Goal: Task Accomplishment & Management: Use online tool/utility

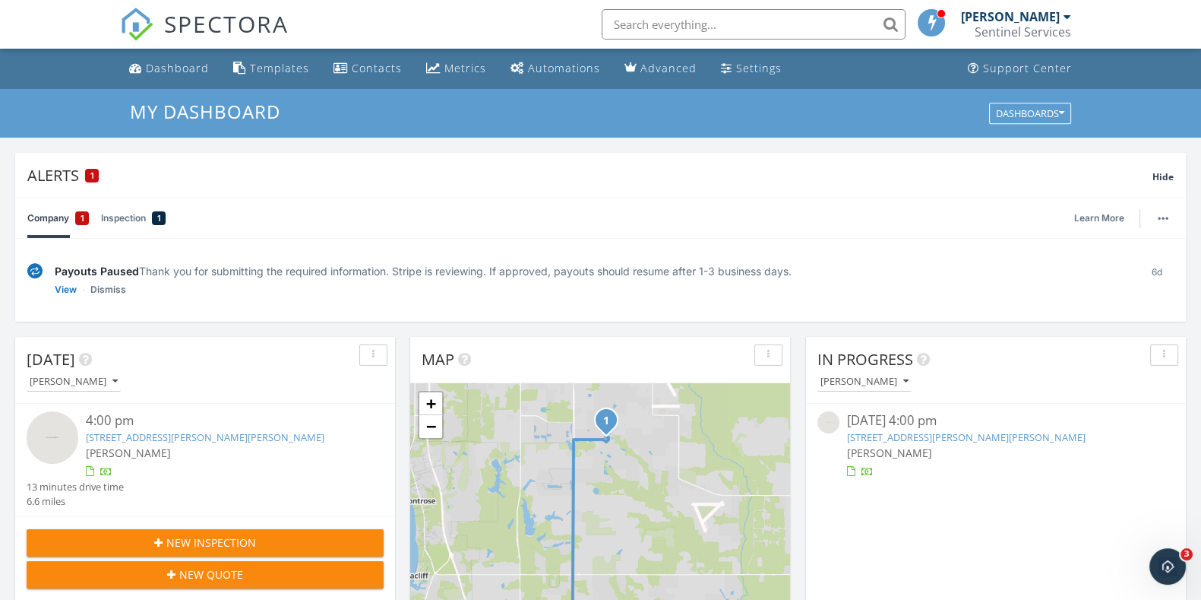
scroll to position [8, 8]
click at [1170, 561] on icon "Open Intercom Messenger" at bounding box center [1166, 564] width 25 height 25
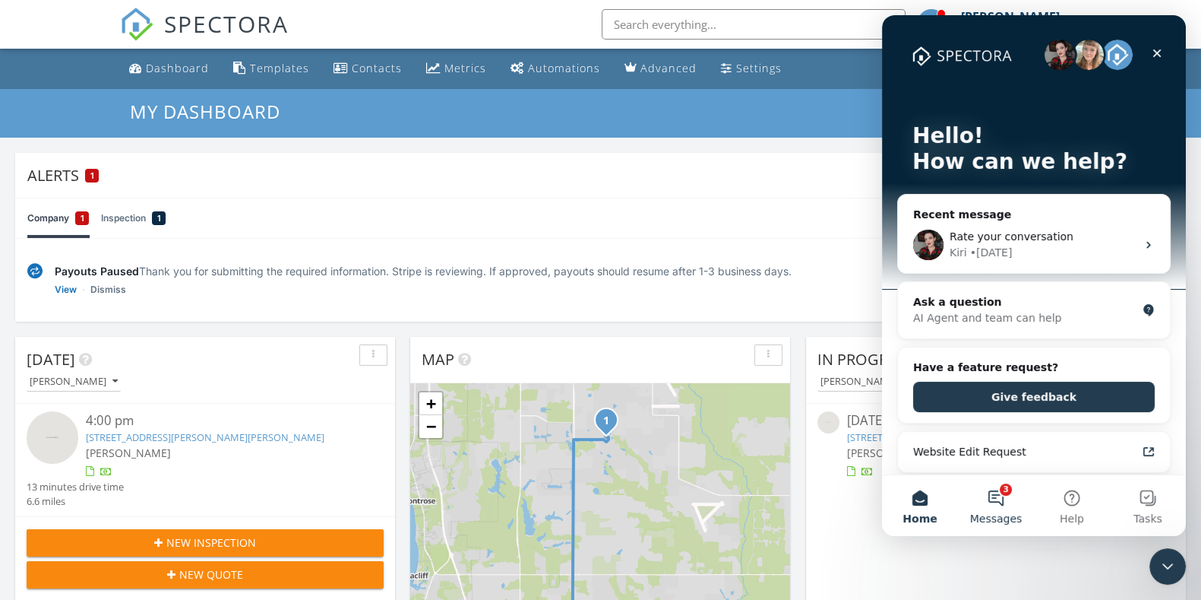
click at [1000, 494] on button "3 Messages" at bounding box center [996, 505] width 76 height 61
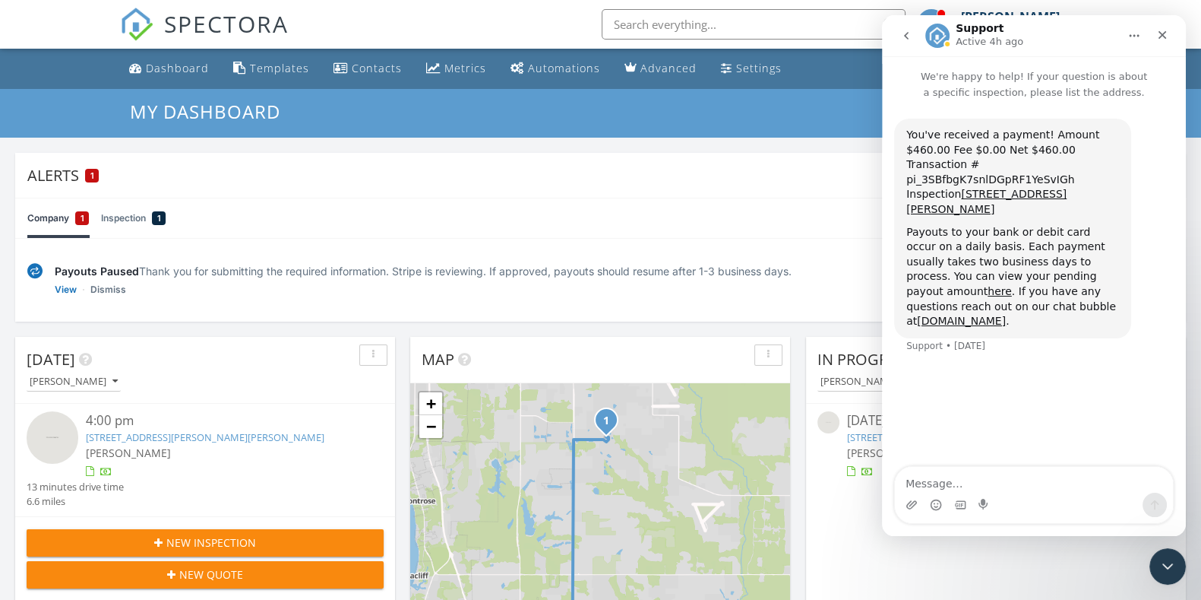
click at [904, 40] on icon "go back" at bounding box center [907, 36] width 12 height 12
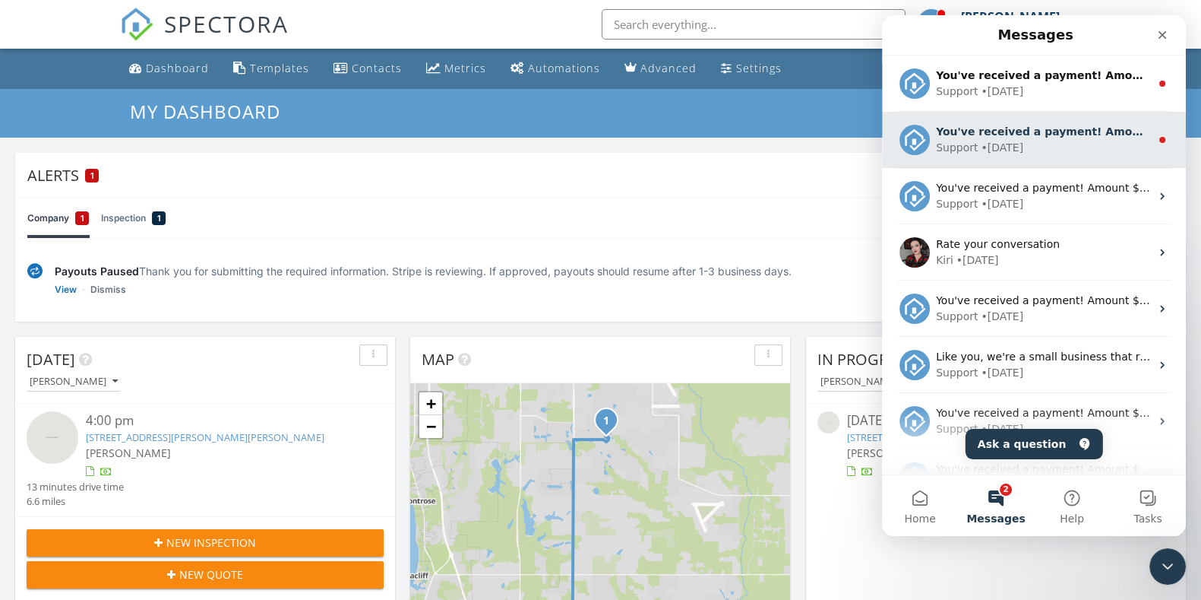
click at [1031, 161] on div "You've received a payment! Amount $450.00 Fee $0.00 Net $450.00 Transaction # p…" at bounding box center [1034, 140] width 304 height 56
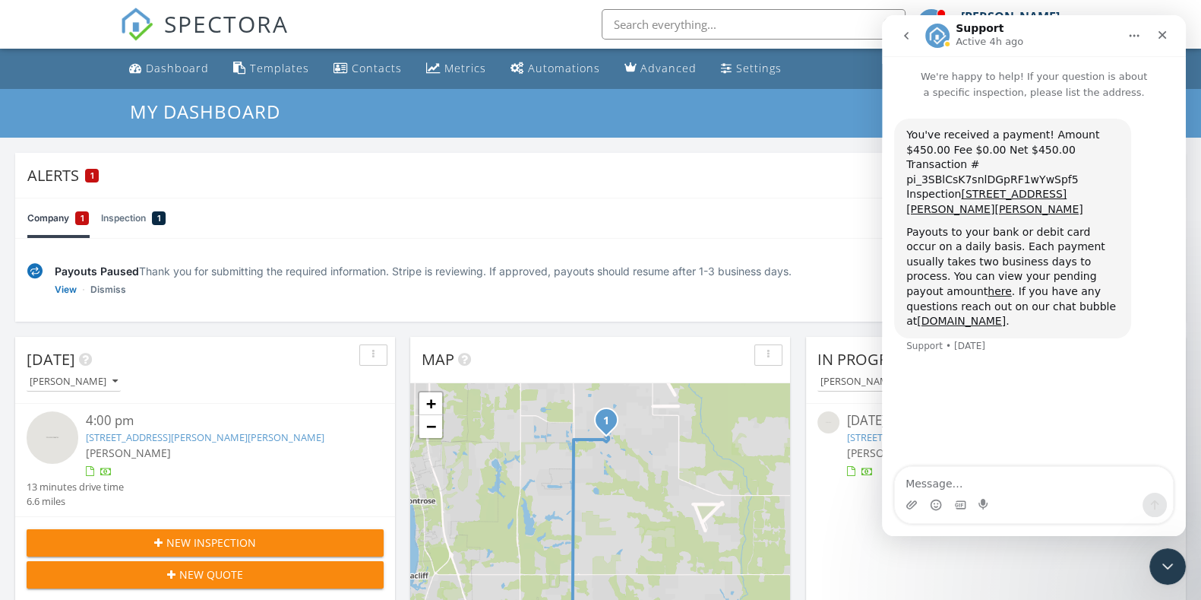
click at [904, 36] on icon "go back" at bounding box center [907, 36] width 12 height 12
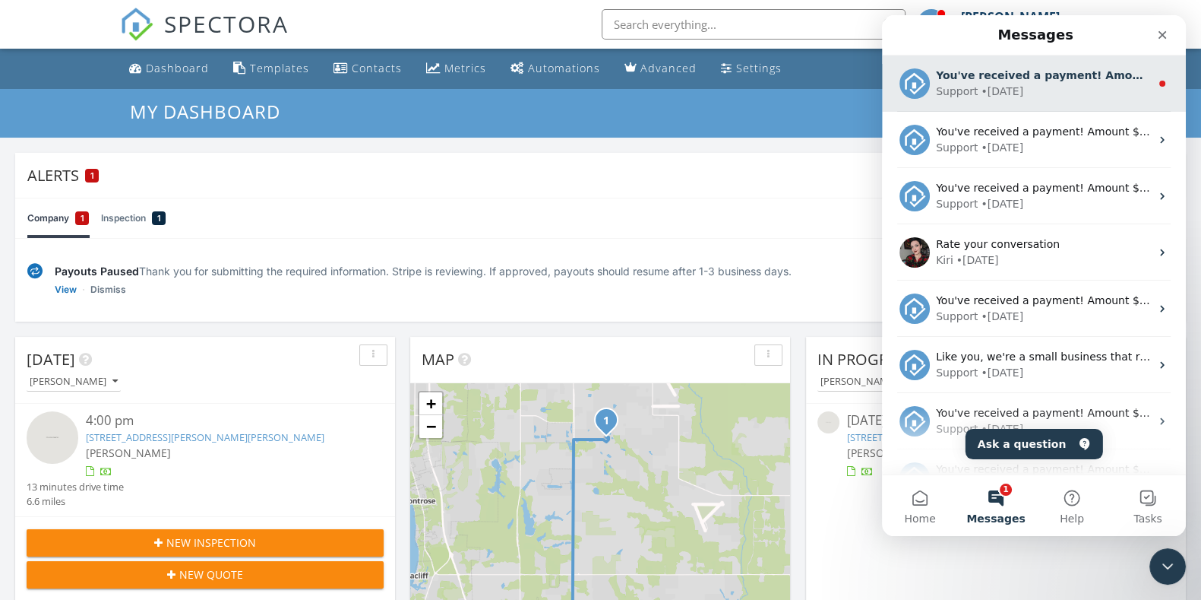
click at [1006, 93] on div "• 1d ago" at bounding box center [1002, 92] width 43 height 16
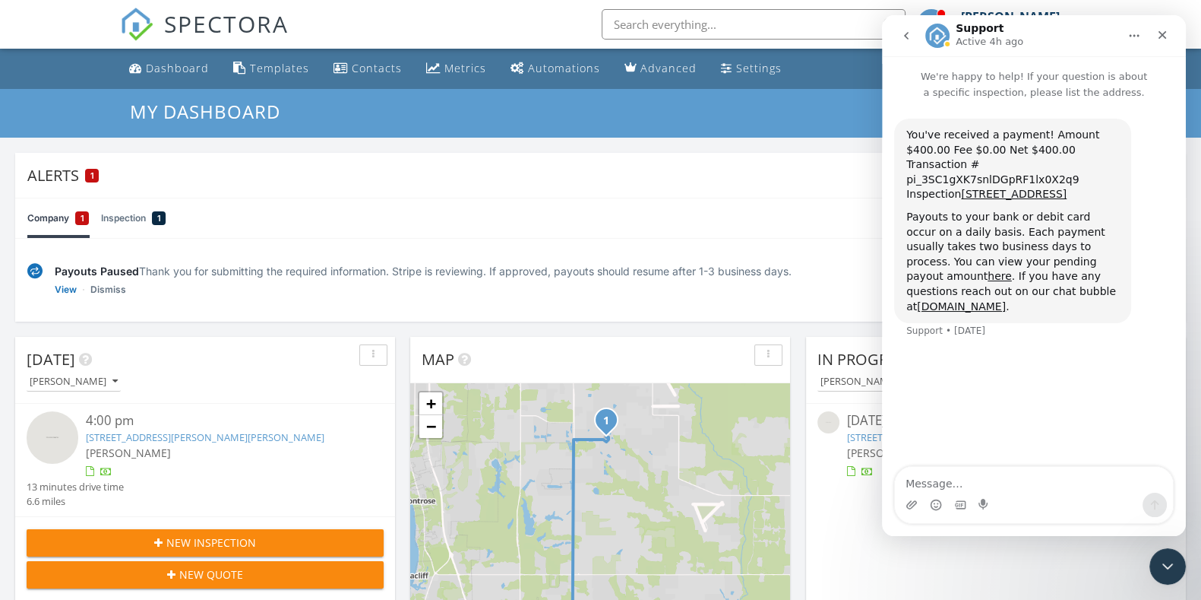
click at [906, 30] on button "go back" at bounding box center [906, 35] width 29 height 29
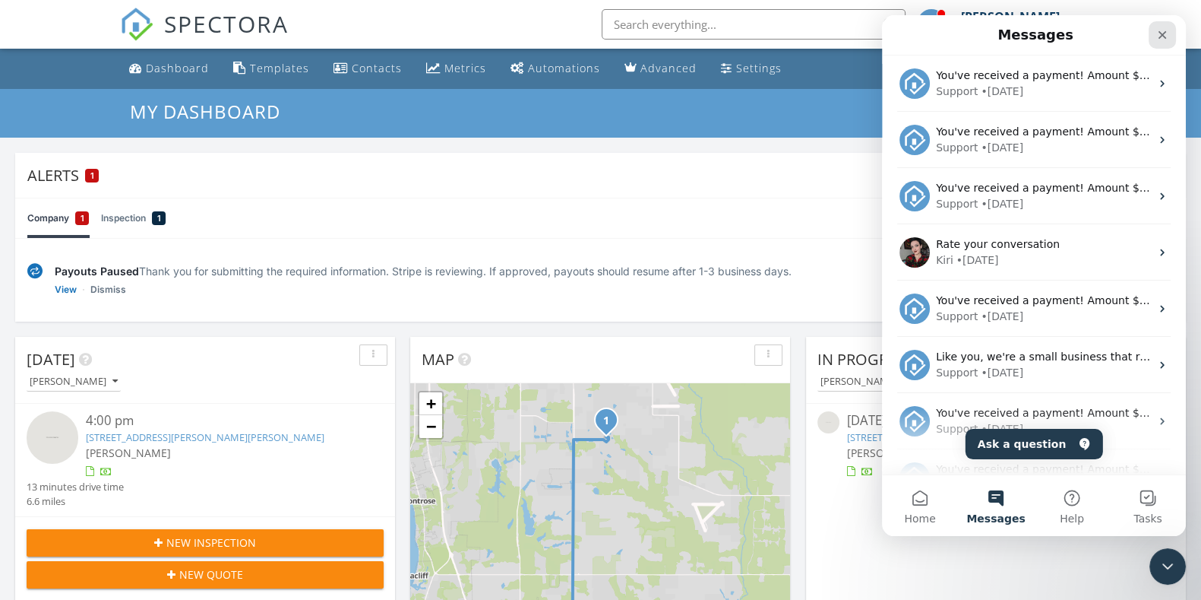
click at [1167, 35] on icon "Close" at bounding box center [1163, 35] width 12 height 12
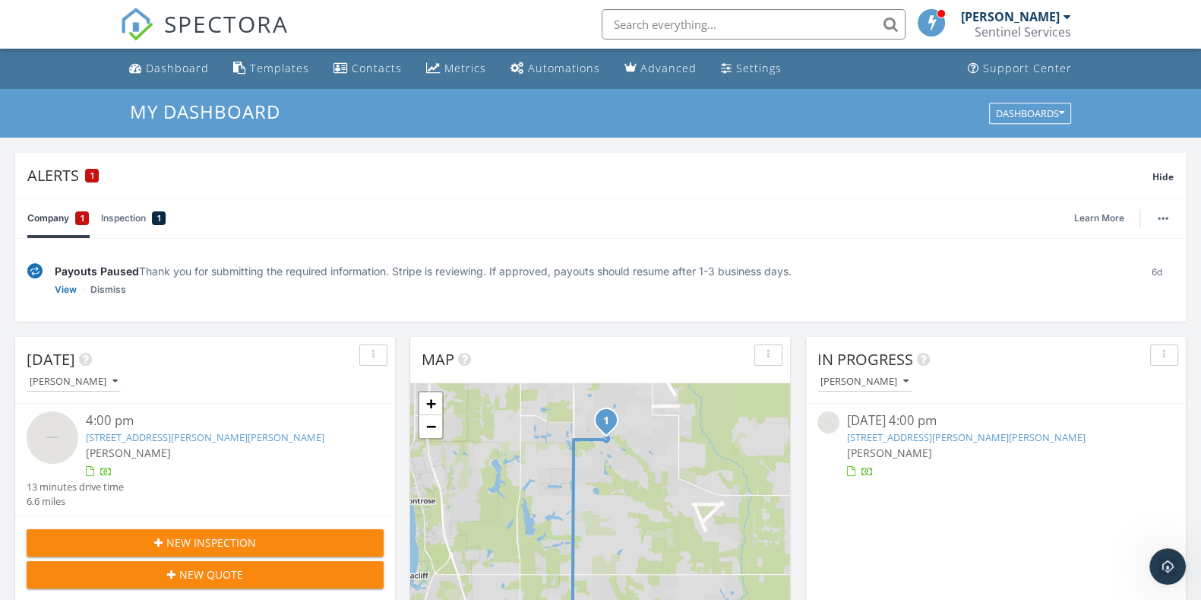
click at [203, 438] on link "24884 Smarty Jones Cir, Daphne, AL 36526" at bounding box center [205, 437] width 239 height 14
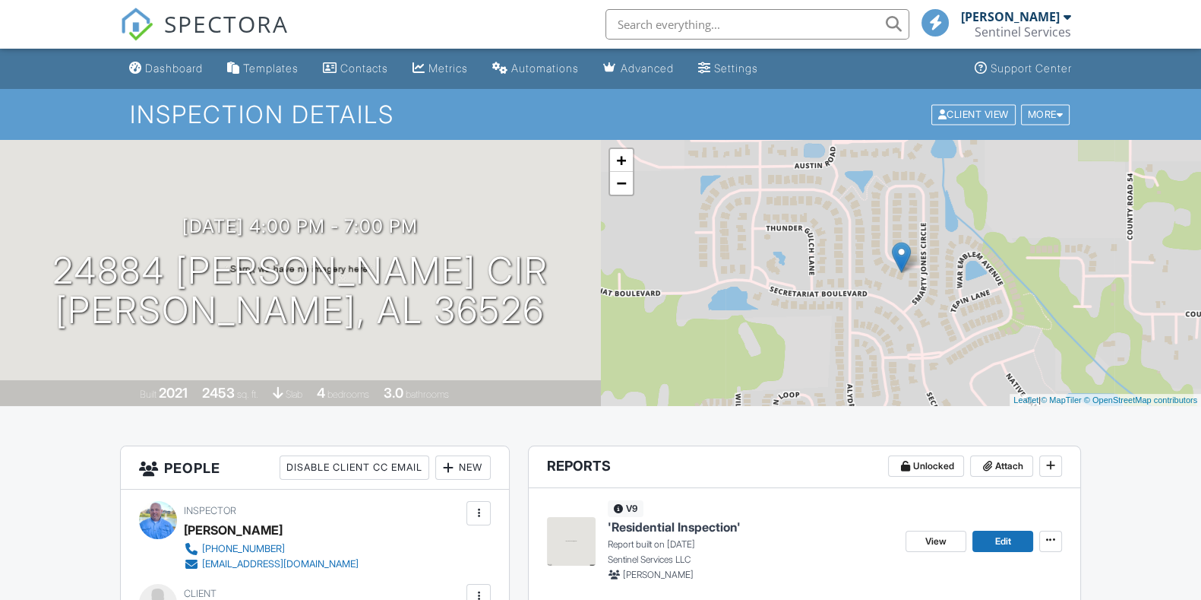
scroll to position [189, 0]
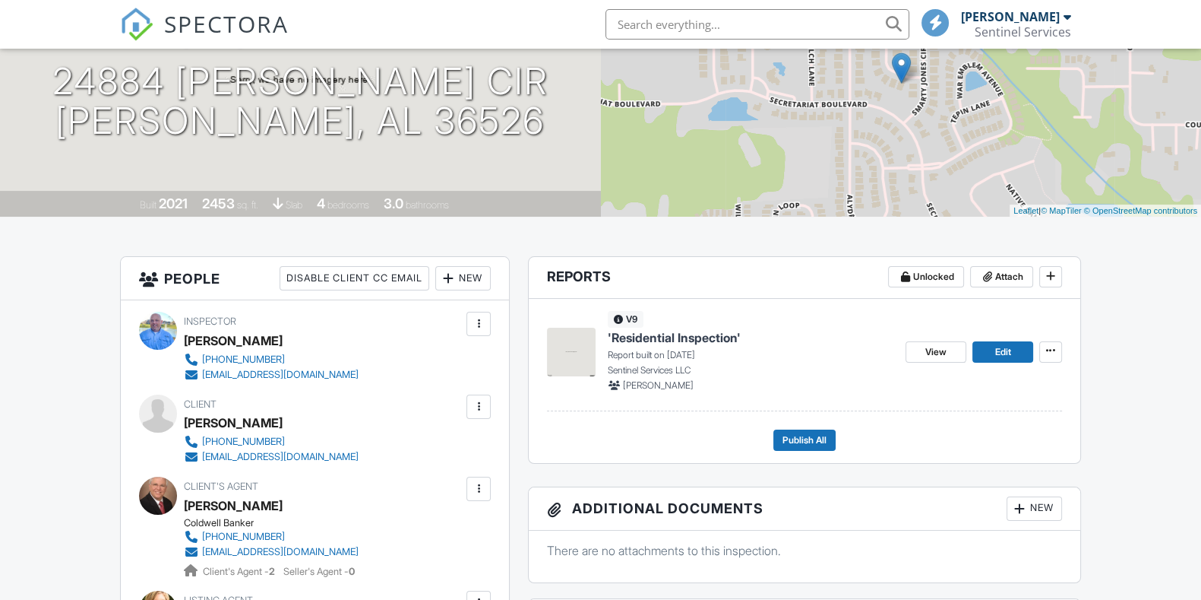
click at [706, 335] on span "'Residential Inspection'" at bounding box center [674, 337] width 133 height 17
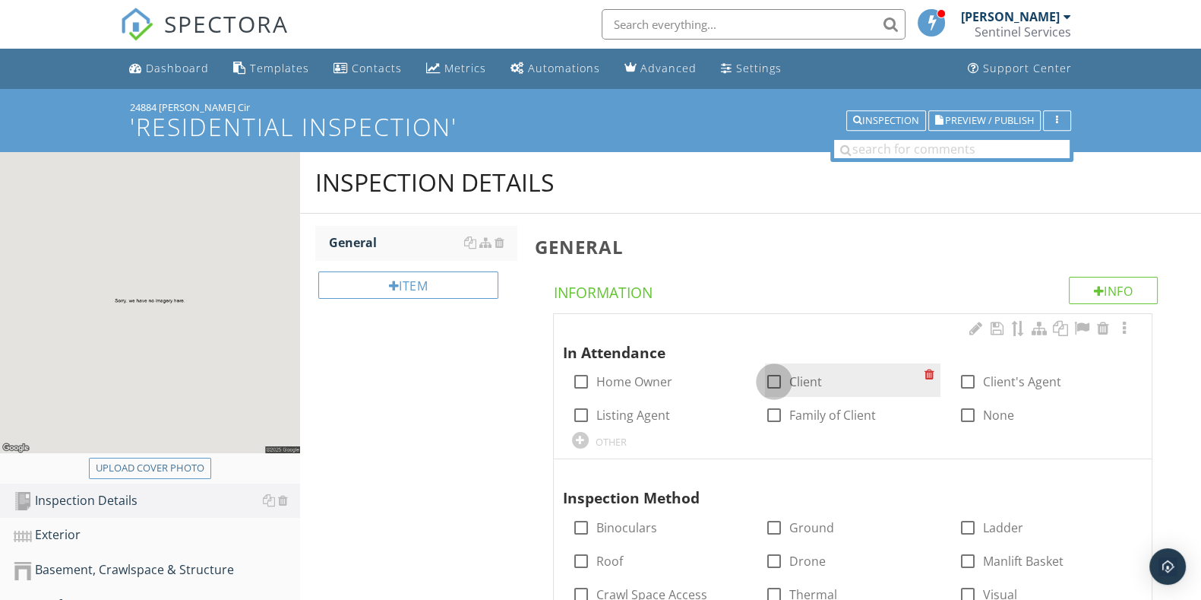
click at [775, 380] on div at bounding box center [774, 382] width 26 height 26
checkbox input "true"
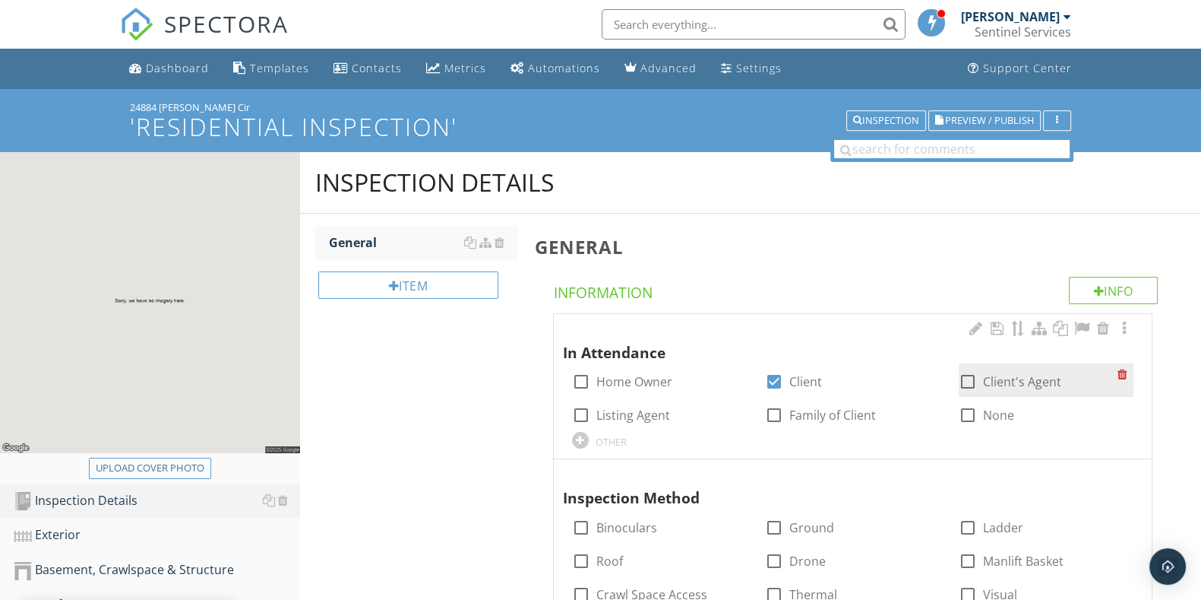
drag, startPoint x: 961, startPoint y: 385, endPoint x: 962, endPoint y: 375, distance: 9.2
click at [961, 382] on div at bounding box center [968, 382] width 26 height 26
checkbox input "true"
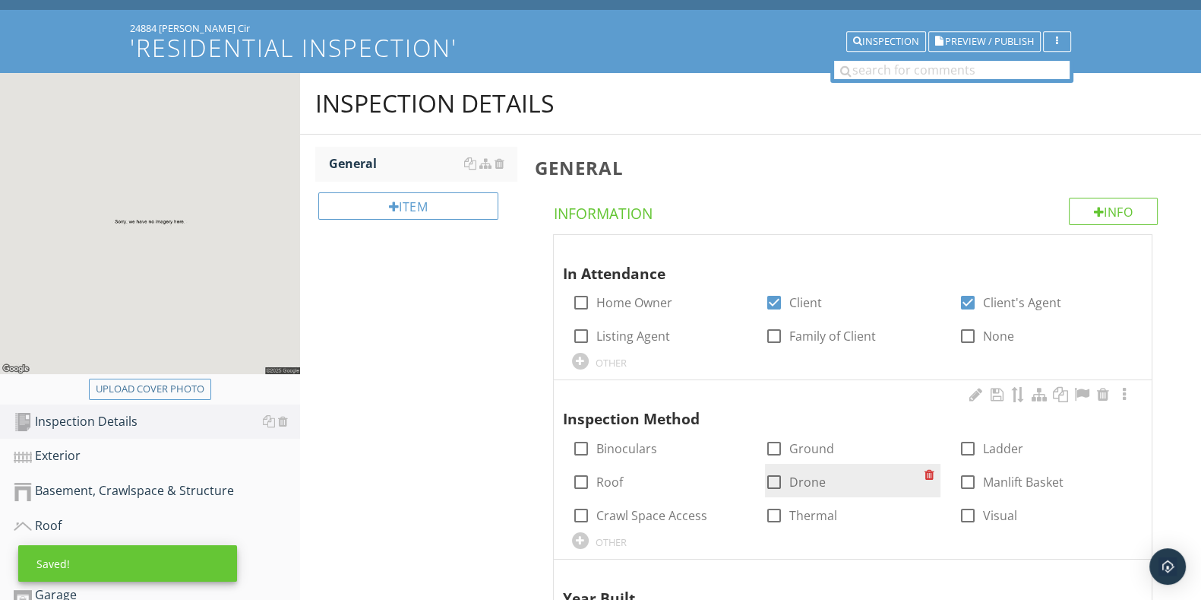
scroll to position [189, 0]
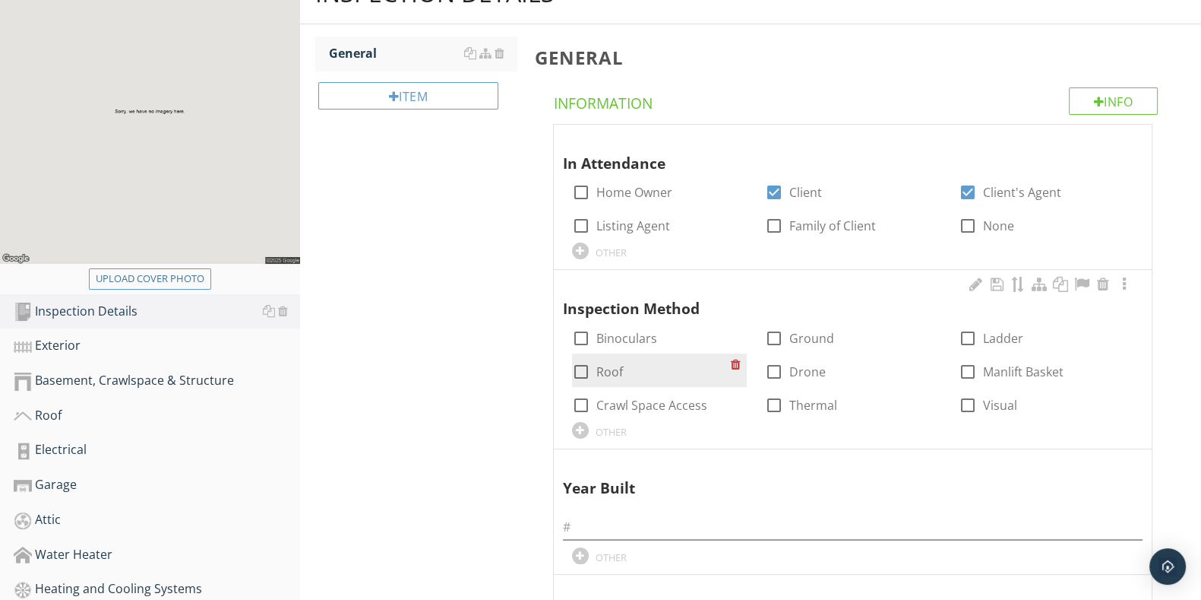
click at [582, 369] on div at bounding box center [581, 372] width 26 height 26
checkbox input "true"
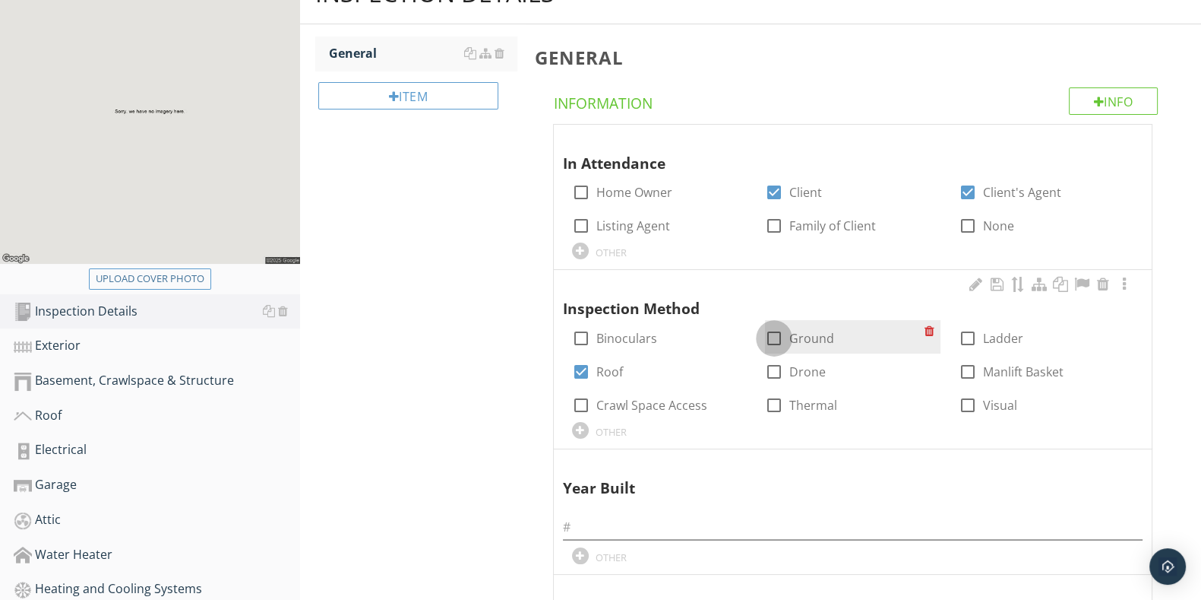
click at [768, 331] on div at bounding box center [774, 338] width 26 height 26
checkbox input "true"
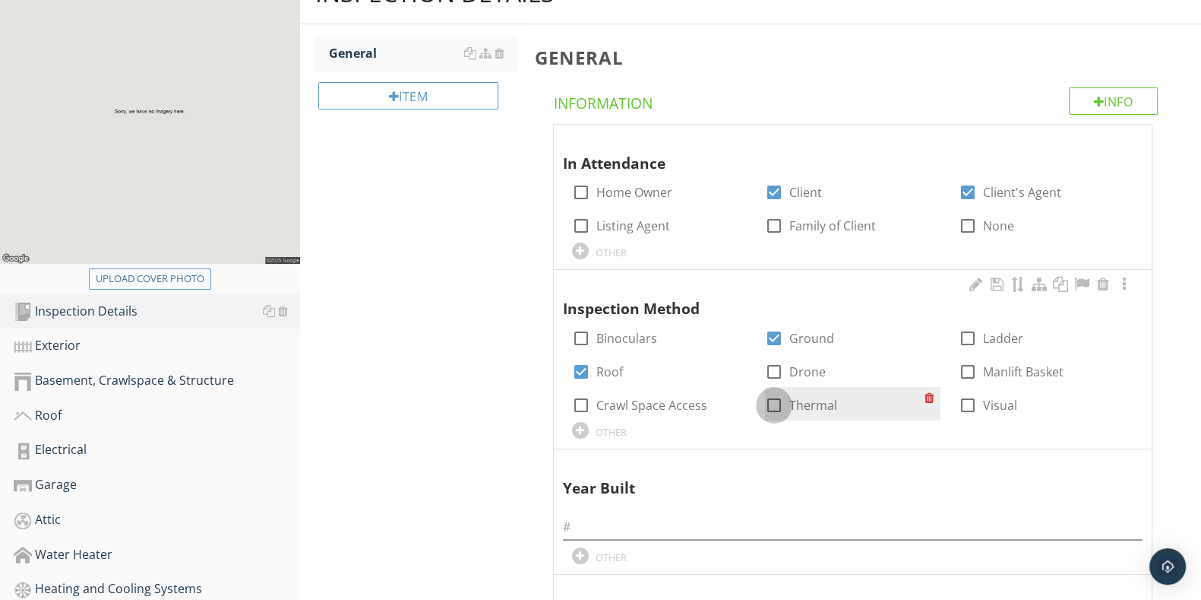
click at [775, 404] on div at bounding box center [774, 405] width 26 height 26
checkbox input "true"
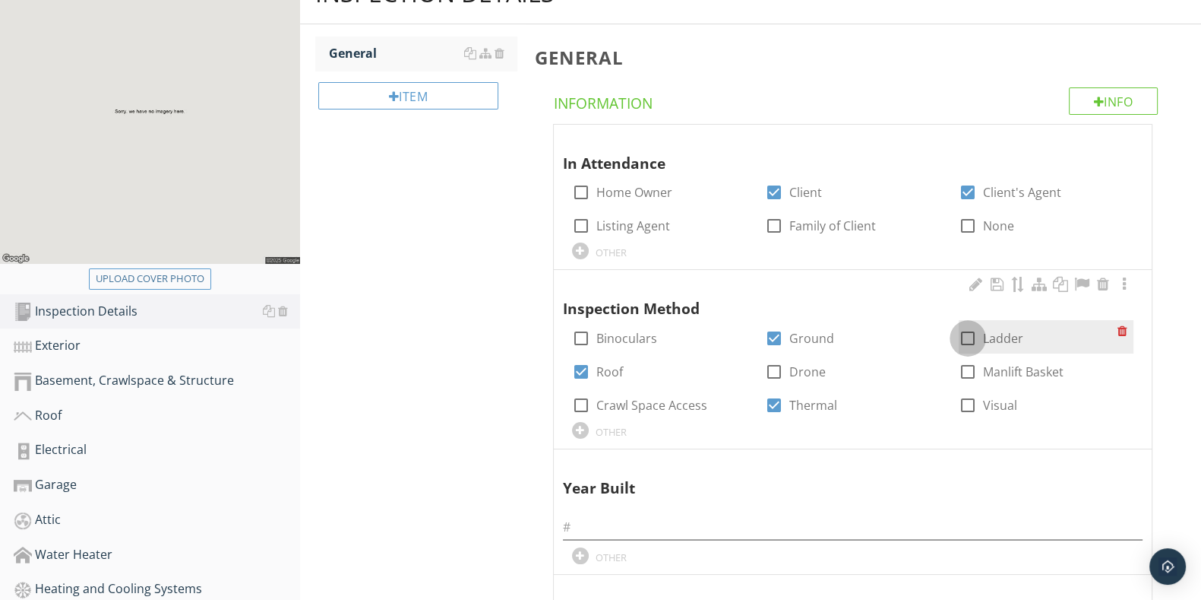
click at [967, 334] on div at bounding box center [968, 338] width 26 height 26
checkbox input "true"
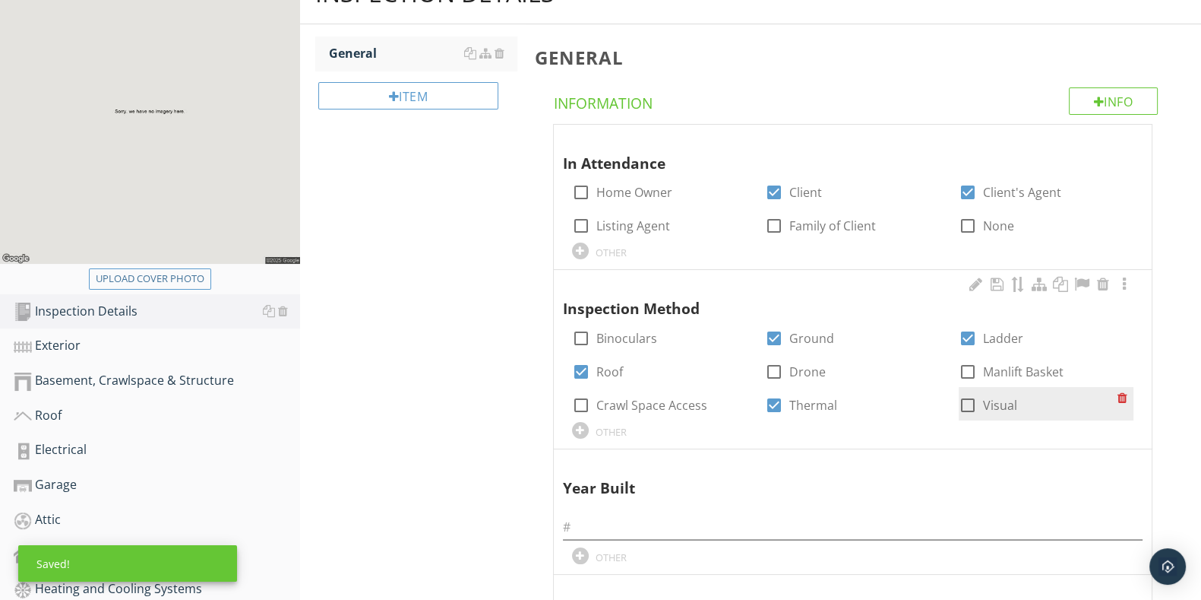
click at [967, 404] on div at bounding box center [968, 405] width 26 height 26
checkbox input "true"
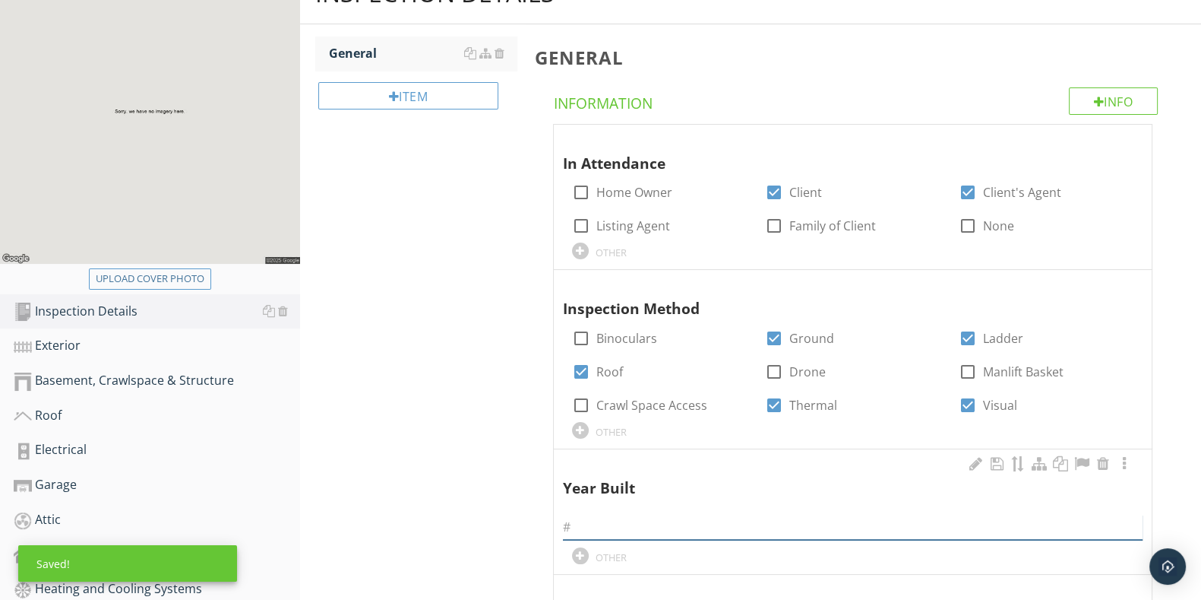
click at [809, 522] on input "text" at bounding box center [853, 526] width 580 height 25
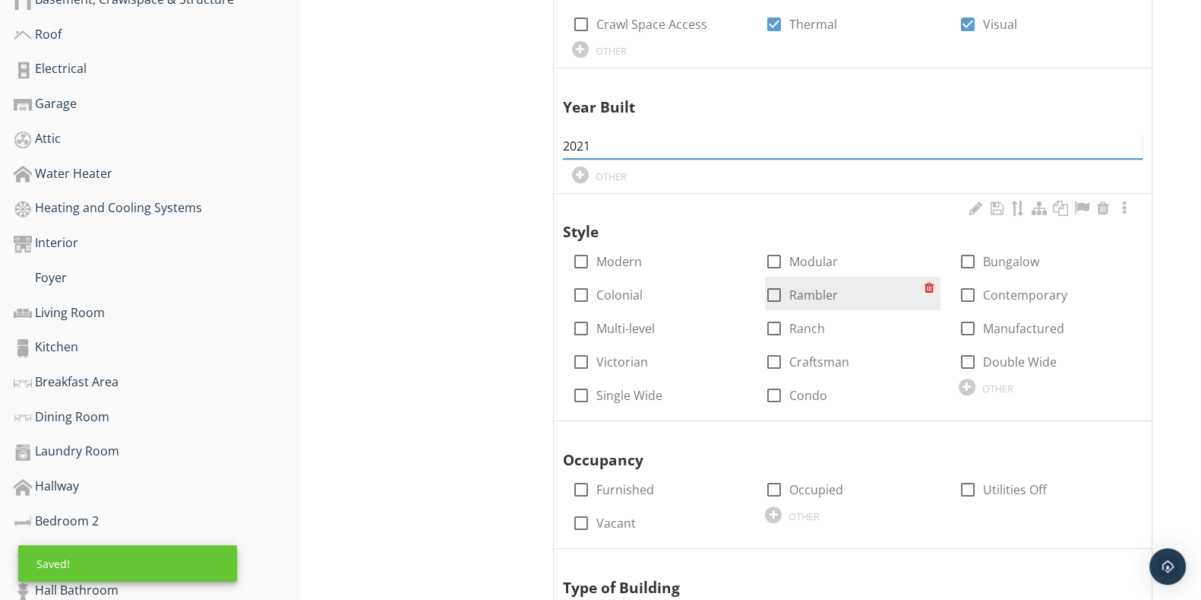
scroll to position [475, 0]
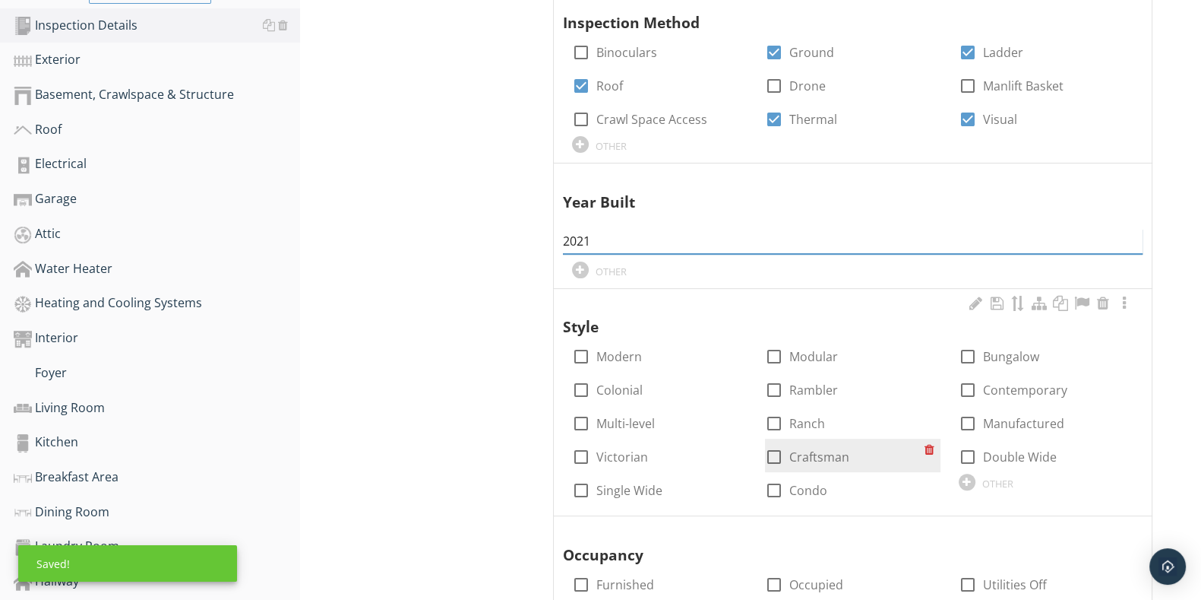
type input "2021"
click at [771, 454] on div at bounding box center [774, 457] width 26 height 26
checkbox input "true"
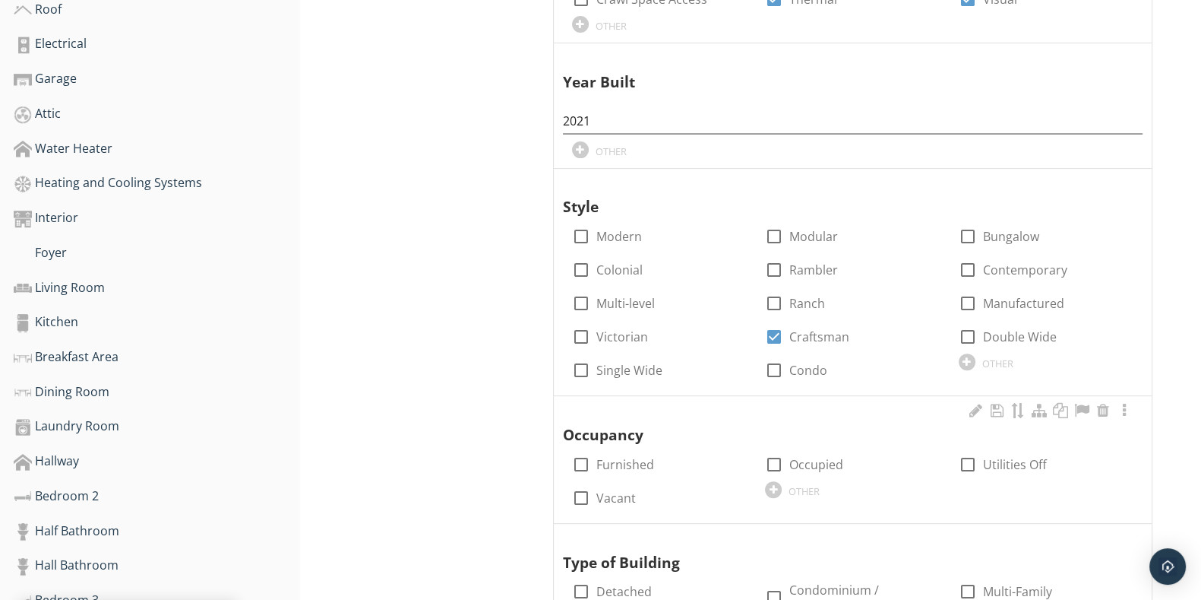
scroll to position [664, 0]
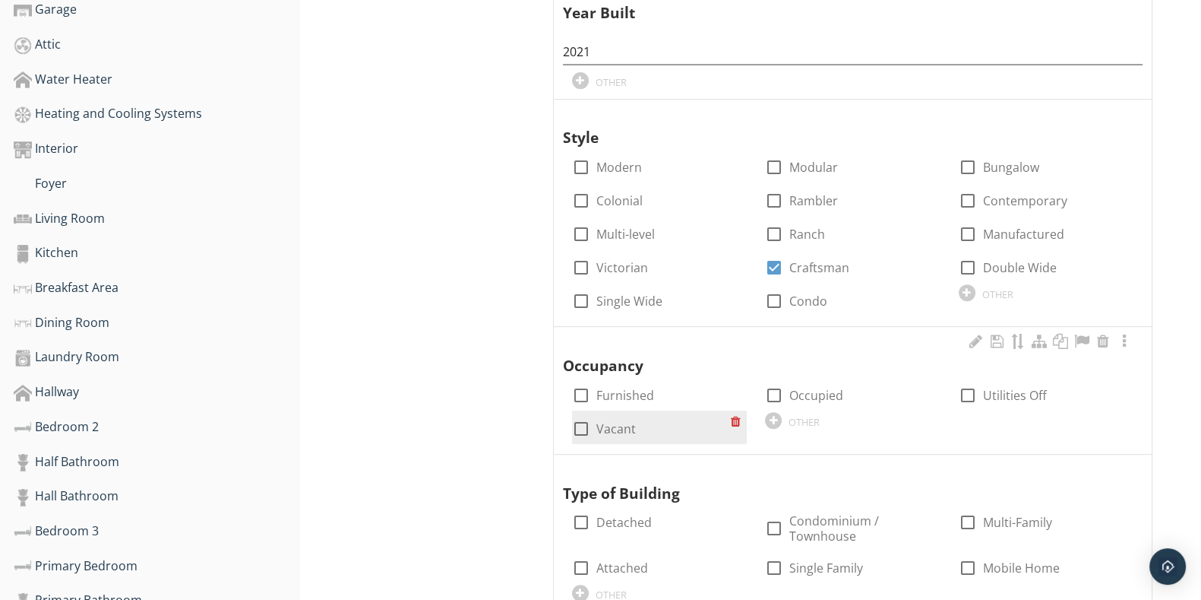
click at [582, 426] on div at bounding box center [581, 429] width 26 height 26
checkbox input "true"
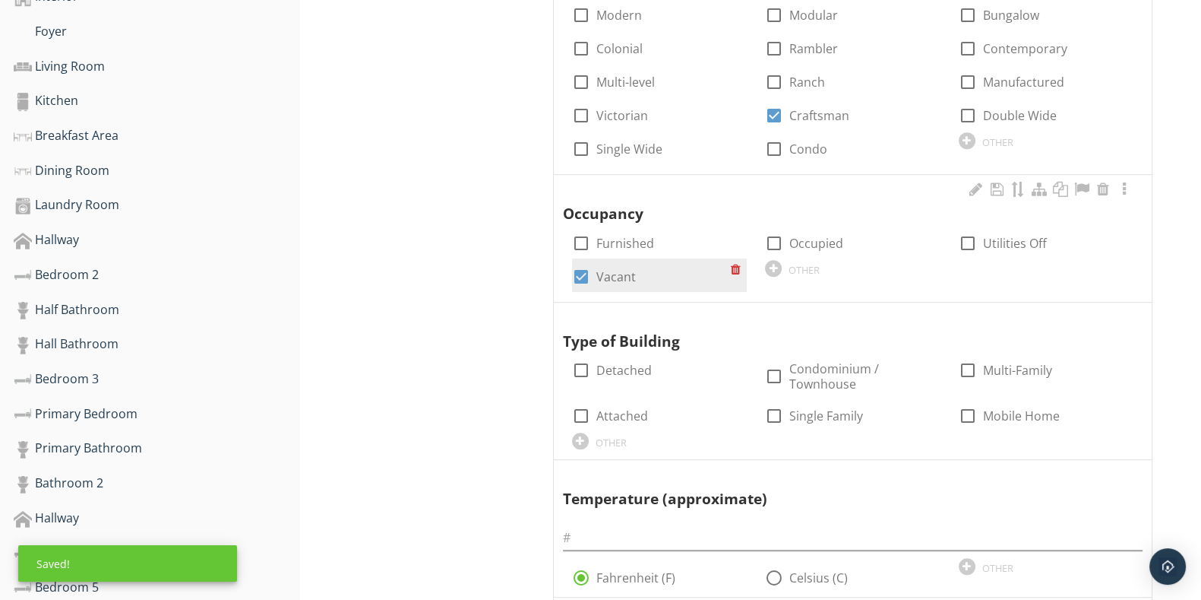
scroll to position [950, 0]
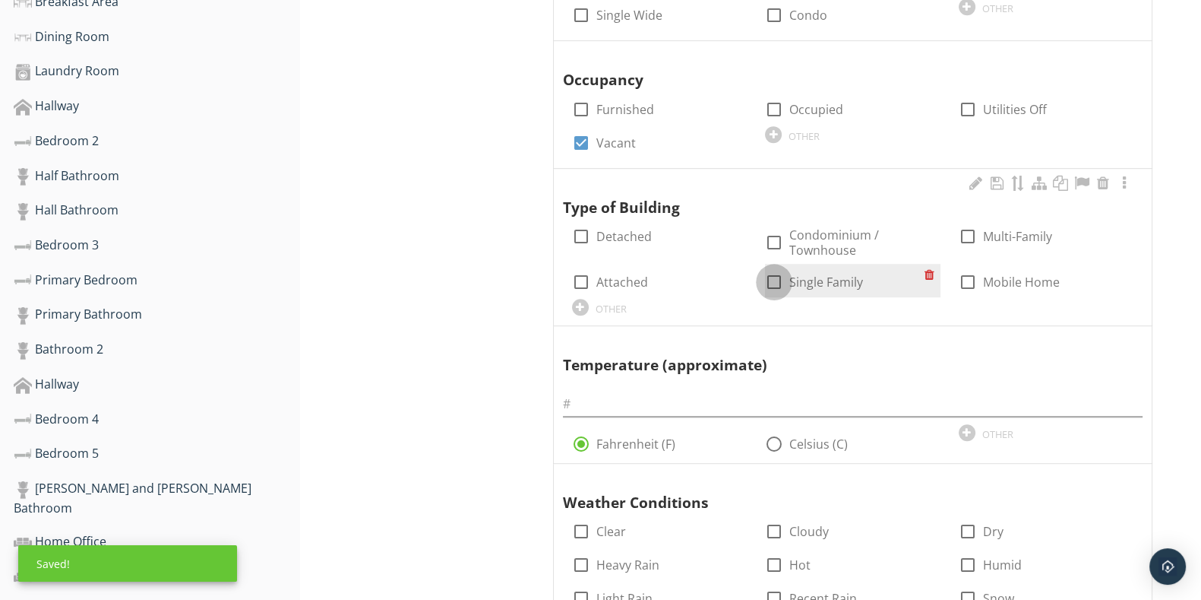
click at [775, 271] on div at bounding box center [774, 282] width 26 height 26
checkbox input "true"
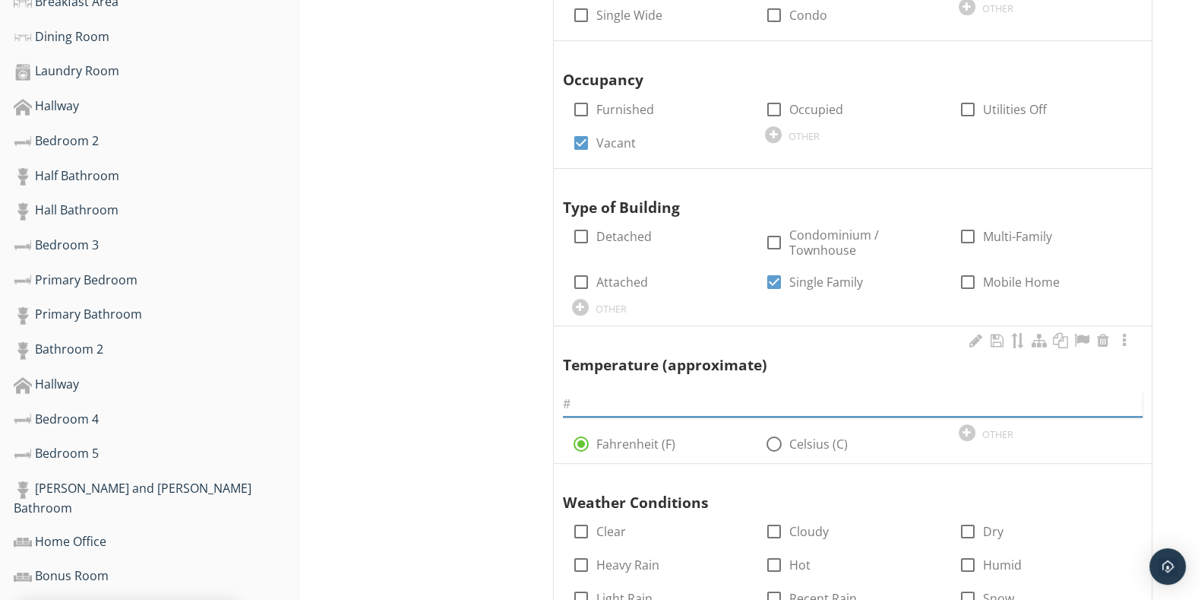
click at [793, 397] on input "text" at bounding box center [853, 403] width 580 height 25
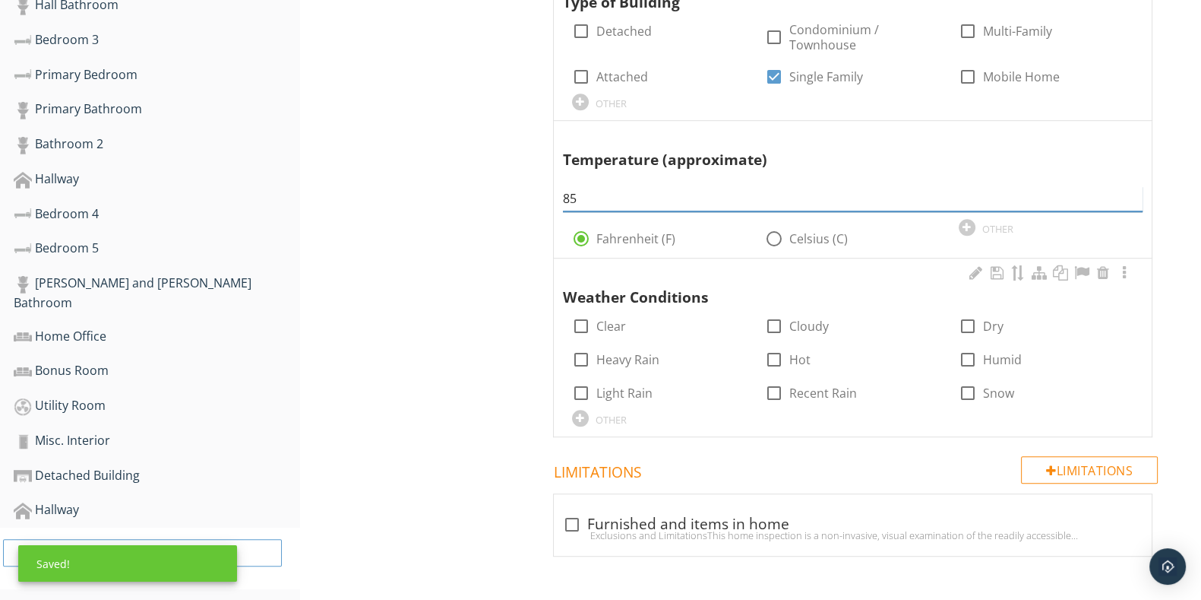
scroll to position [1160, 0]
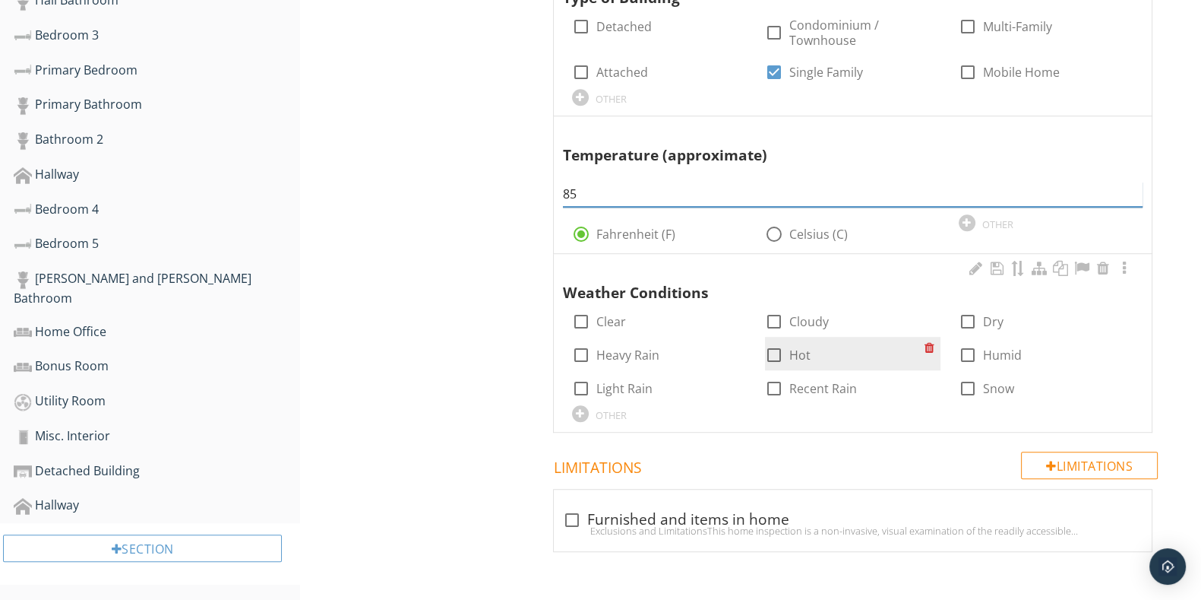
type input "85"
click at [774, 352] on div at bounding box center [774, 355] width 26 height 26
checkbox input "true"
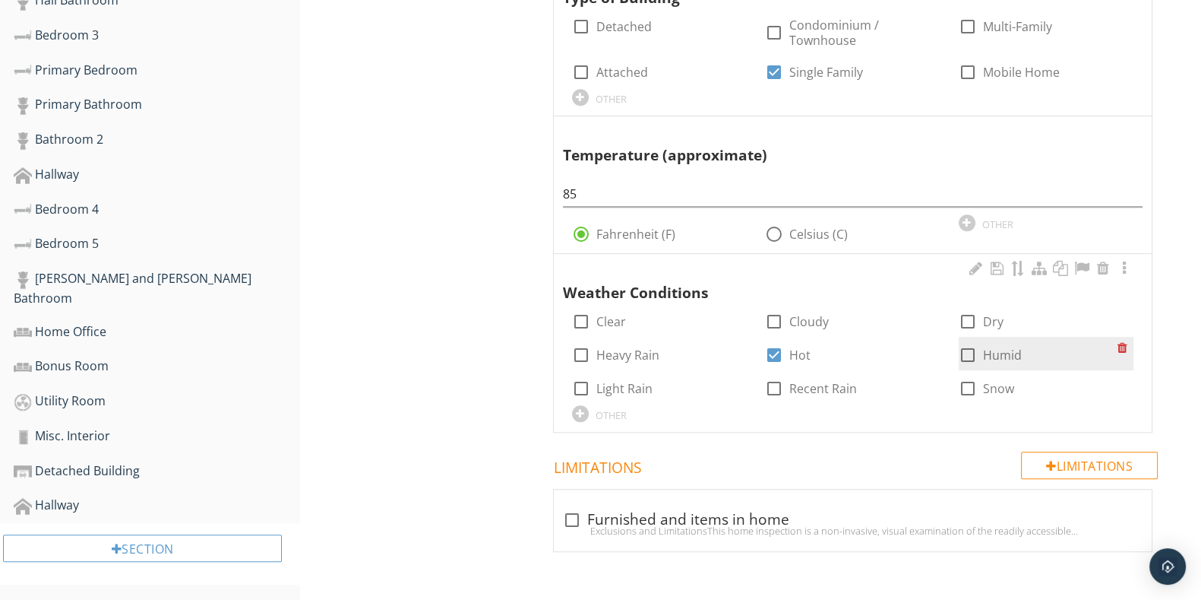
click at [974, 350] on div at bounding box center [968, 355] width 26 height 26
checkbox input "true"
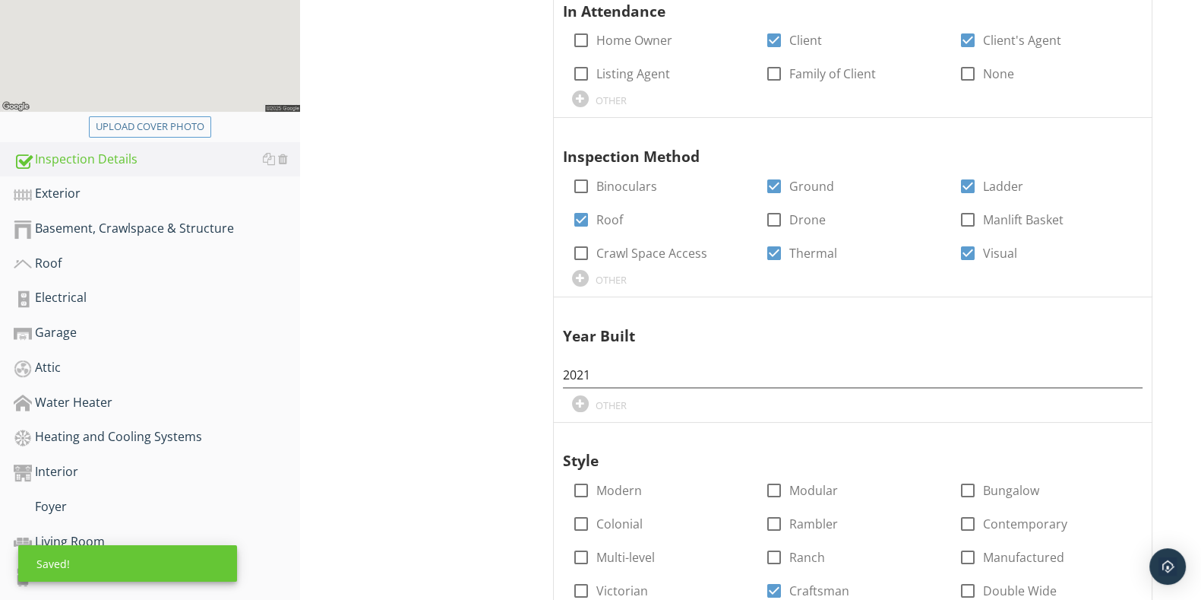
scroll to position [305, 0]
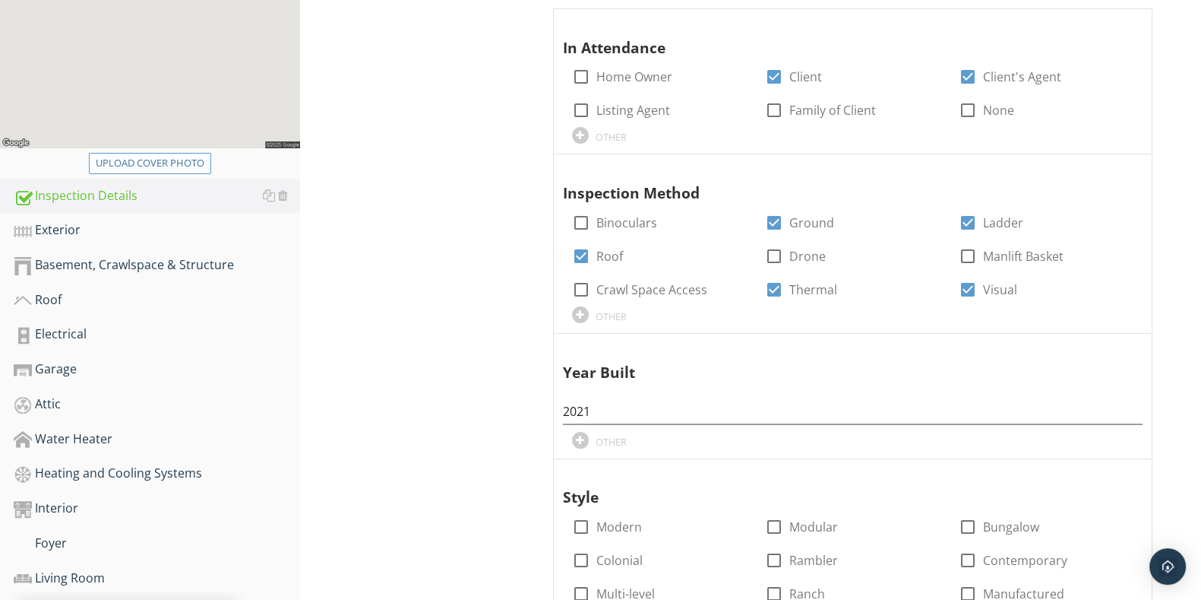
click at [135, 163] on div "Upload cover photo" at bounding box center [150, 163] width 109 height 15
type input "C:\fakepath\IMG_2342.JPG"
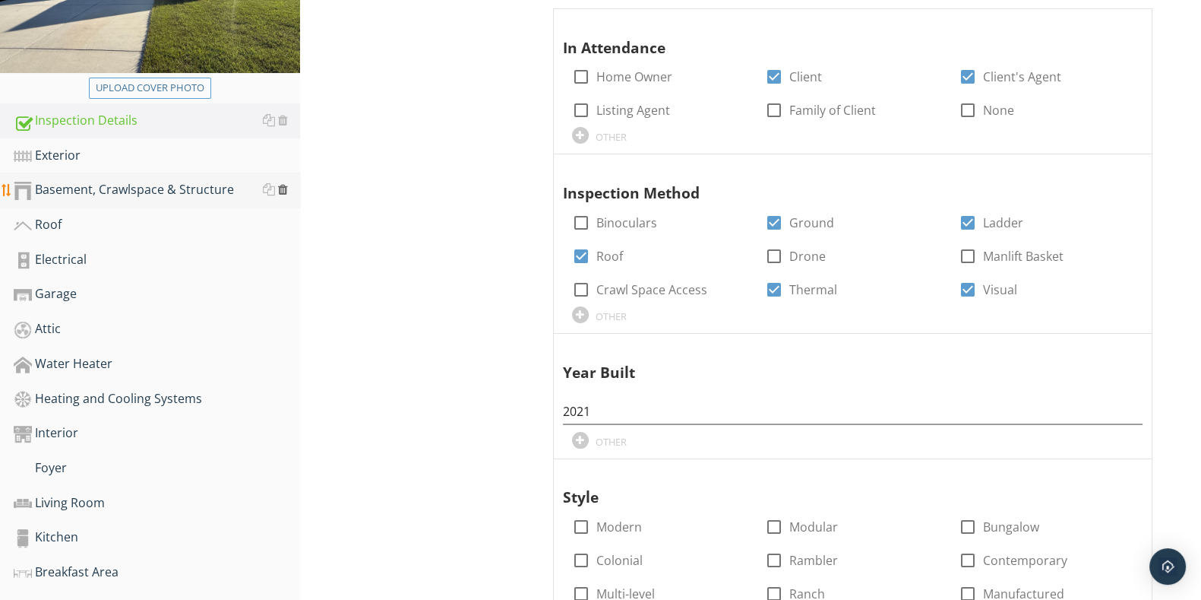
click at [285, 192] on div at bounding box center [283, 189] width 10 height 12
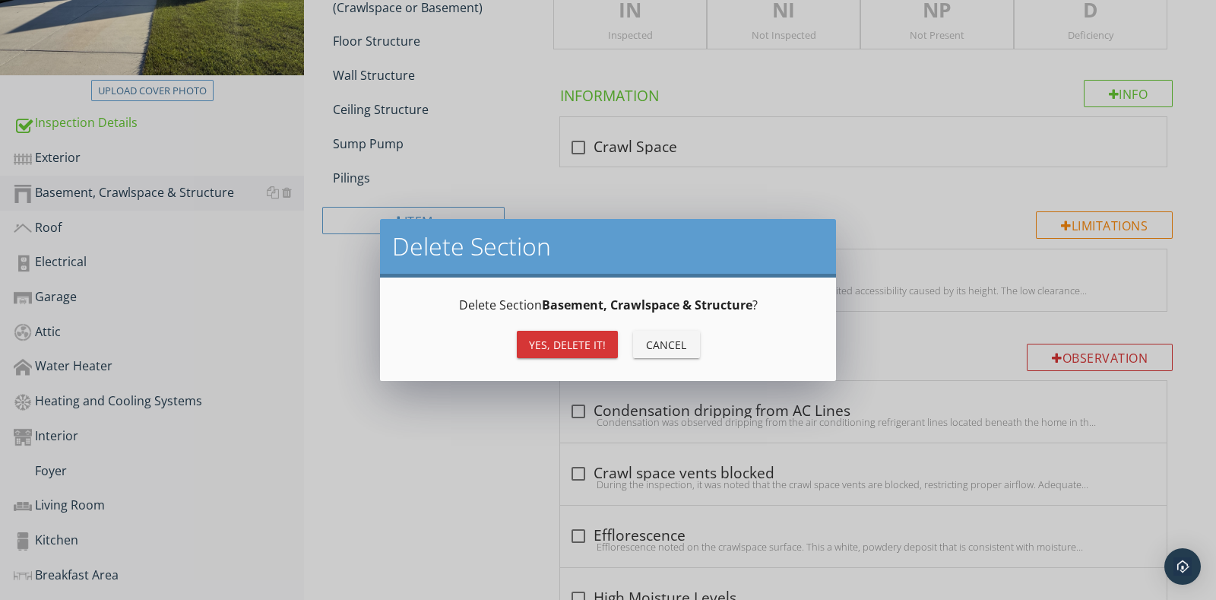
click at [550, 343] on div "Yes, Delete it!" at bounding box center [567, 345] width 77 height 16
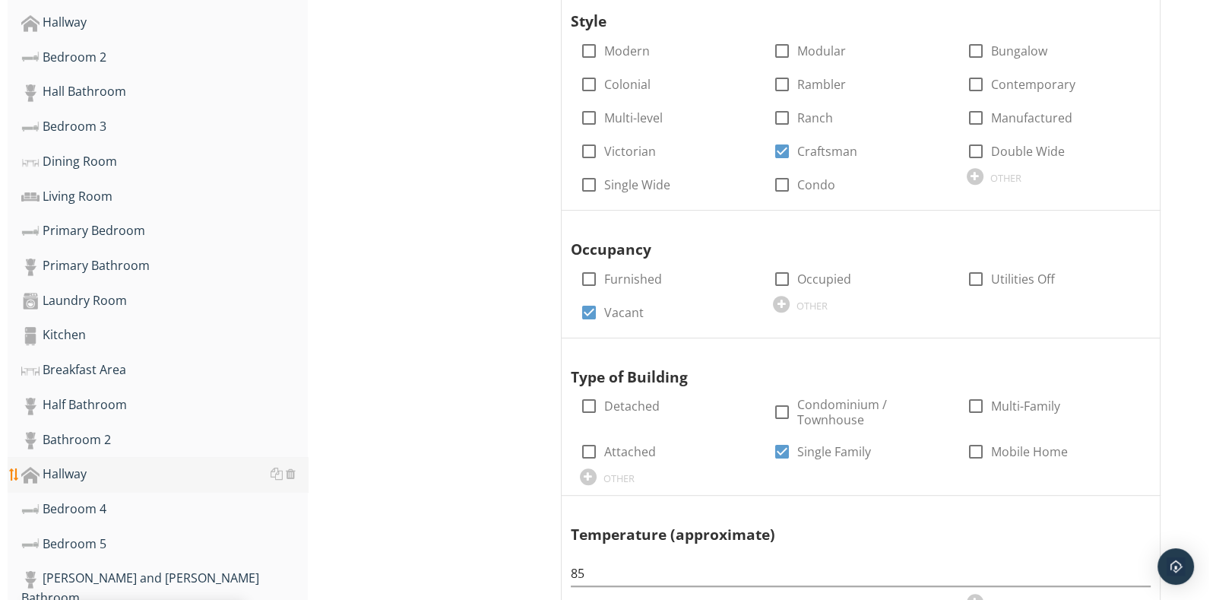
scroll to position [810, 0]
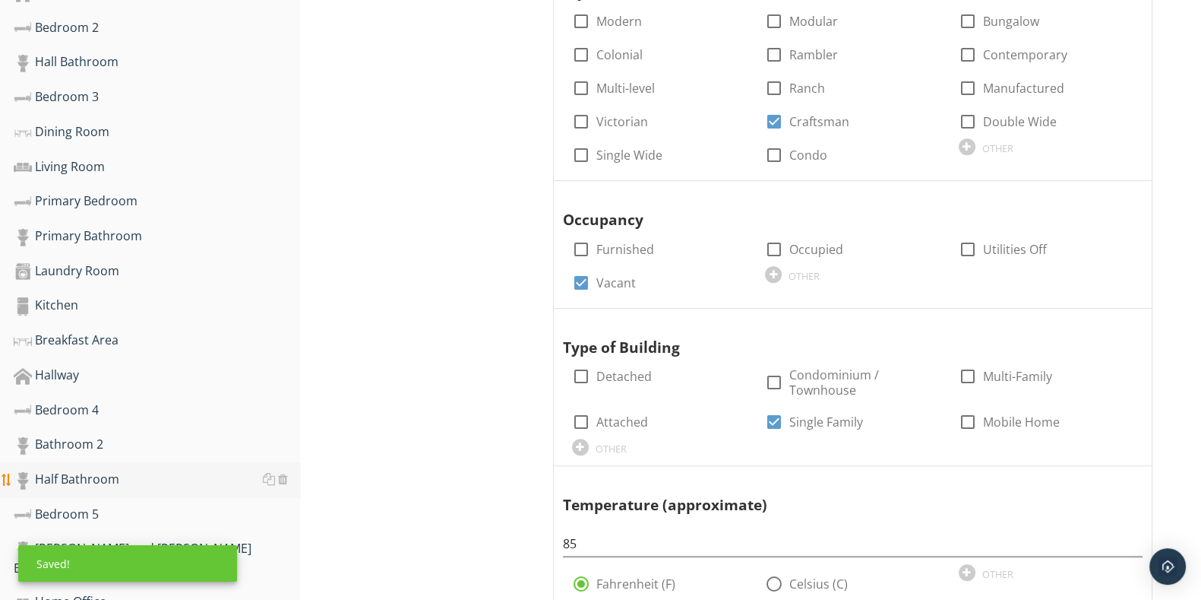
click at [290, 470] on div "Half Bathroom" at bounding box center [157, 480] width 287 height 20
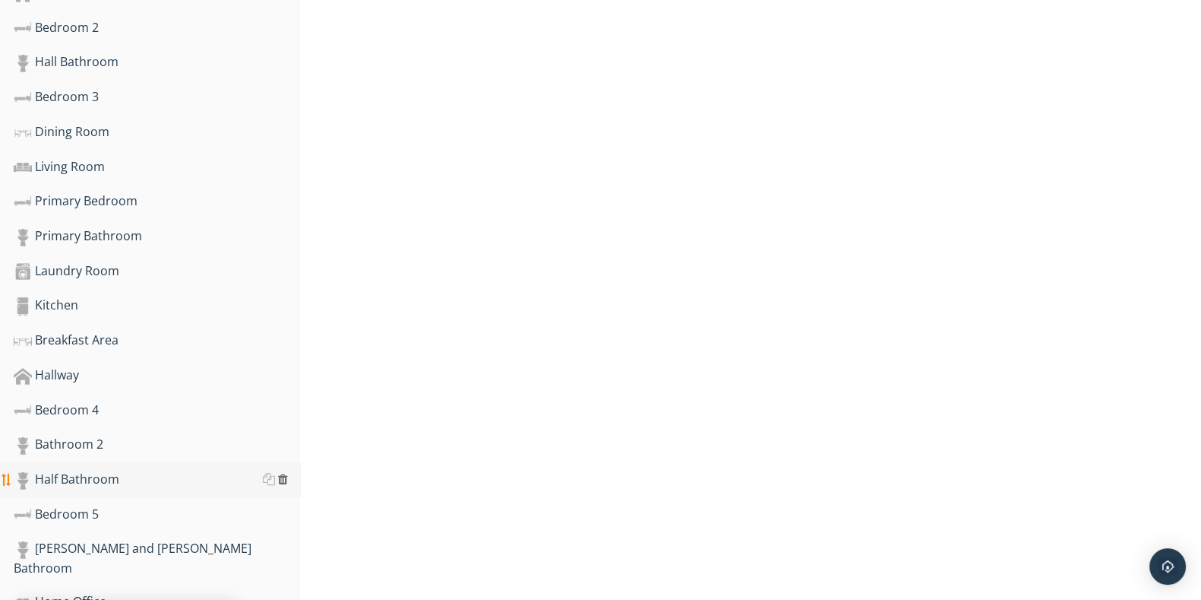
click at [284, 473] on div at bounding box center [283, 479] width 10 height 12
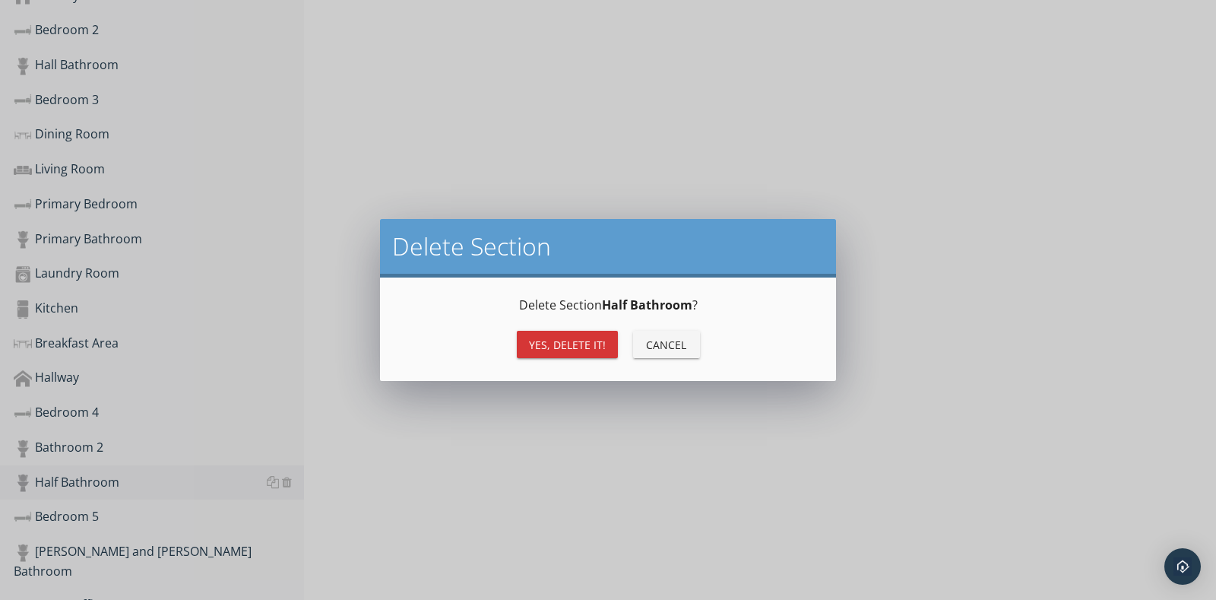
click at [584, 328] on div "Yes, Delete it! Cancel" at bounding box center [607, 344] width 419 height 36
click at [581, 339] on div "Yes, Delete it!" at bounding box center [567, 345] width 77 height 16
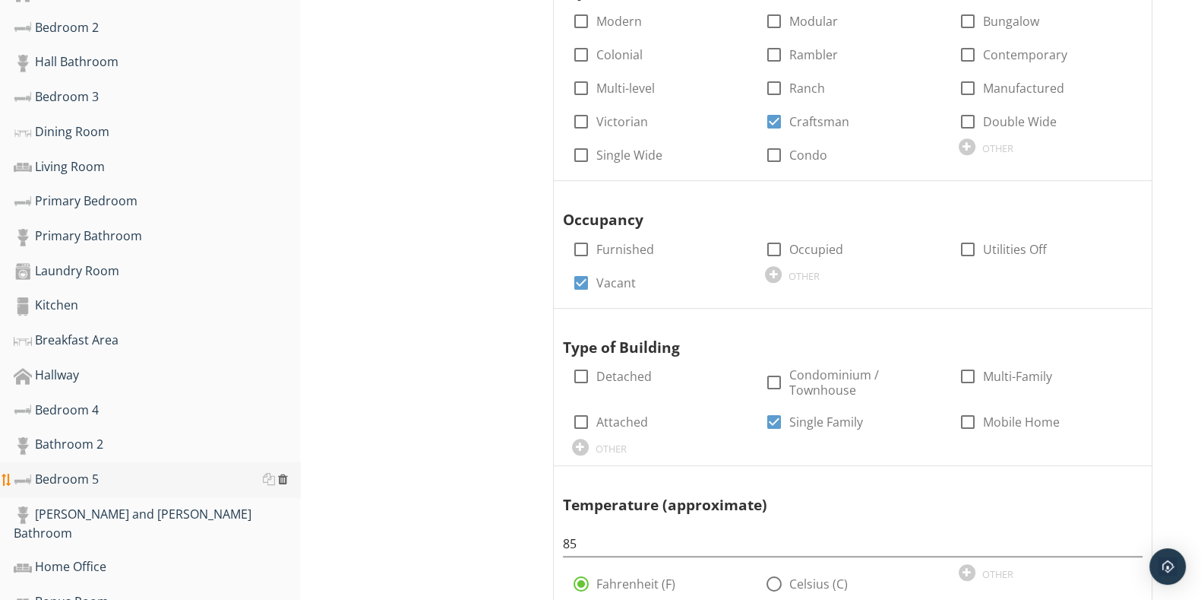
click at [283, 473] on div at bounding box center [283, 479] width 10 height 12
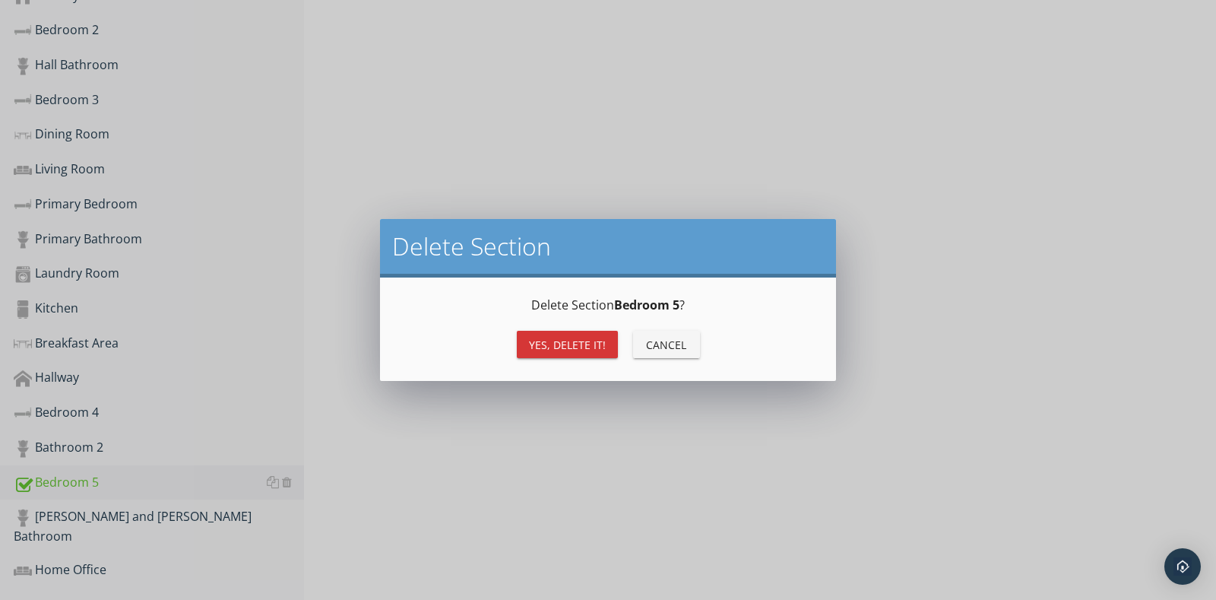
drag, startPoint x: 559, startPoint y: 344, endPoint x: 543, endPoint y: 350, distance: 16.4
click at [559, 344] on div "Yes, Delete it!" at bounding box center [567, 345] width 77 height 16
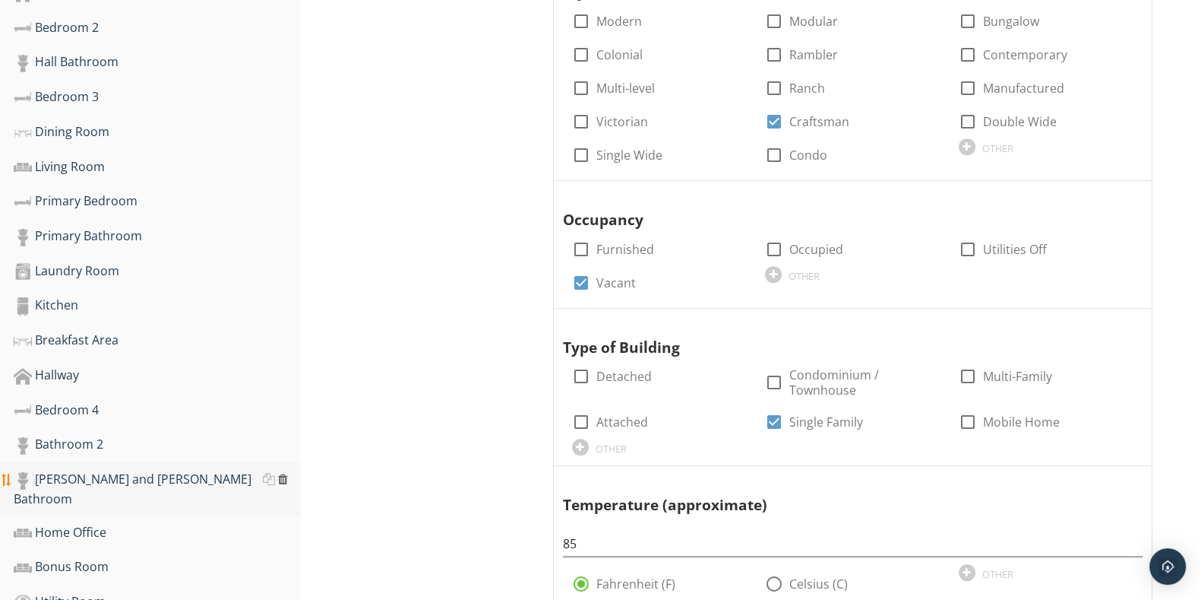
click at [285, 473] on div at bounding box center [283, 479] width 10 height 12
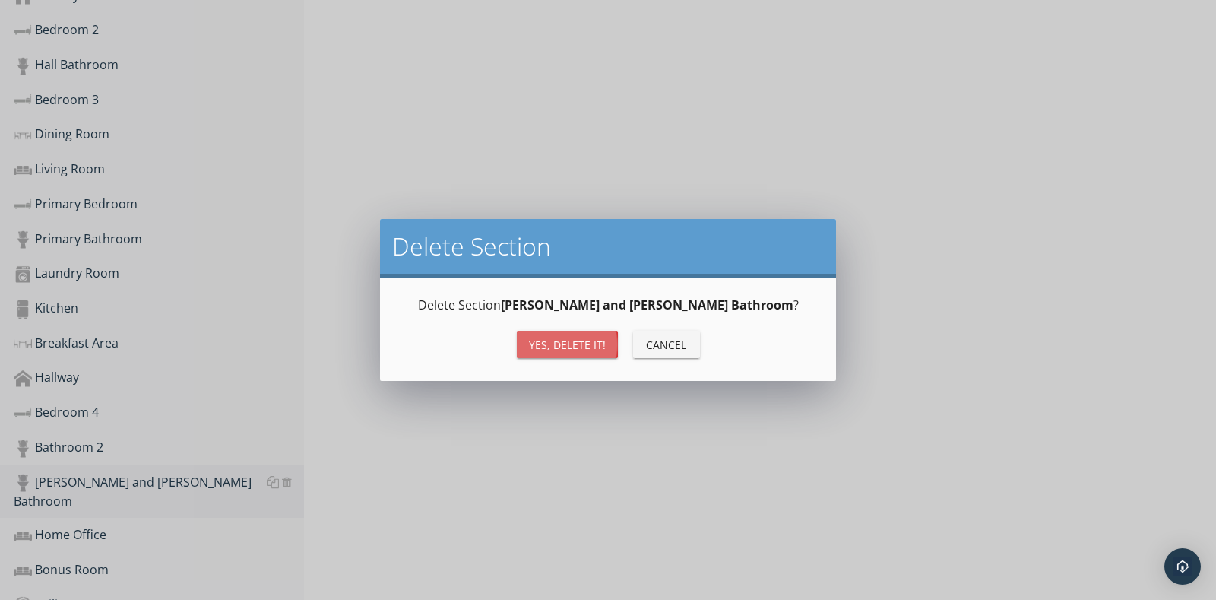
click at [543, 337] on div "Yes, Delete it!" at bounding box center [567, 345] width 77 height 16
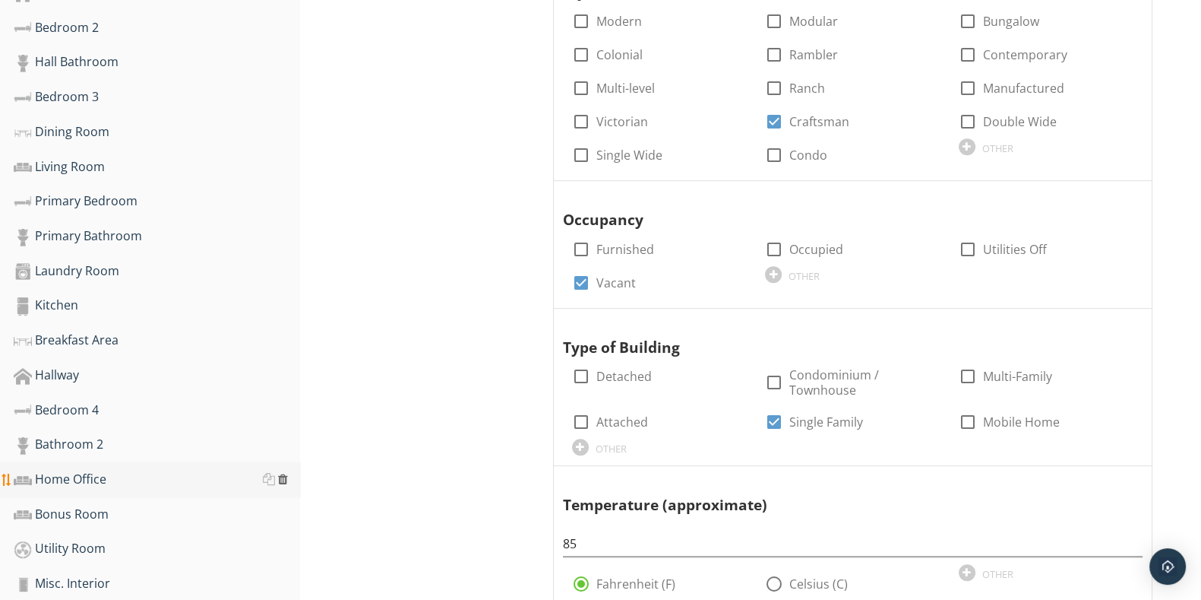
click at [282, 473] on div at bounding box center [283, 479] width 10 height 12
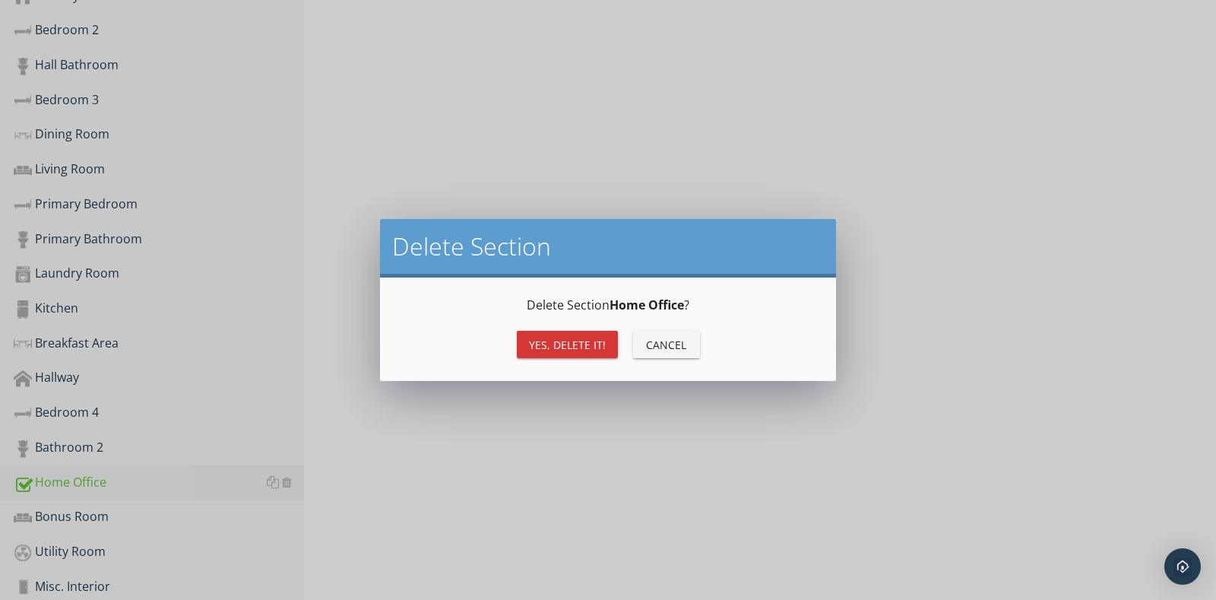
click at [558, 349] on div "Yes, Delete it!" at bounding box center [567, 345] width 77 height 16
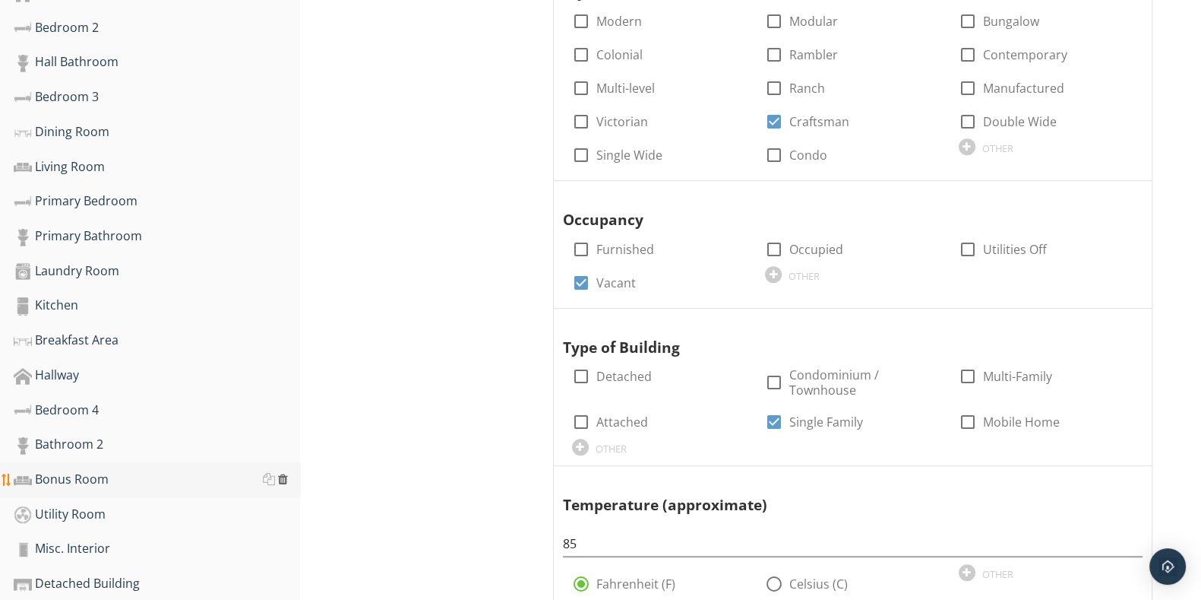
click at [286, 473] on div at bounding box center [283, 479] width 10 height 12
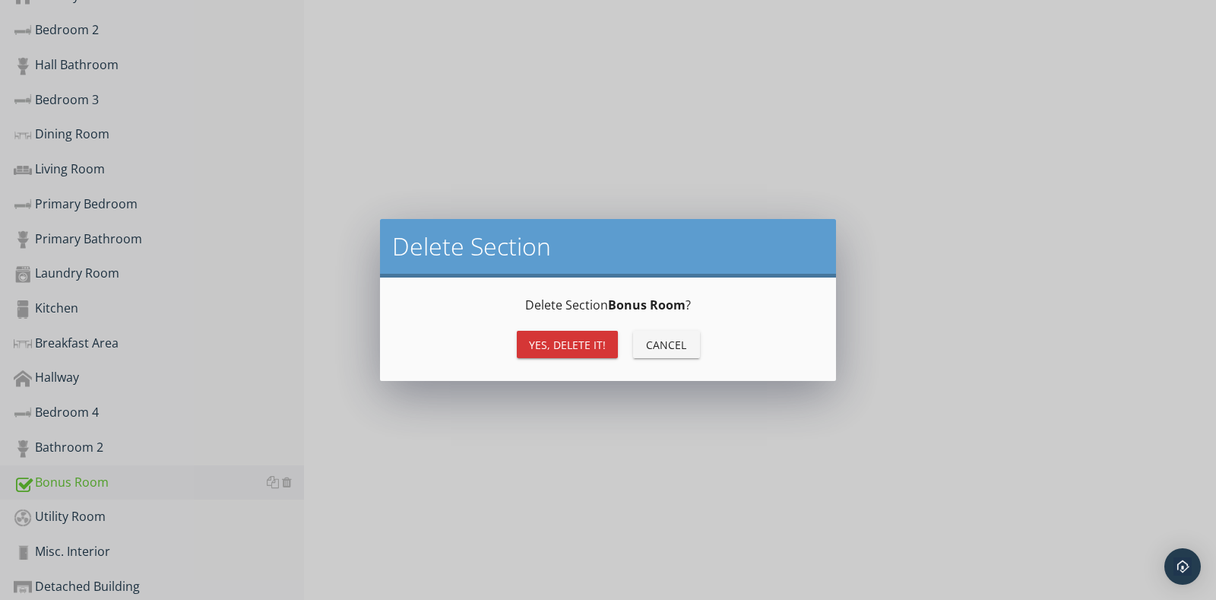
click at [556, 359] on div "Yes, Delete it! Cancel" at bounding box center [607, 344] width 419 height 36
click at [556, 355] on button "Yes, Delete it!" at bounding box center [567, 344] width 101 height 27
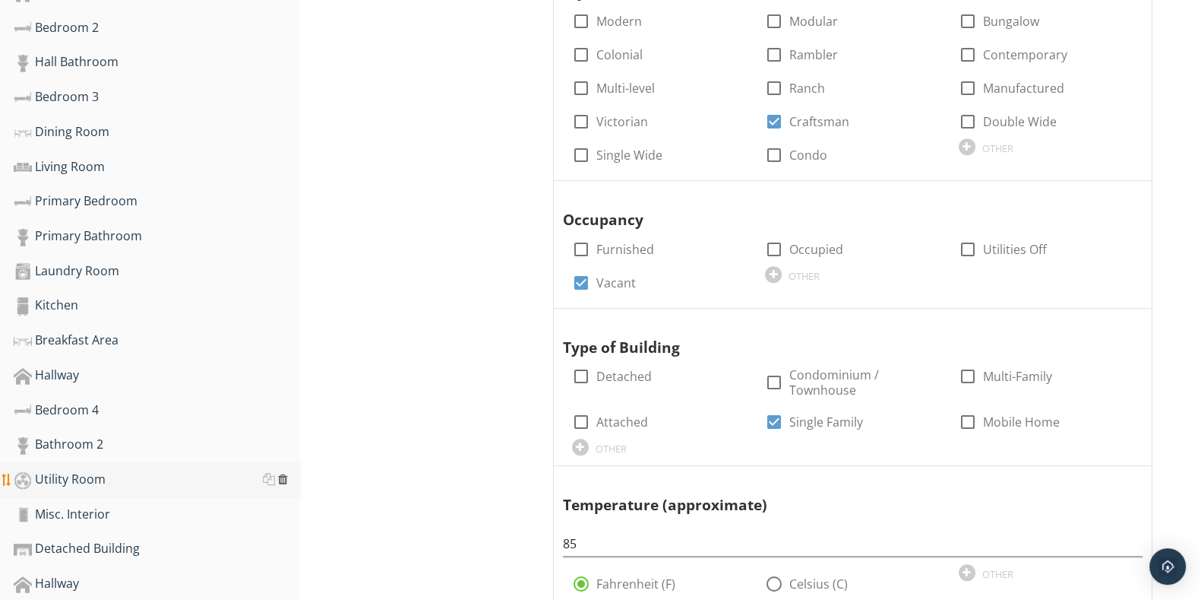
click at [285, 473] on div at bounding box center [283, 479] width 10 height 12
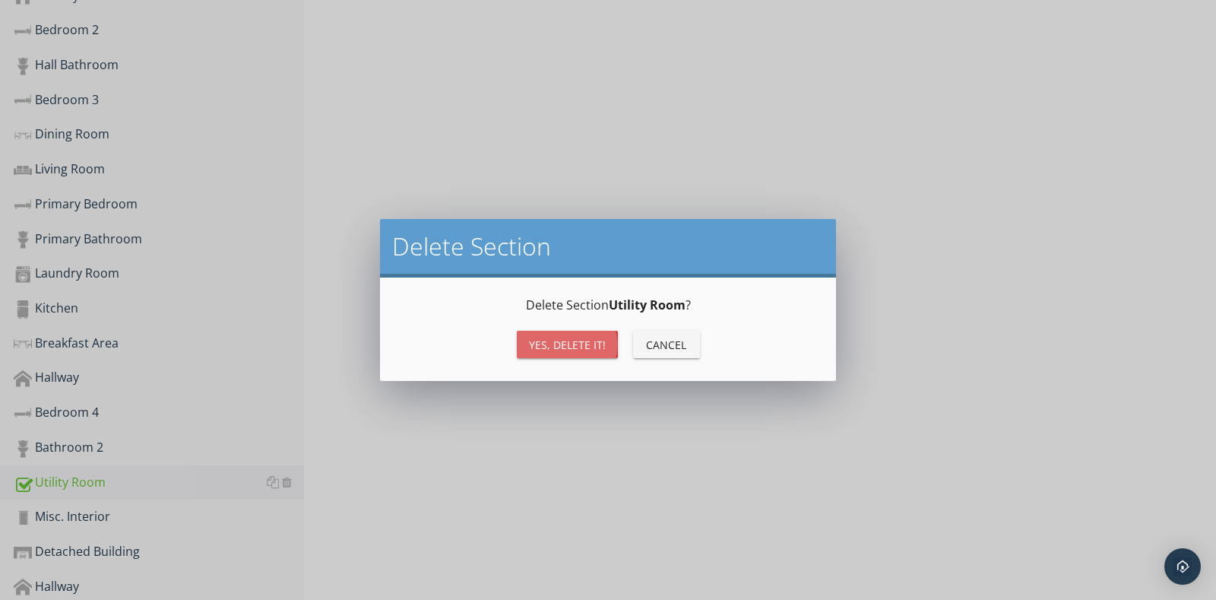
click at [573, 342] on div "Yes, Delete it!" at bounding box center [567, 345] width 77 height 16
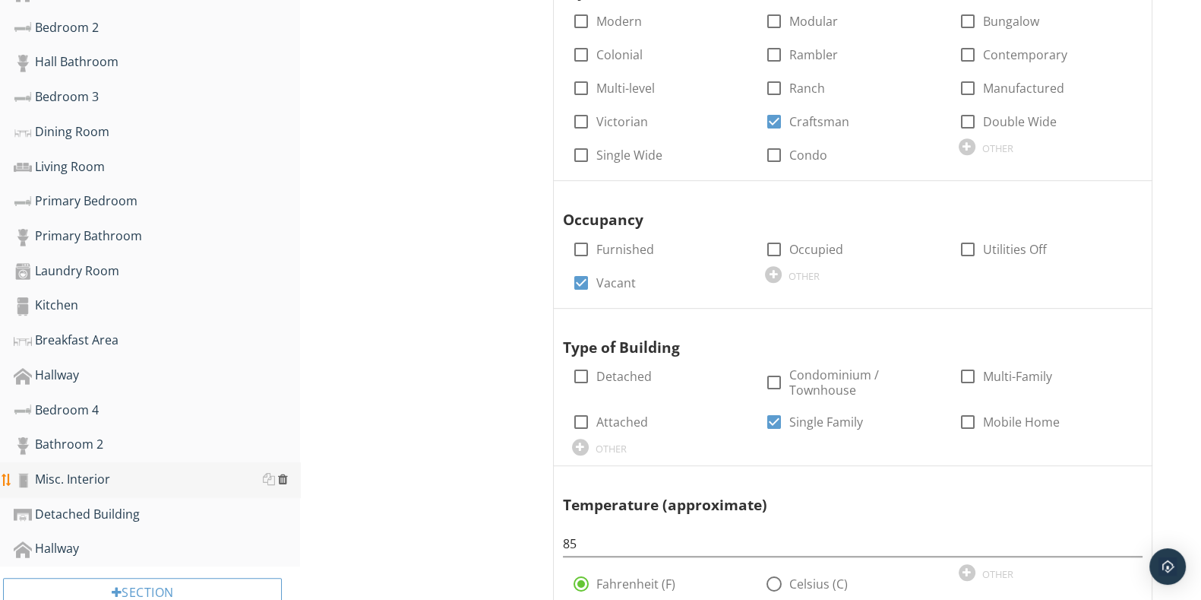
click at [283, 473] on div at bounding box center [283, 479] width 10 height 12
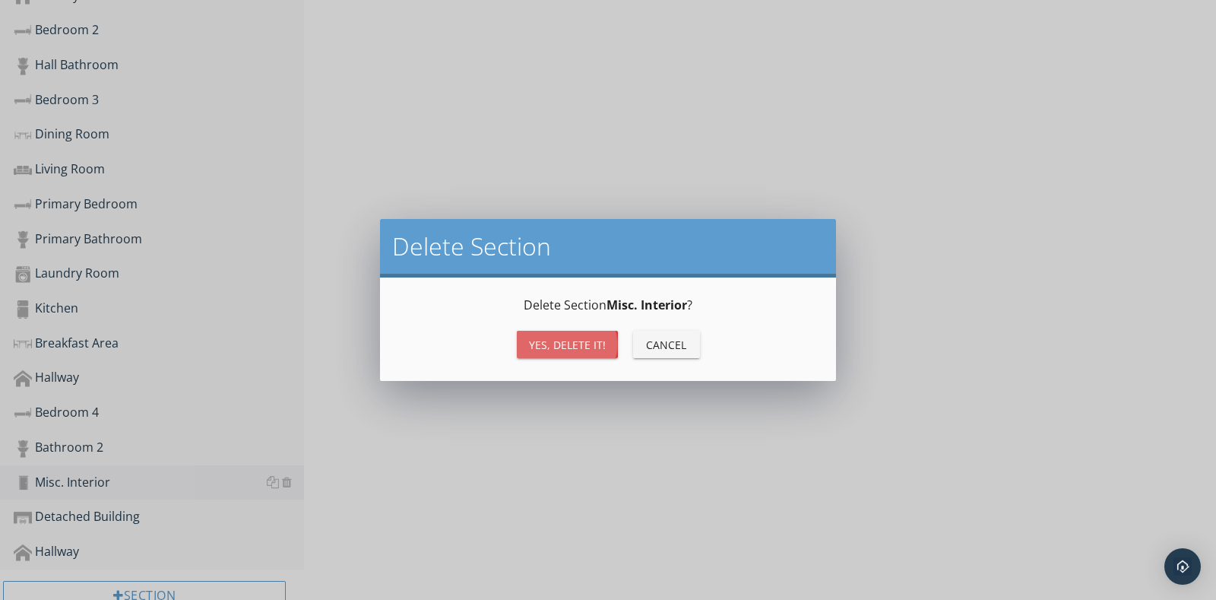
click at [541, 351] on div "Yes, Delete it!" at bounding box center [567, 345] width 77 height 16
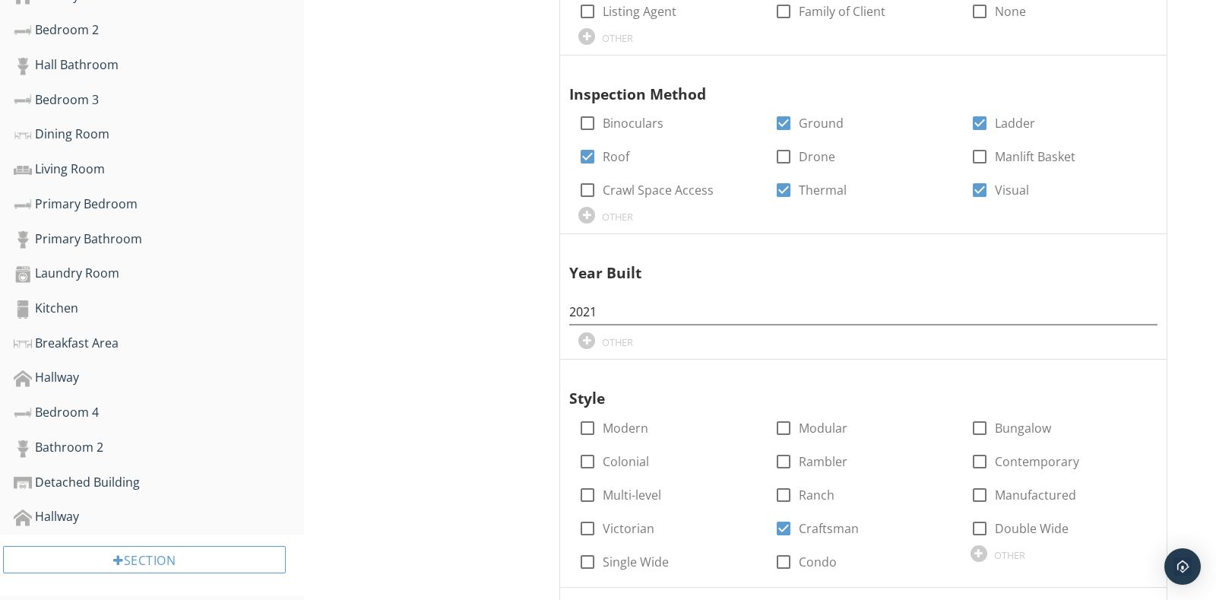
scroll to position [809, 0]
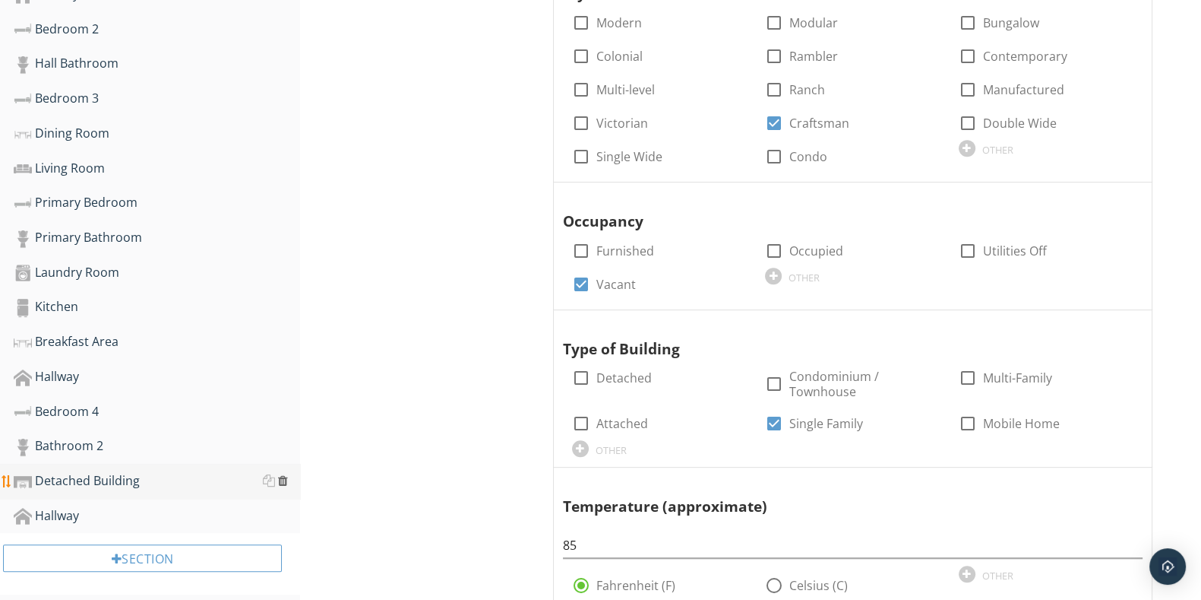
click at [281, 474] on div at bounding box center [283, 480] width 10 height 12
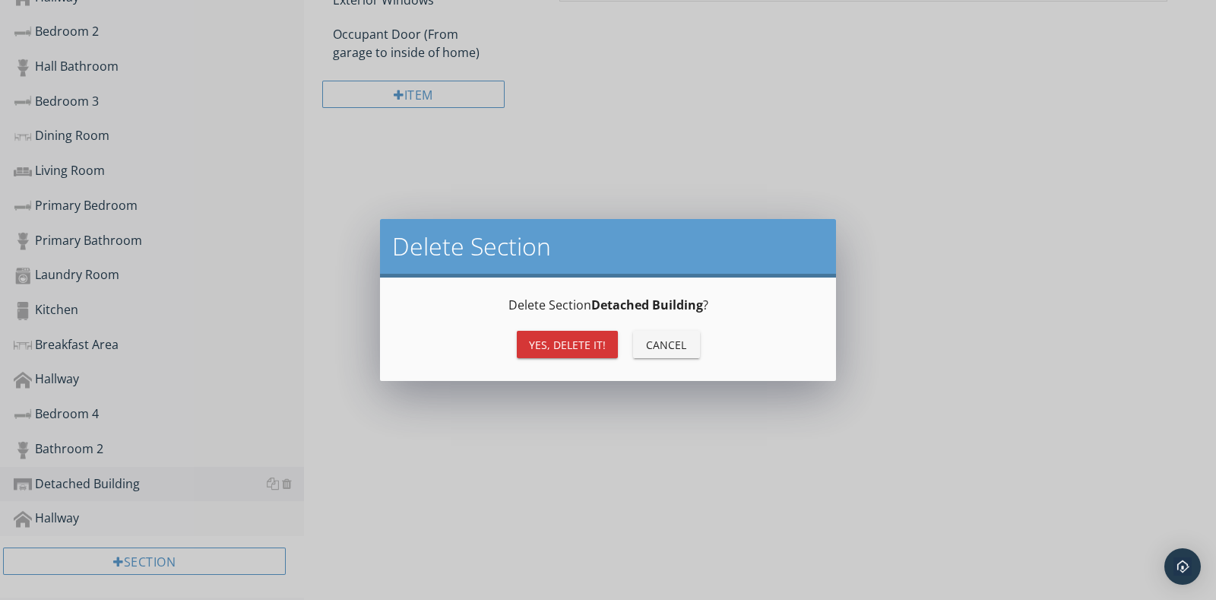
click at [543, 350] on div "Yes, Delete it!" at bounding box center [567, 345] width 77 height 16
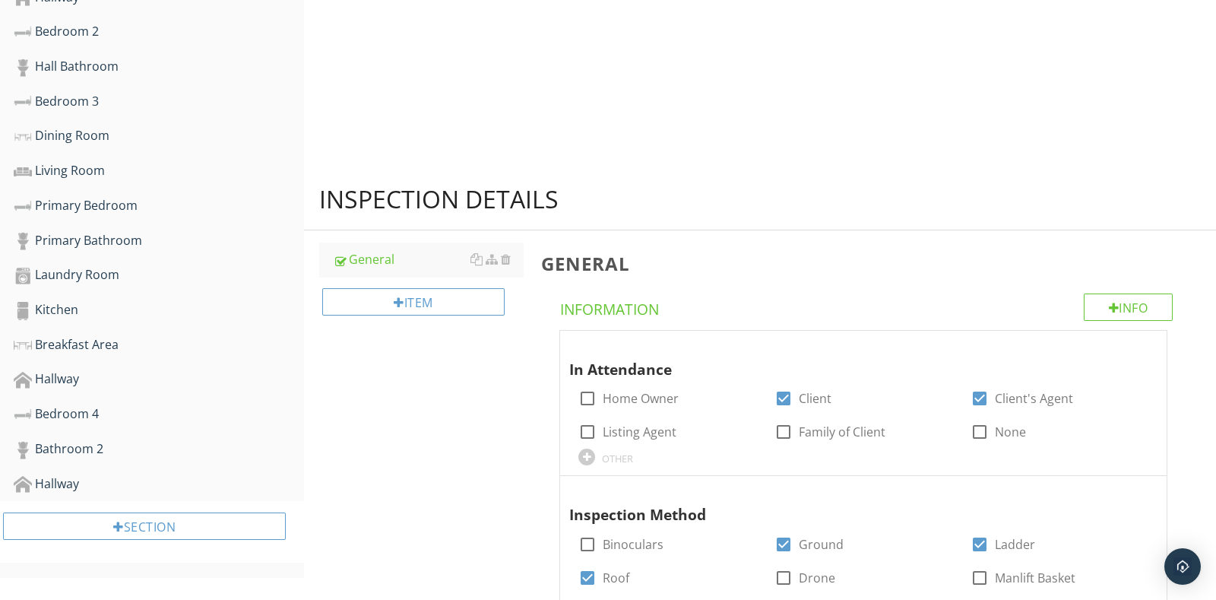
scroll to position [774, 0]
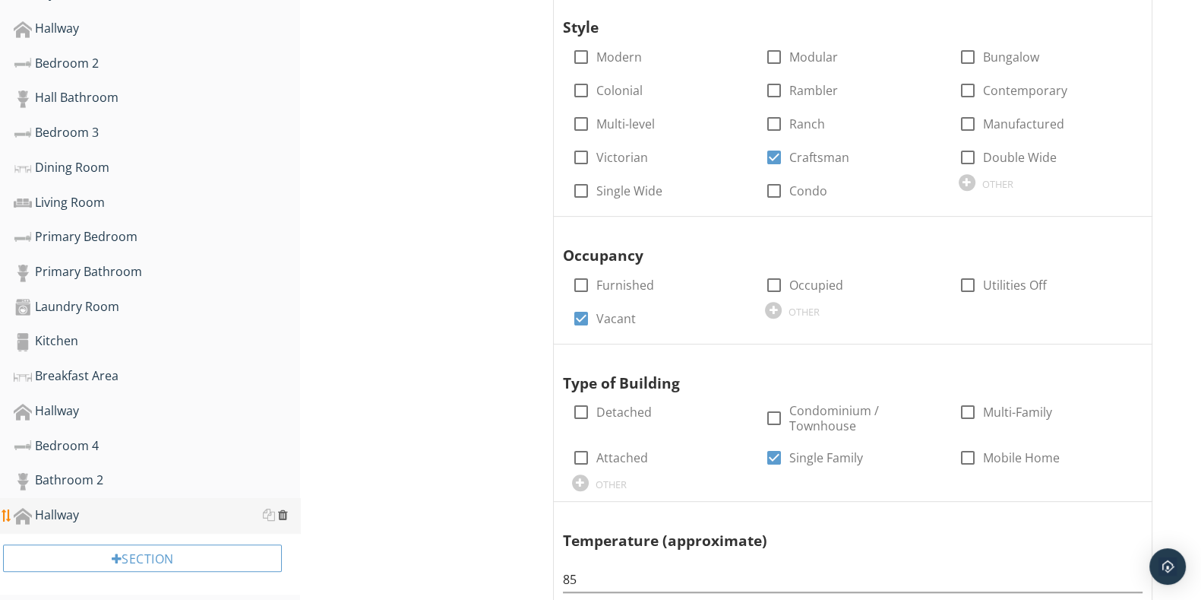
click at [278, 508] on div at bounding box center [283, 514] width 10 height 12
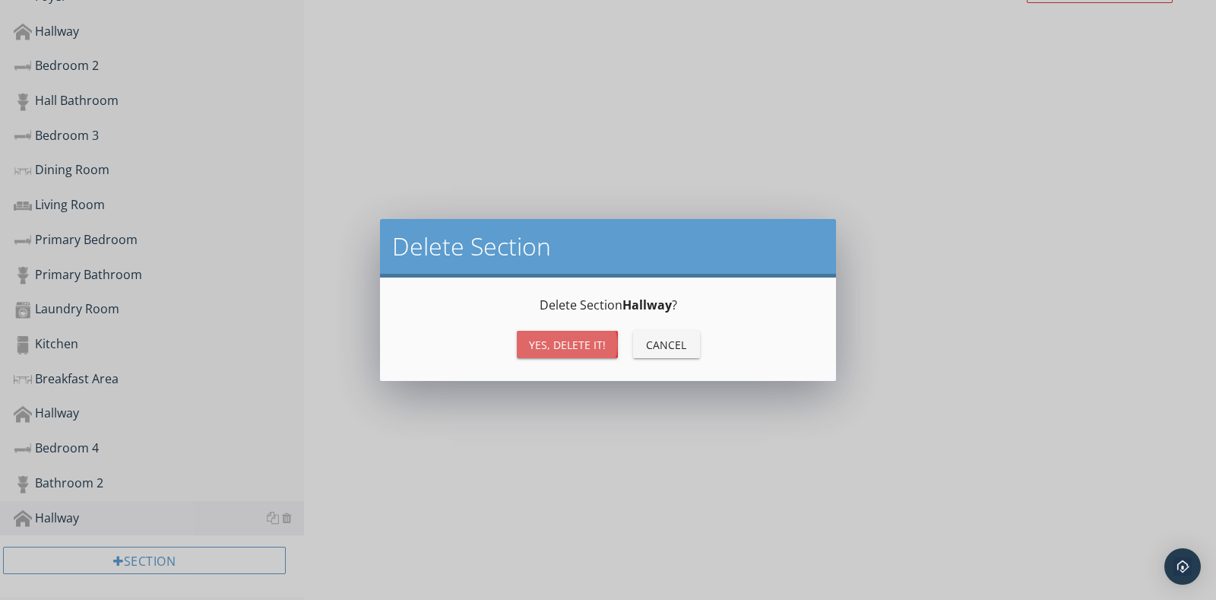
click at [569, 349] on div "Yes, Delete it!" at bounding box center [567, 345] width 77 height 16
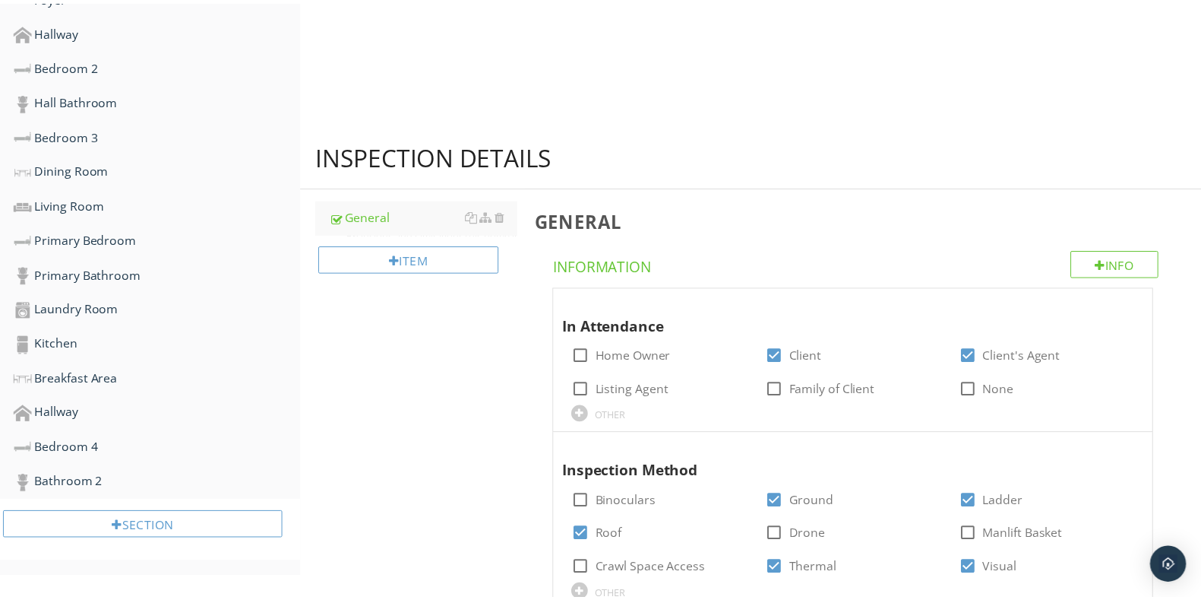
scroll to position [740, 0]
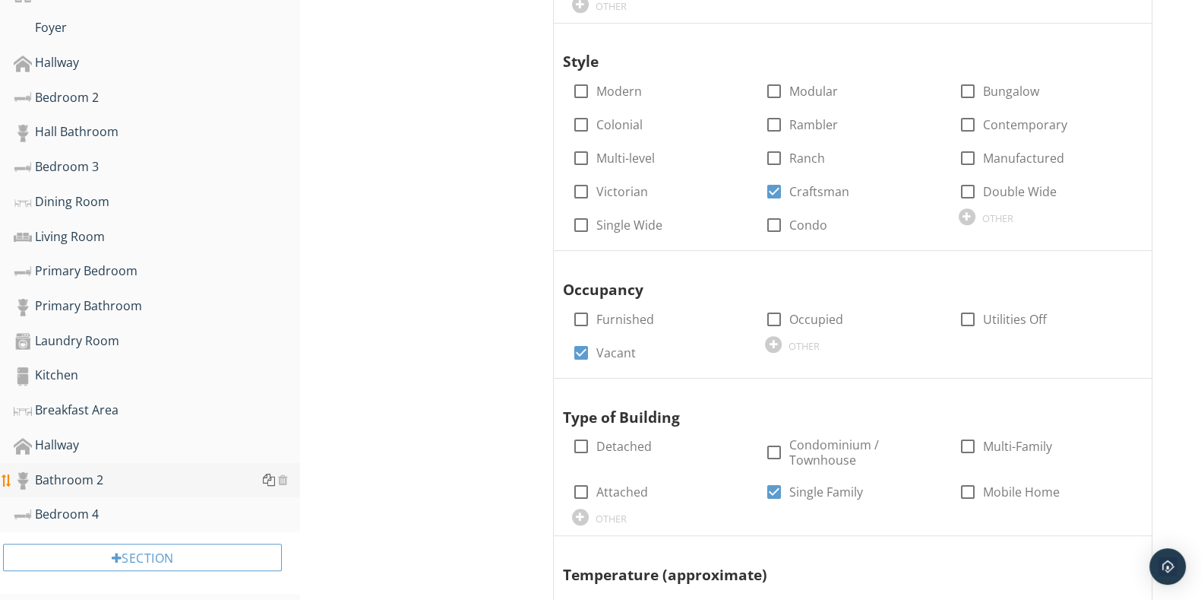
click at [265, 473] on div at bounding box center [269, 479] width 12 height 12
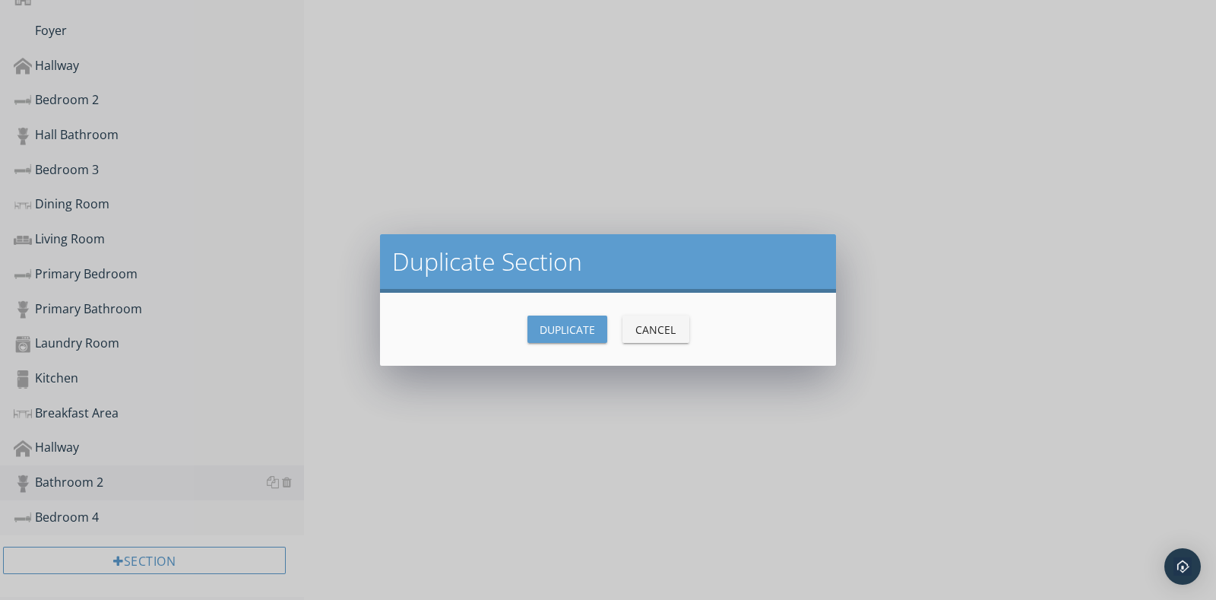
click at [556, 329] on div "Duplicate" at bounding box center [567, 329] width 55 height 16
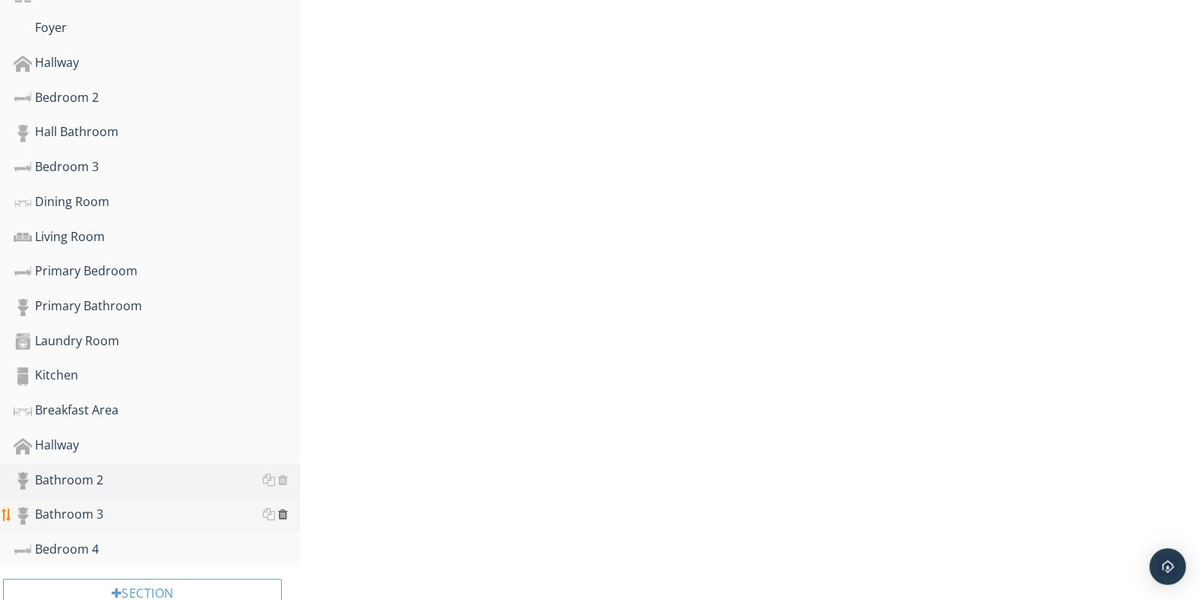
click at [280, 508] on div at bounding box center [283, 514] width 10 height 12
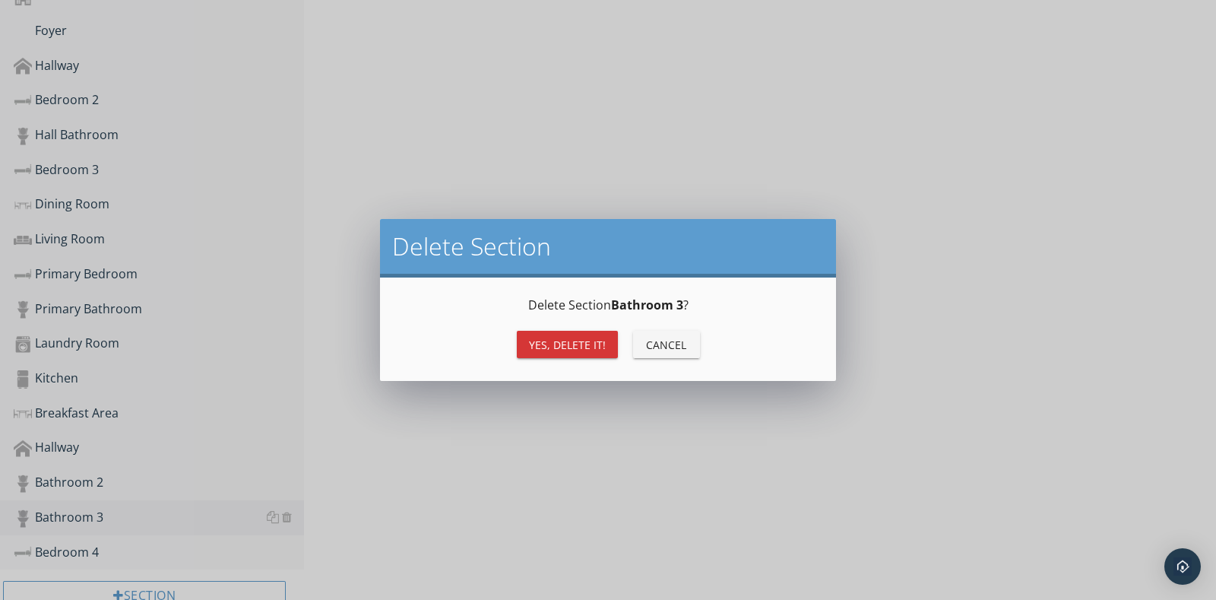
click at [546, 337] on div "Yes, Delete it!" at bounding box center [567, 345] width 77 height 16
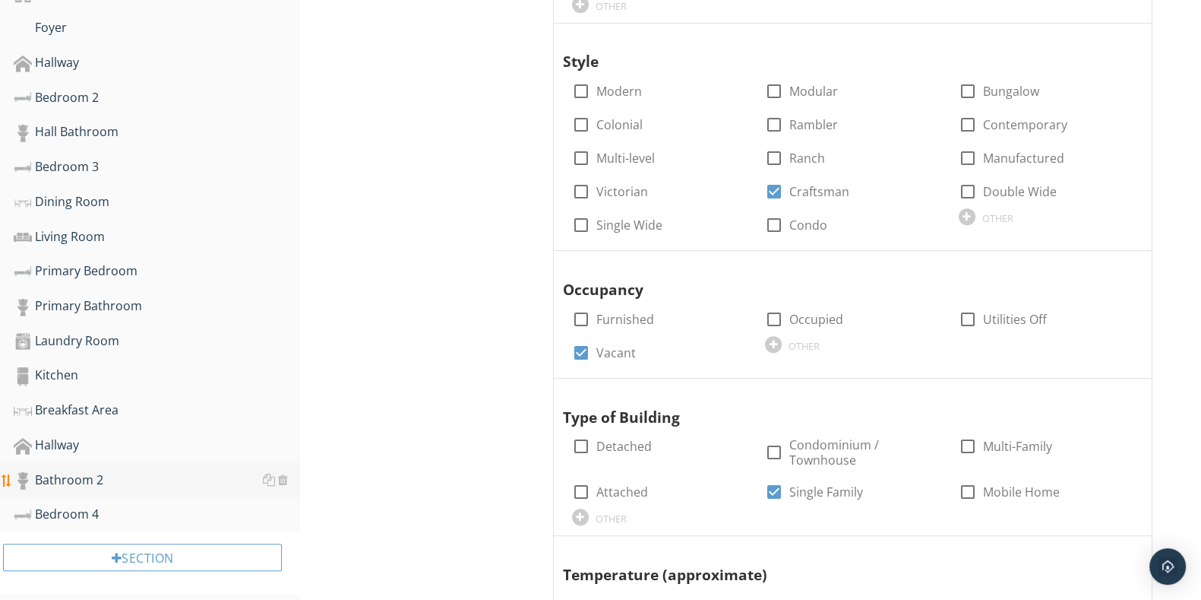
click at [106, 475] on div "Bathroom 2" at bounding box center [157, 480] width 287 height 20
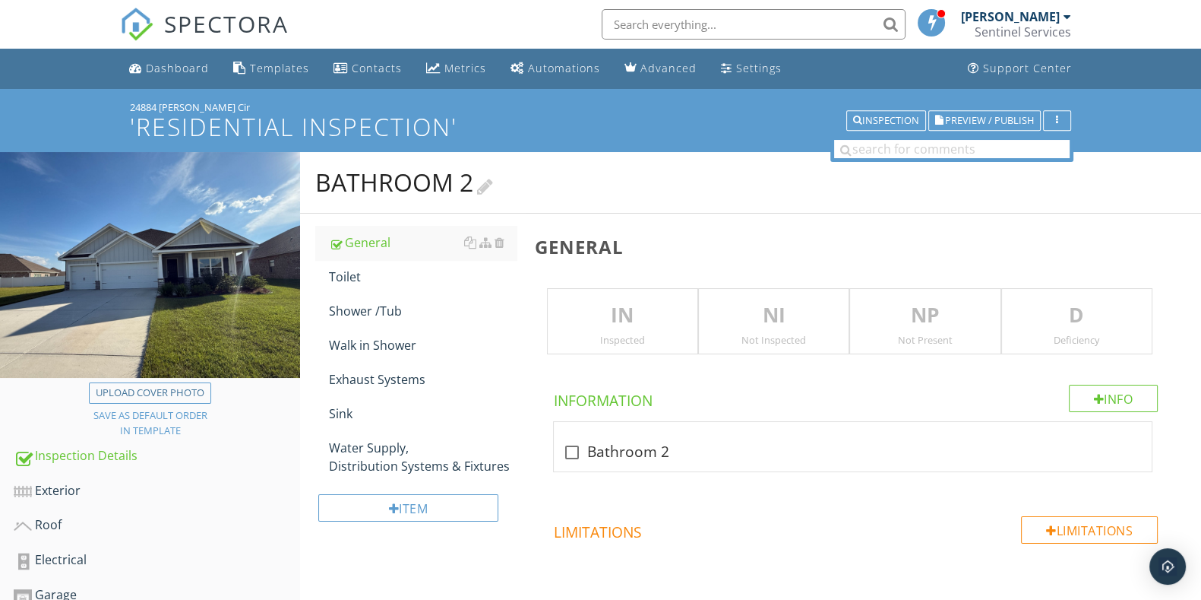
click at [484, 188] on div at bounding box center [485, 185] width 16 height 21
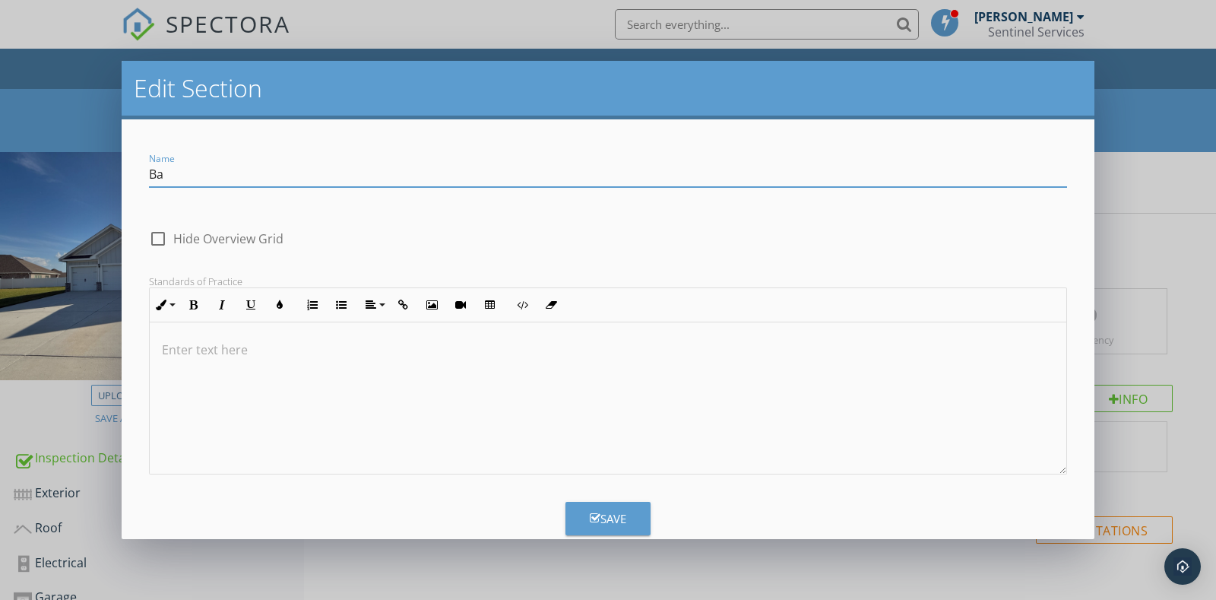
type input "B"
type input "[GEOGRAPHIC_DATA] Bathroom"
drag, startPoint x: 574, startPoint y: 527, endPoint x: 603, endPoint y: 512, distance: 33.3
click at [599, 517] on button "Save" at bounding box center [607, 518] width 85 height 33
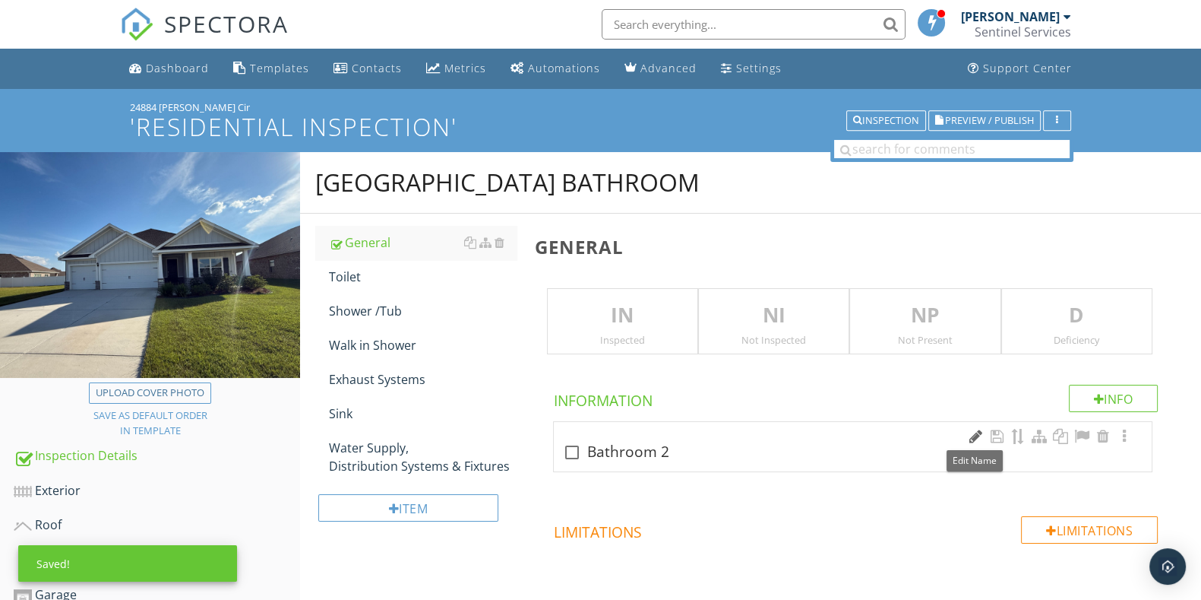
click at [981, 429] on div at bounding box center [976, 436] width 18 height 15
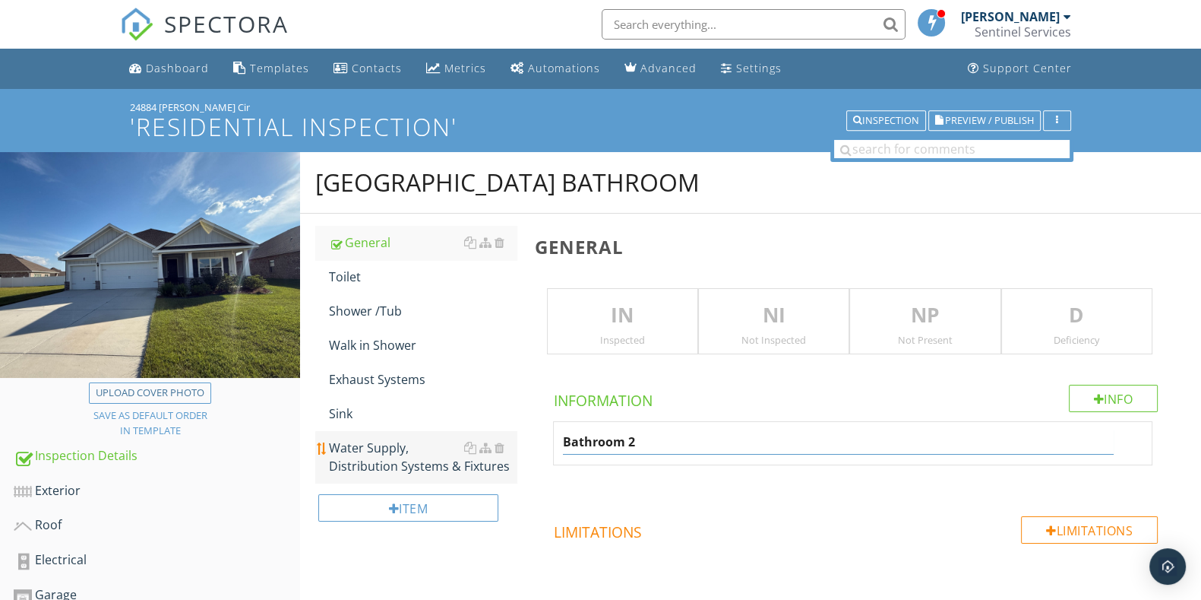
drag, startPoint x: 666, startPoint y: 442, endPoint x: 421, endPoint y: 473, distance: 247.4
click at [421, 473] on div "South Hallway Bathroom General Toilet Shower /Tub Walk in Shower Exhaust System…" at bounding box center [750, 475] width 901 height 646
paste input "[GEOGRAPHIC_DATA] Bathroom"
type input "[GEOGRAPHIC_DATA] Bathroom"
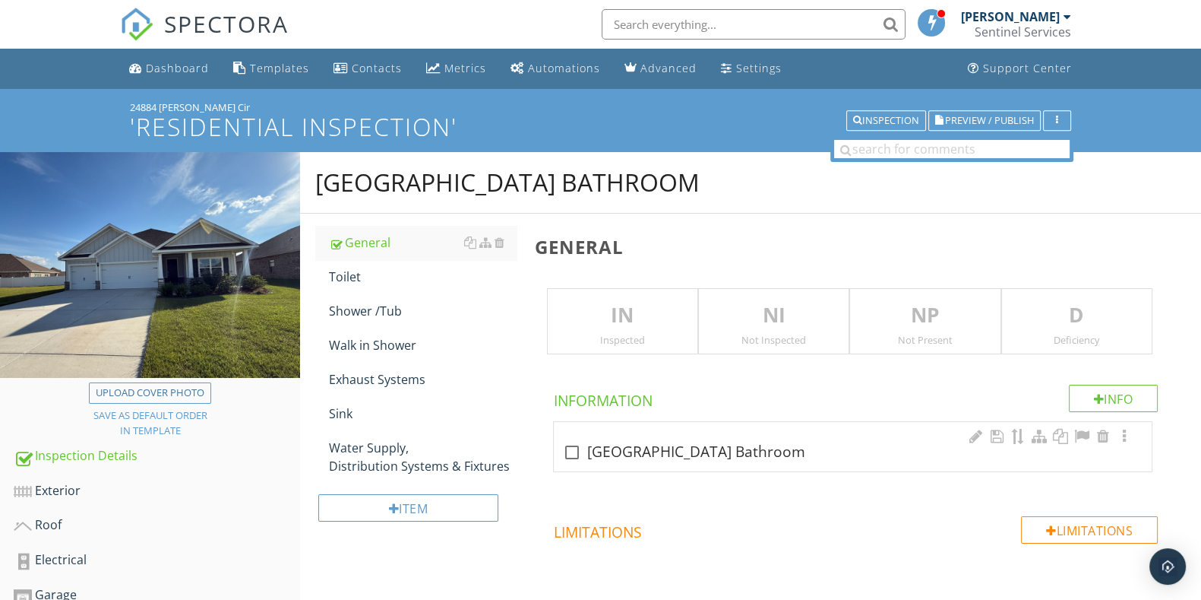
click at [737, 483] on span "check_box_outline_blank South Hallway Bathroom" at bounding box center [856, 459] width 642 height 76
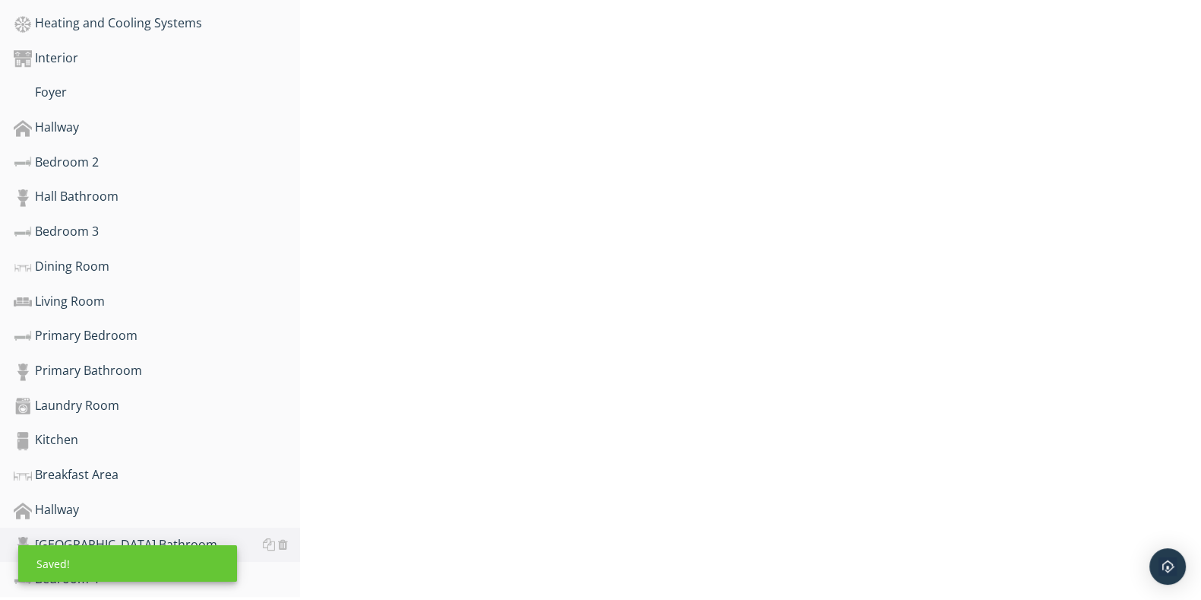
scroll to position [740, 0]
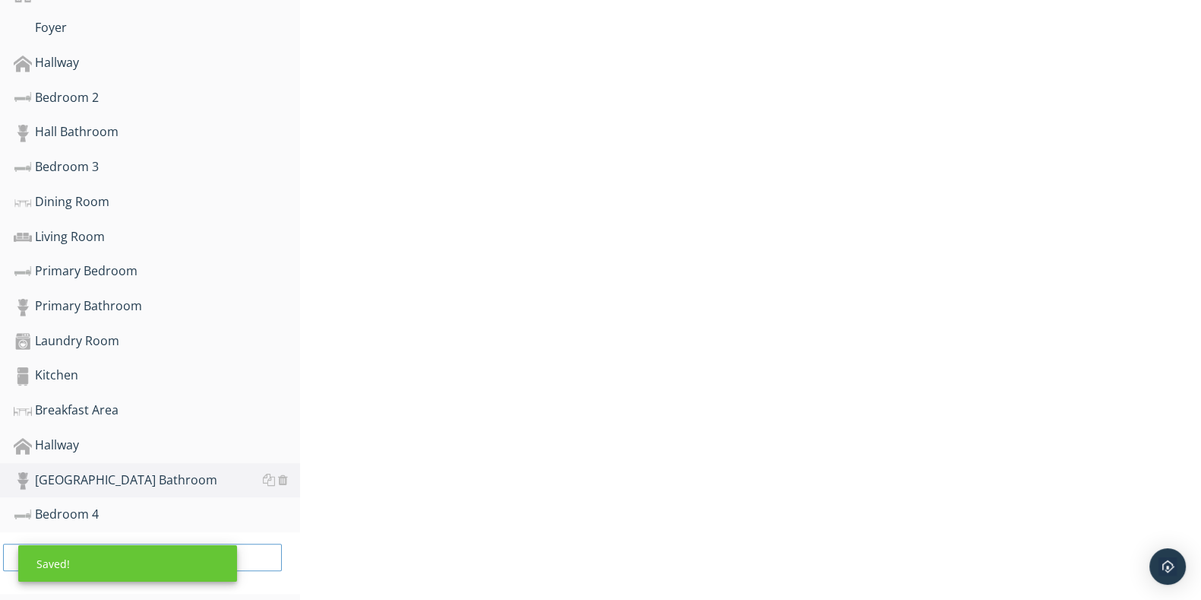
click at [489, 499] on div "Upload cover photo Save as default order in template Inspection Details Exterio…" at bounding box center [600, 10] width 1201 height 1197
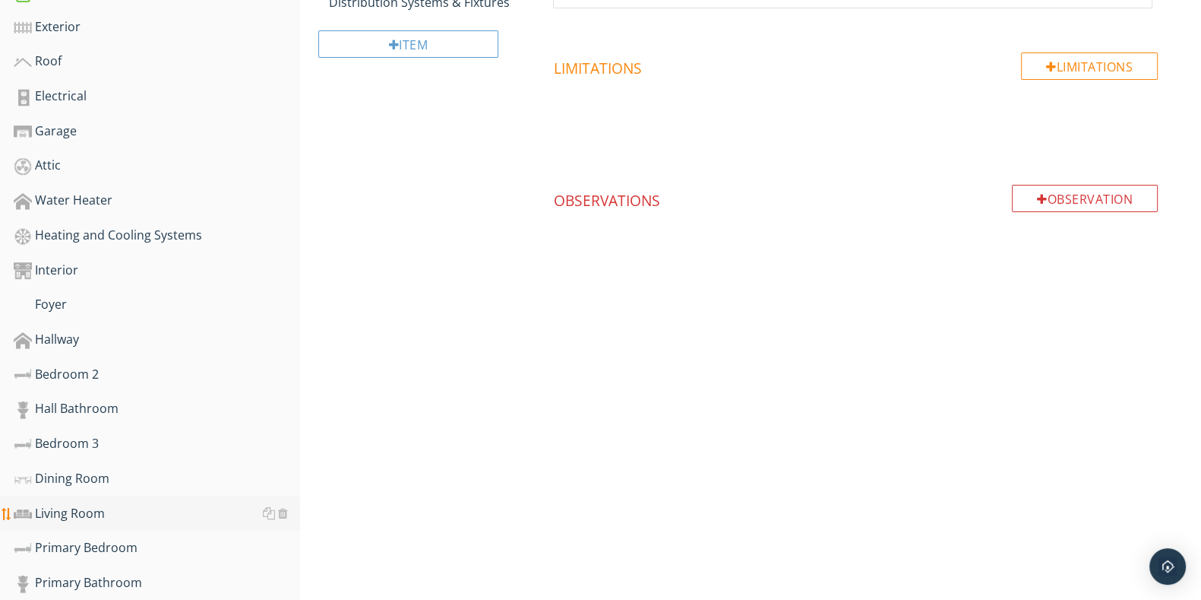
scroll to position [455, 0]
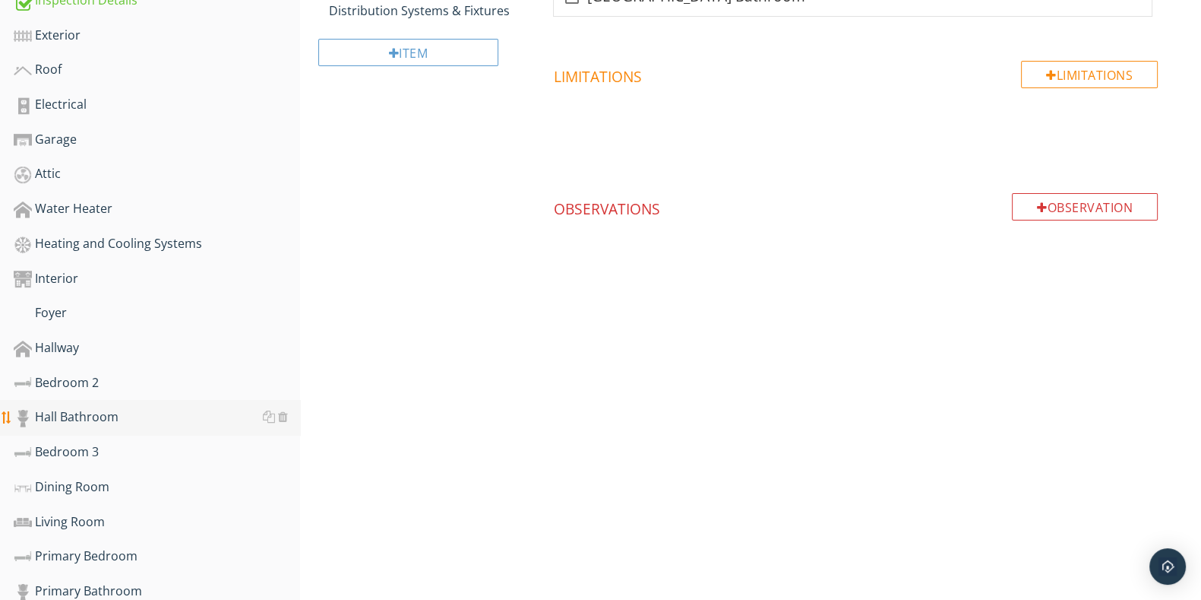
click at [102, 410] on div "Hall Bathroom" at bounding box center [157, 417] width 287 height 20
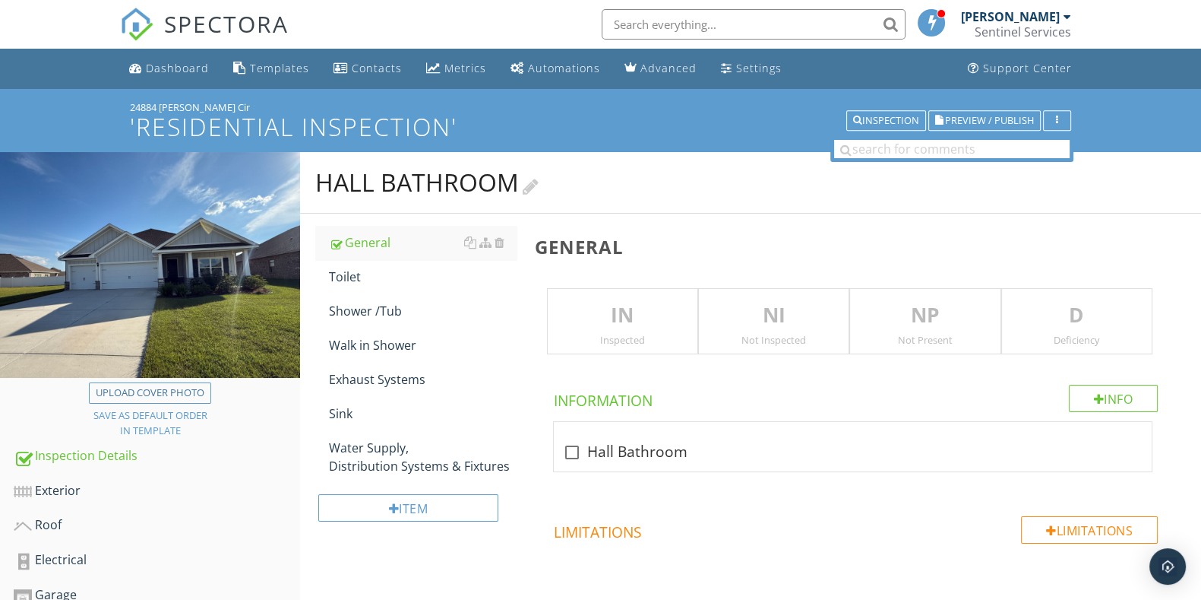
click at [532, 189] on div at bounding box center [531, 185] width 16 height 21
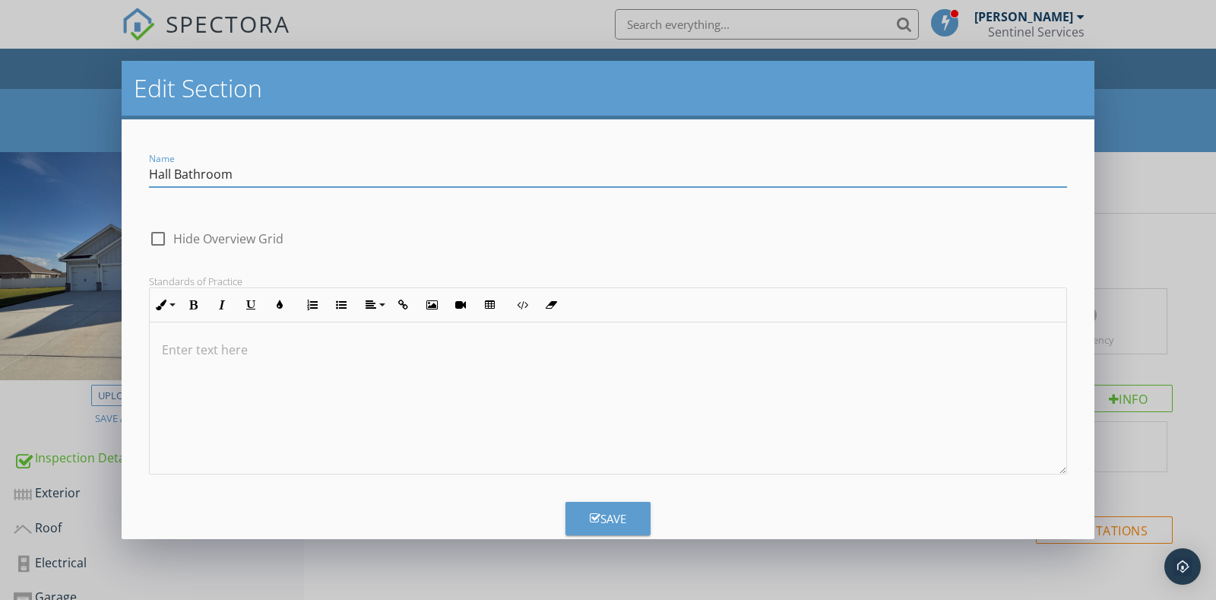
click at [151, 174] on input "Hall Bathroom" at bounding box center [608, 174] width 918 height 25
type input "[GEOGRAPHIC_DATA]"
drag, startPoint x: 600, startPoint y: 501, endPoint x: 597, endPoint y: 511, distance: 10.1
click at [600, 513] on button "Save" at bounding box center [607, 518] width 85 height 33
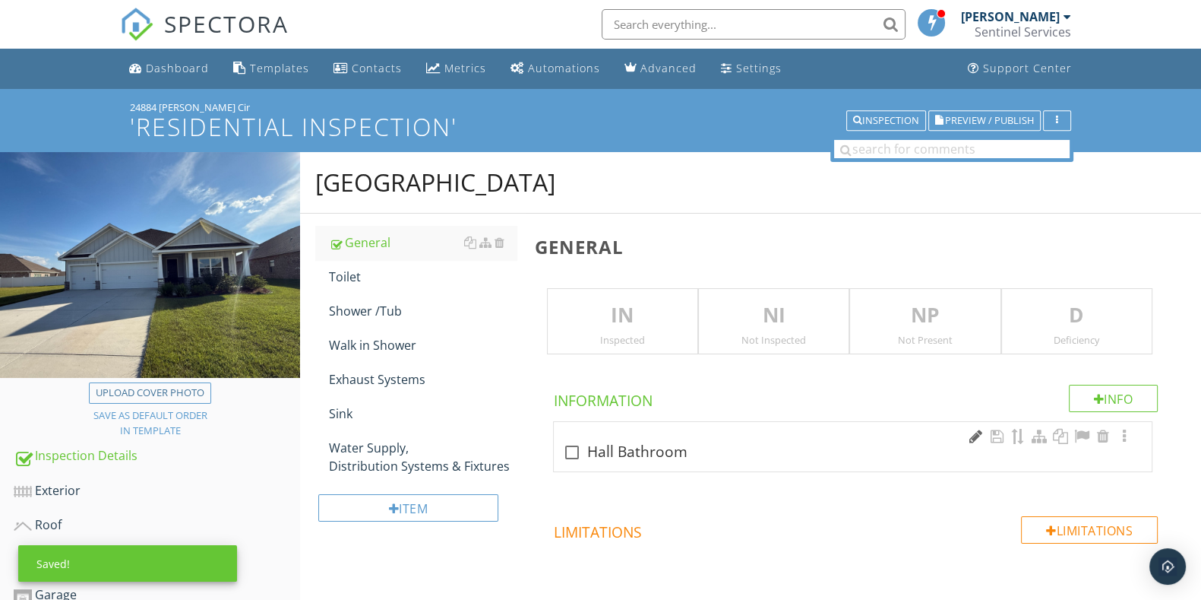
click at [980, 432] on div at bounding box center [976, 436] width 18 height 15
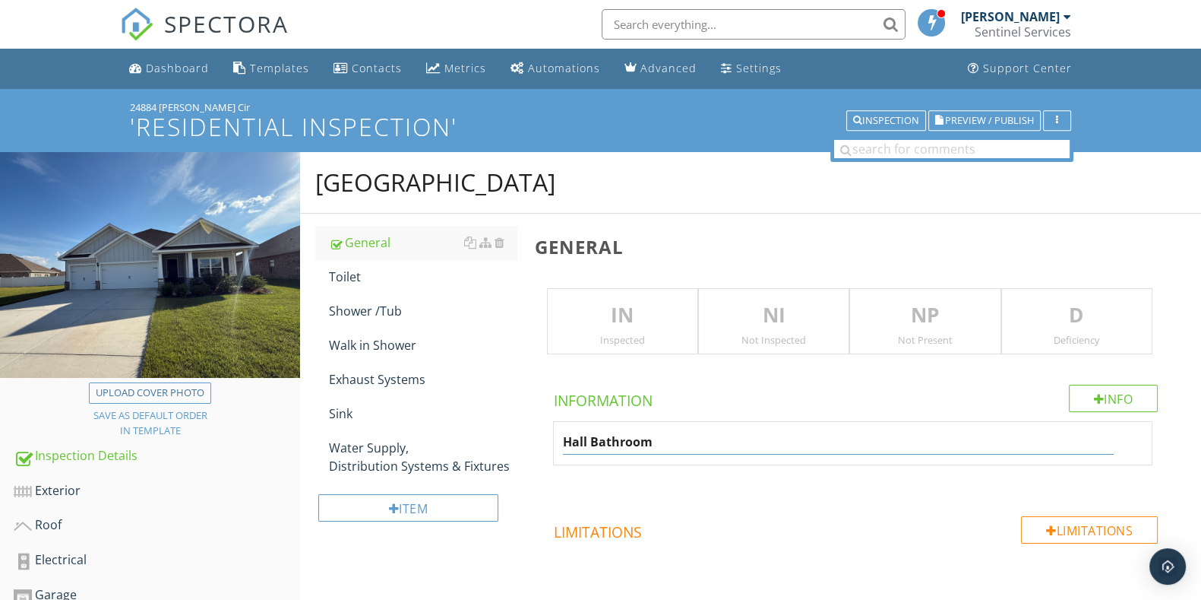
click at [556, 438] on div "Hall Bathroom" at bounding box center [853, 443] width 598 height 43
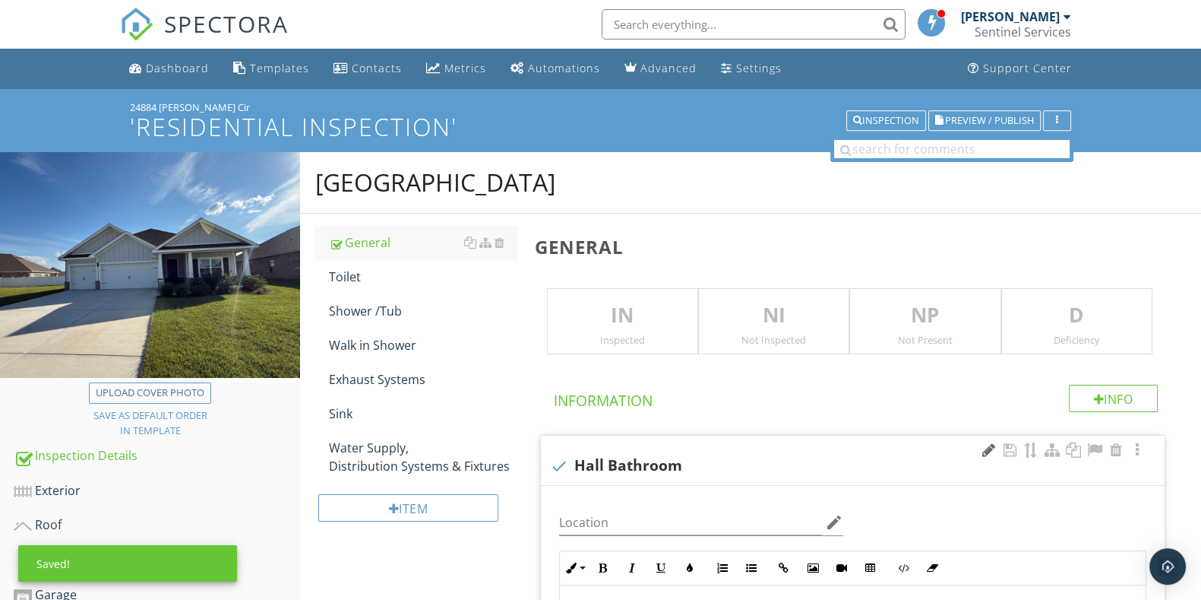
click at [988, 444] on div at bounding box center [989, 449] width 18 height 15
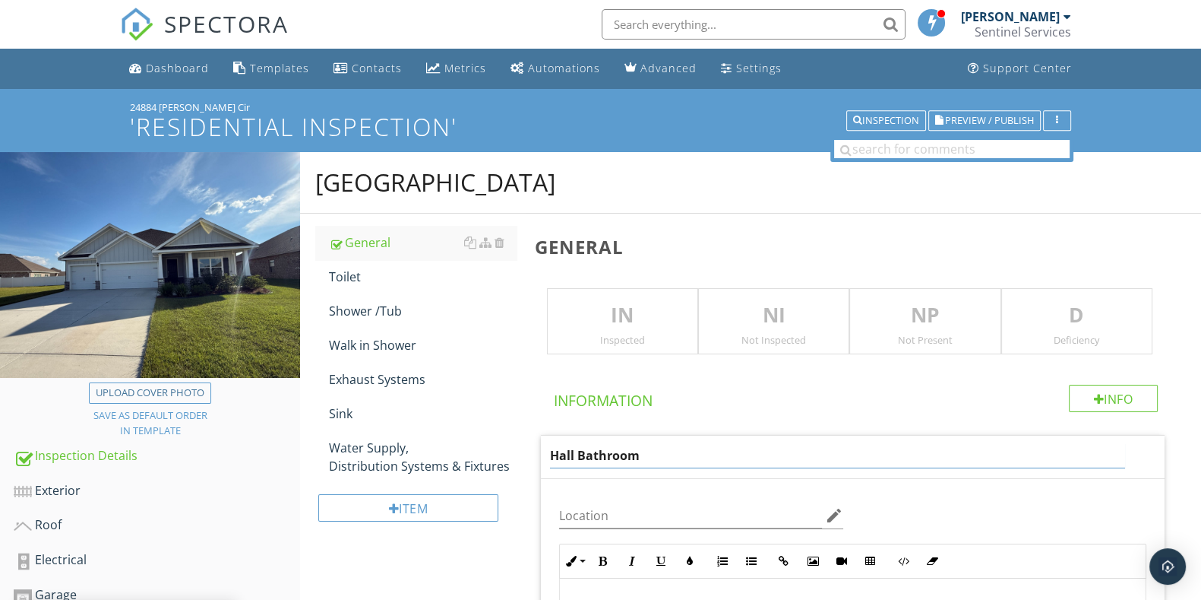
click at [551, 454] on input "Hall Bathroom" at bounding box center [837, 455] width 575 height 25
type input "[GEOGRAPHIC_DATA]"
click at [882, 412] on div "Info Information North Hall Bathroom Location edit Inline Style XLarge Large No…" at bounding box center [856, 606] width 642 height 442
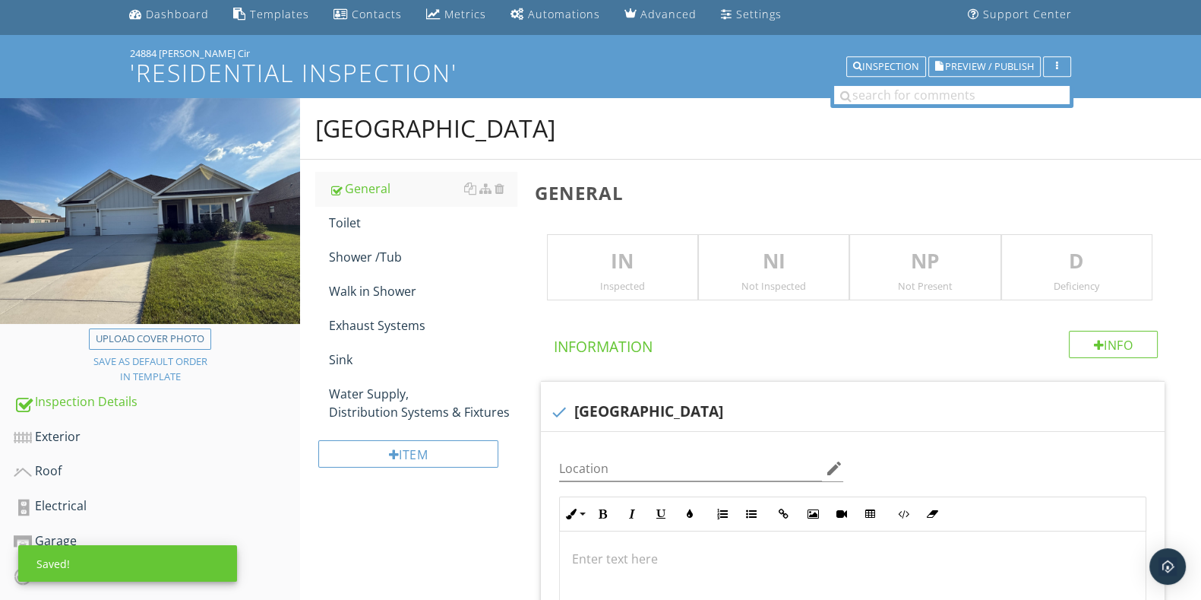
scroll to position [94, 0]
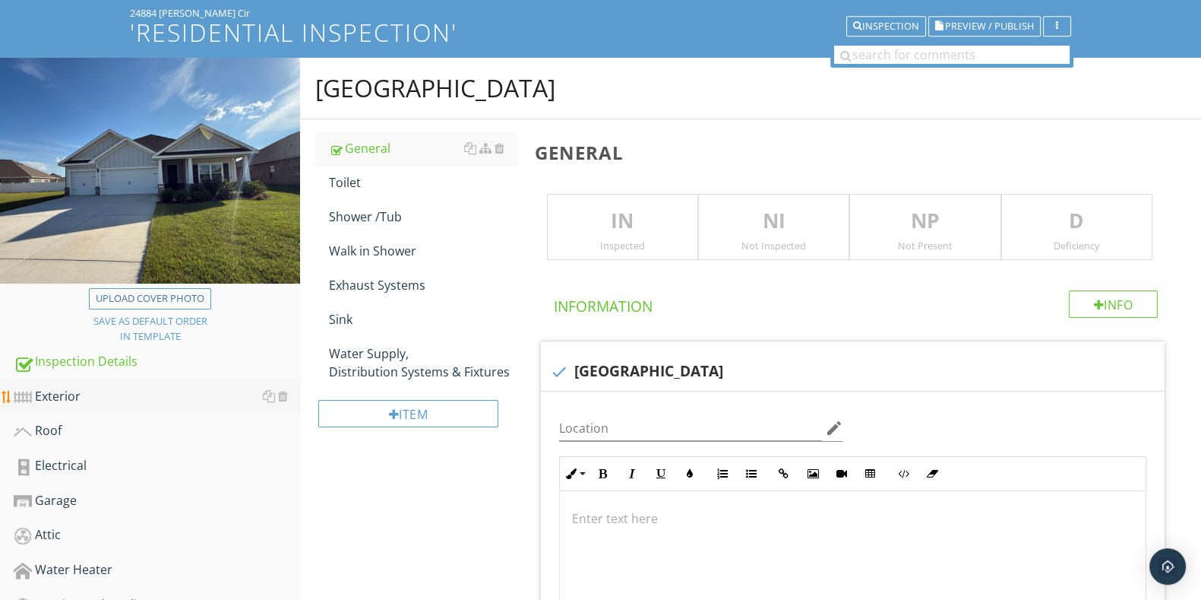
click at [91, 399] on div "Exterior" at bounding box center [157, 397] width 287 height 20
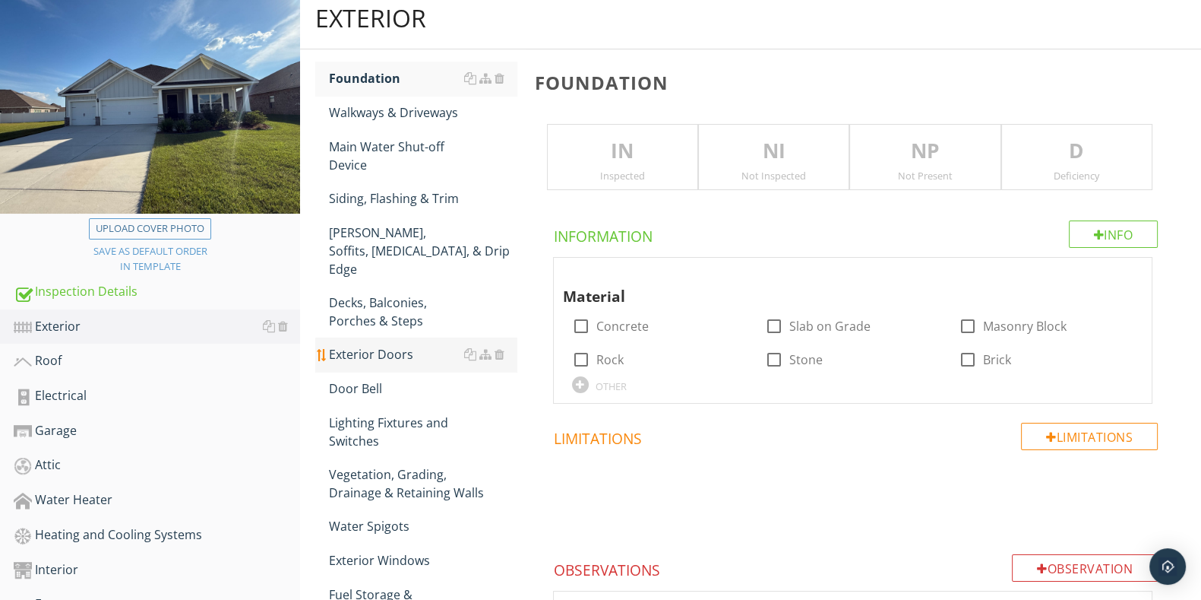
scroll to position [189, 0]
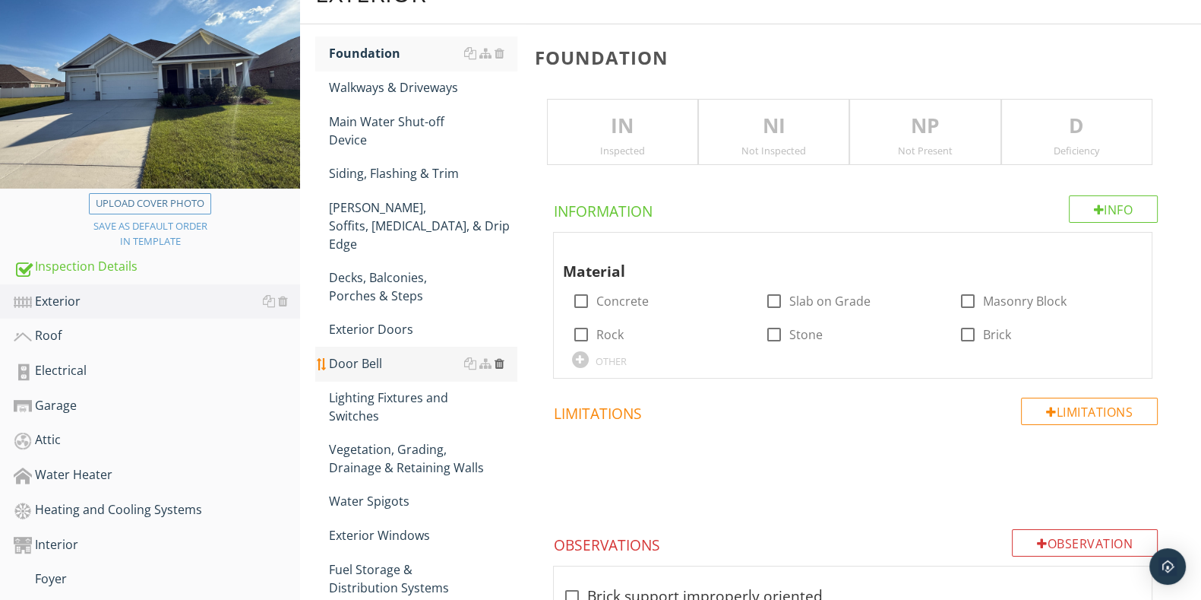
click at [502, 357] on div at bounding box center [500, 363] width 10 height 12
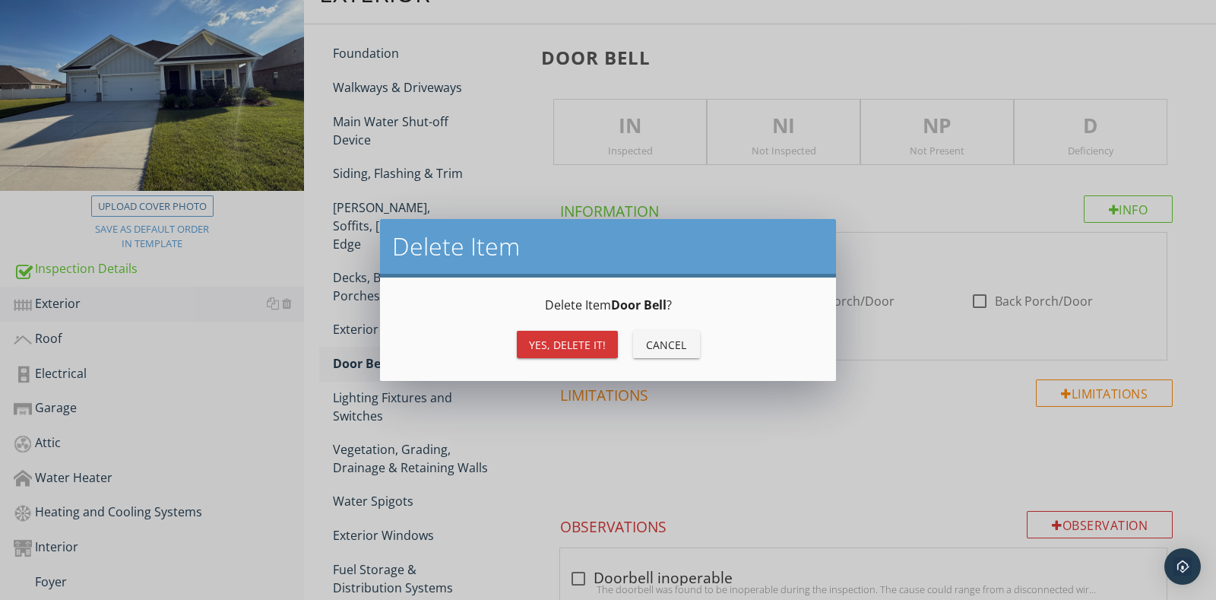
click at [633, 334] on button "Cancel" at bounding box center [666, 344] width 67 height 27
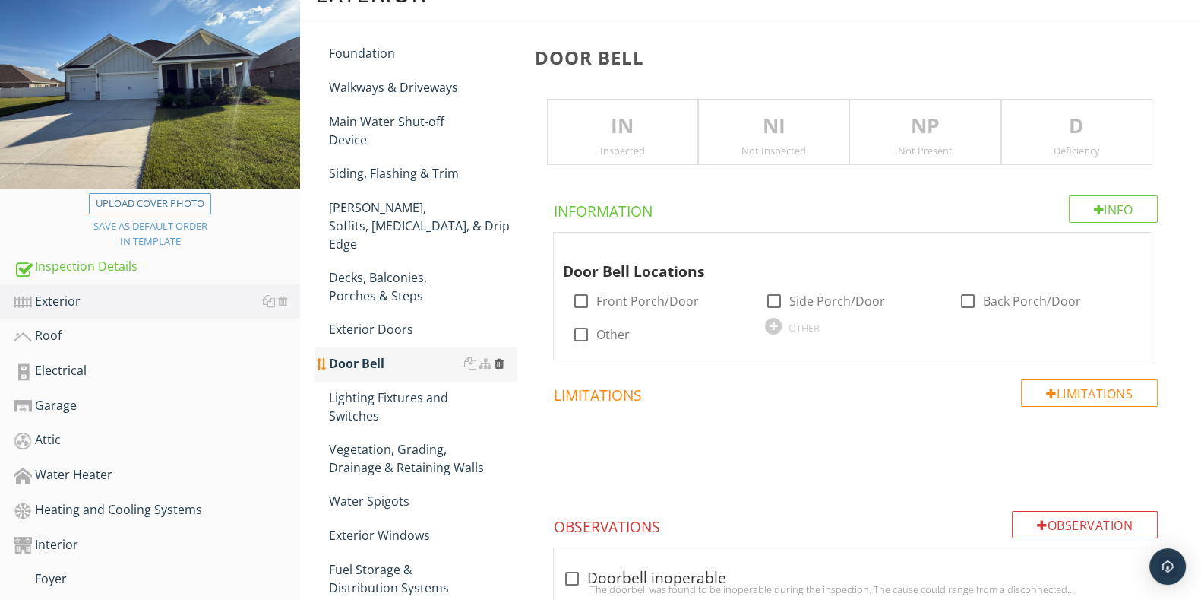
click at [498, 357] on div at bounding box center [500, 363] width 10 height 12
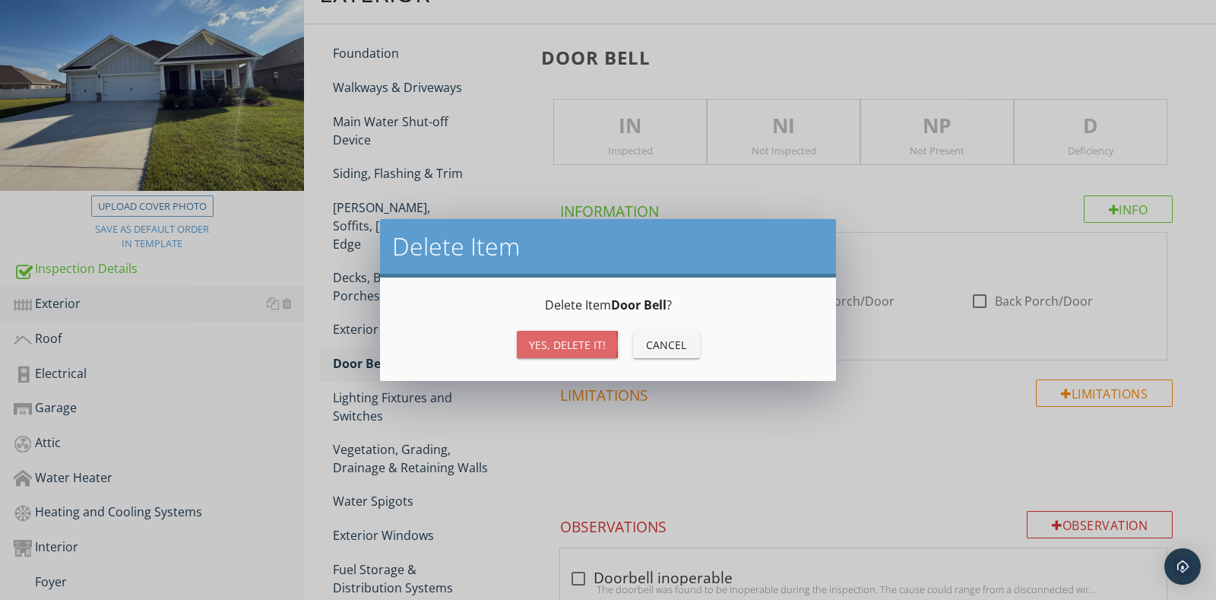
click at [566, 331] on button "Yes, Delete it!" at bounding box center [567, 344] width 101 height 27
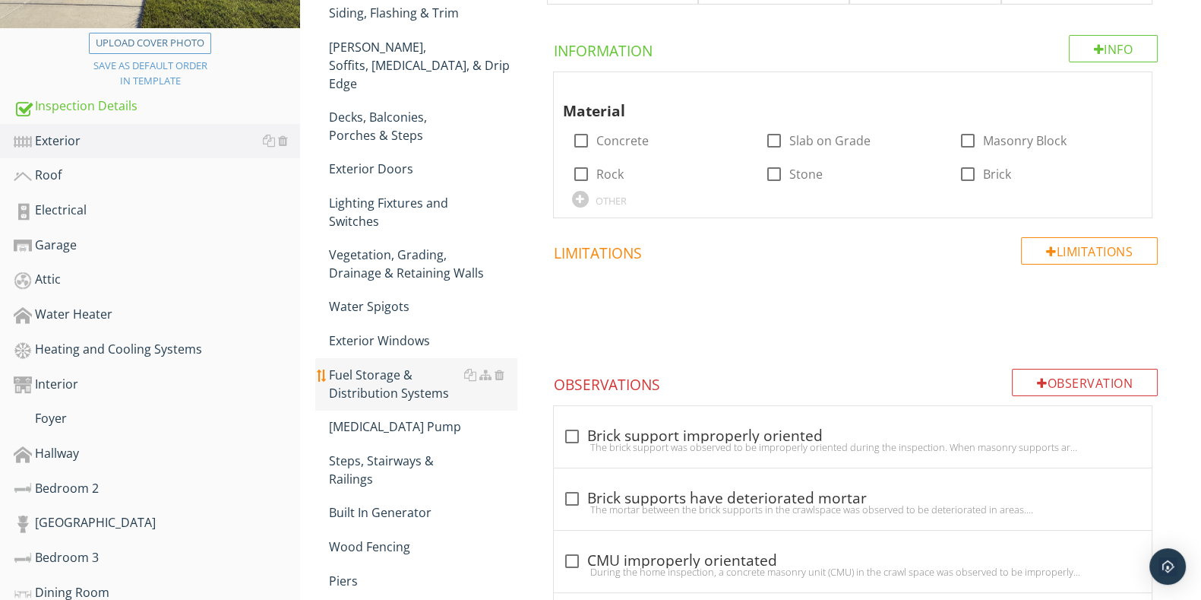
scroll to position [379, 0]
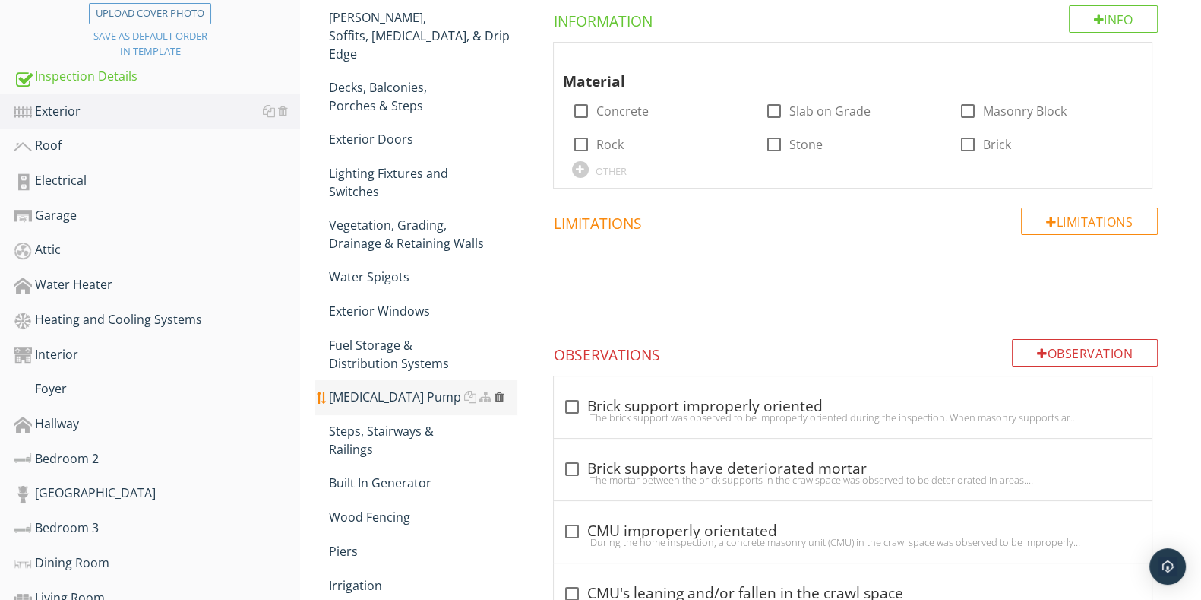
click at [498, 391] on div at bounding box center [500, 397] width 10 height 12
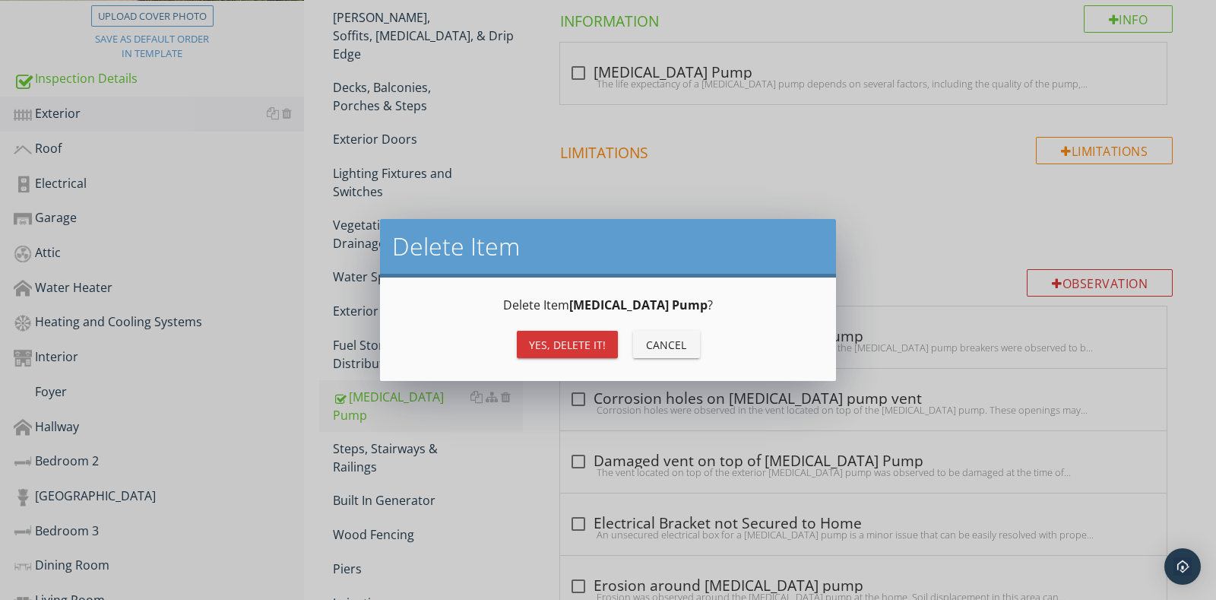
click at [571, 338] on div "Yes, Delete it!" at bounding box center [567, 345] width 77 height 16
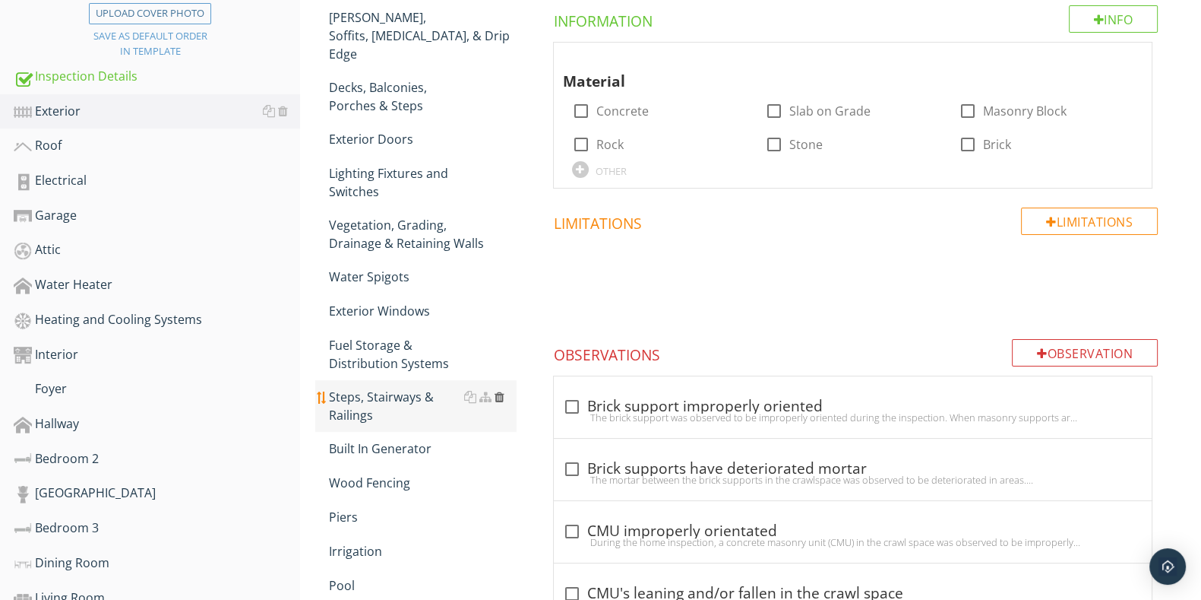
click at [495, 391] on div at bounding box center [500, 397] width 10 height 12
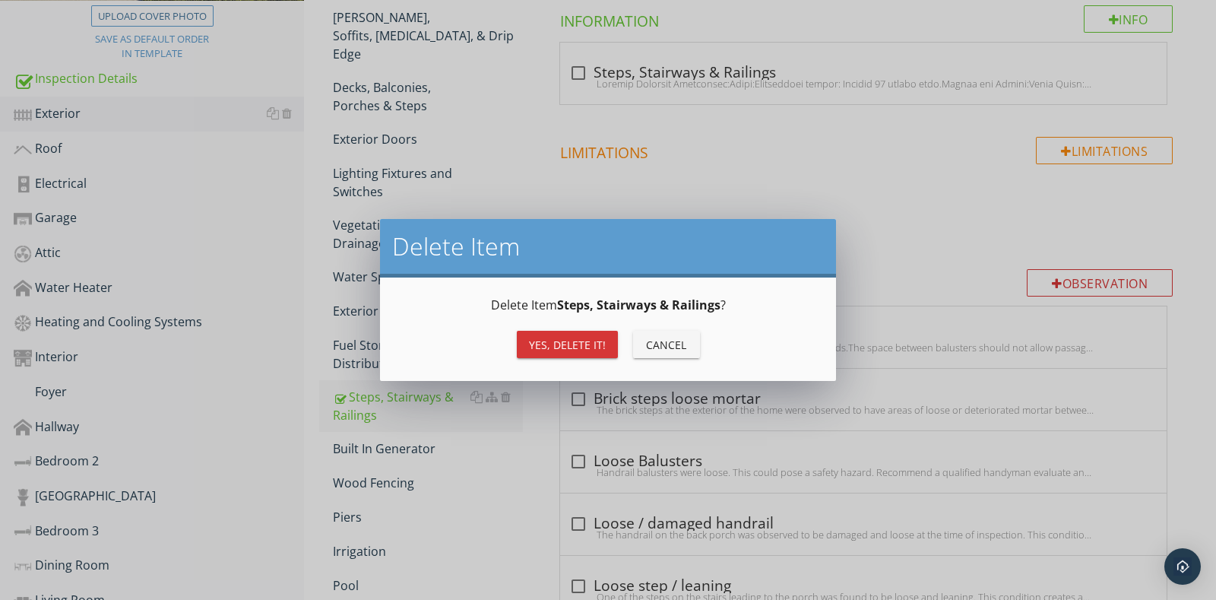
click at [565, 366] on div "Delete Item Steps, Stairways & Railings ? Yes, Delete it! Cancel" at bounding box center [608, 328] width 456 height 103
click at [569, 344] on div "Yes, Delete it!" at bounding box center [567, 345] width 77 height 16
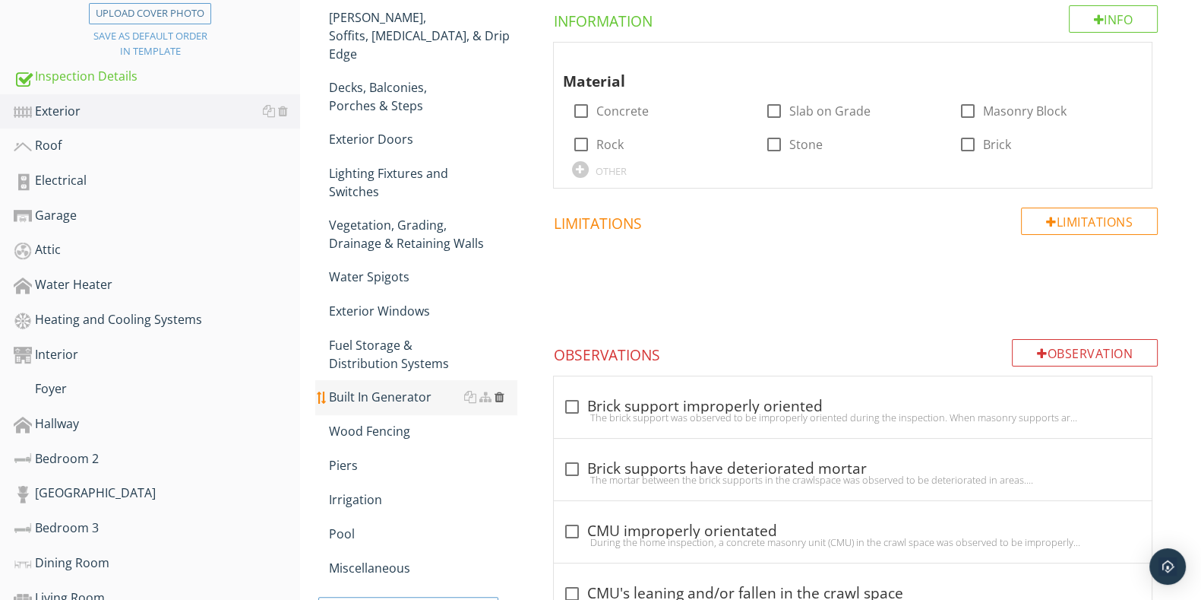
click at [501, 391] on div at bounding box center [500, 397] width 10 height 12
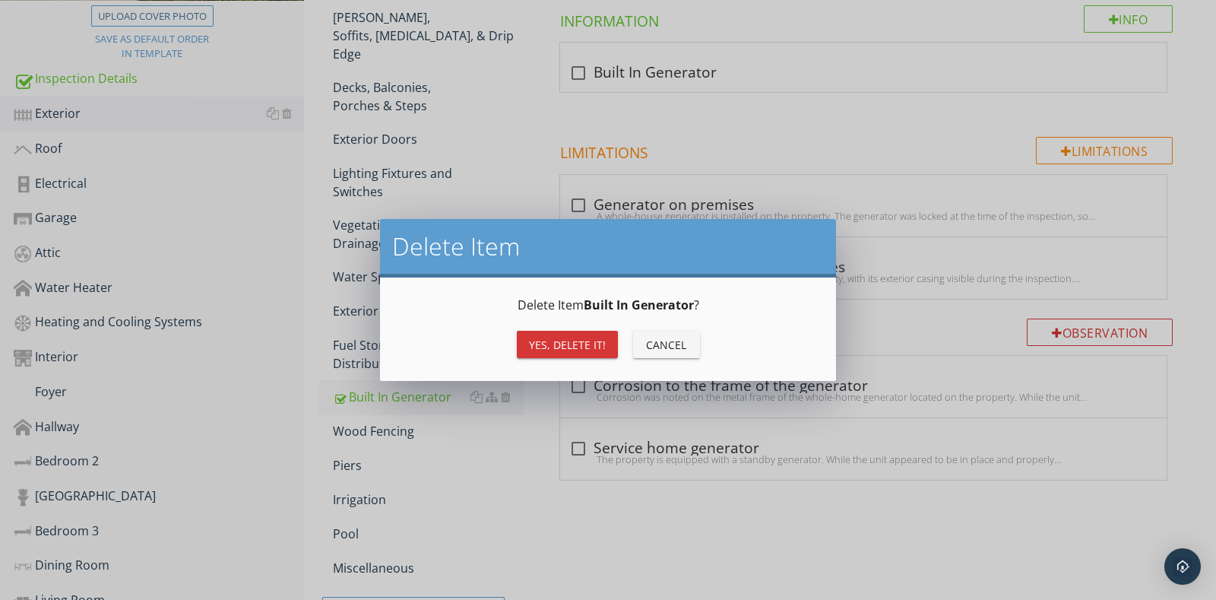
click at [603, 318] on div "Delete Item Built In Generator ? Yes, Delete it! Cancel" at bounding box center [607, 329] width 419 height 67
click at [583, 359] on div "Yes, Delete it! Cancel" at bounding box center [607, 344] width 419 height 36
click at [585, 338] on div "Yes, Delete it!" at bounding box center [567, 345] width 77 height 16
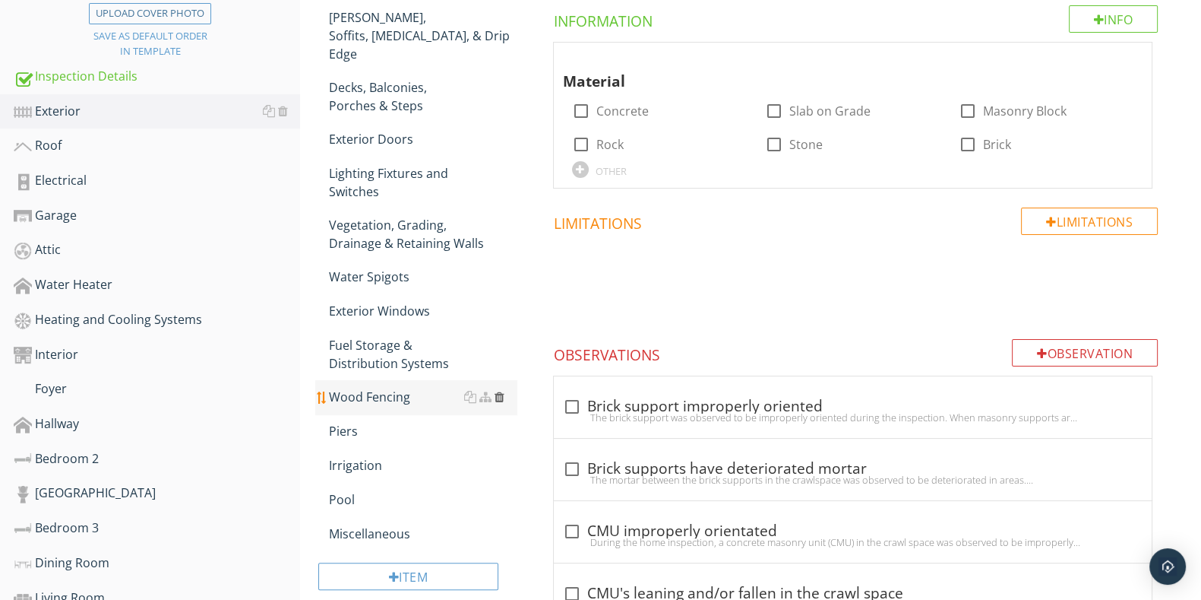
click at [499, 391] on div at bounding box center [500, 397] width 10 height 12
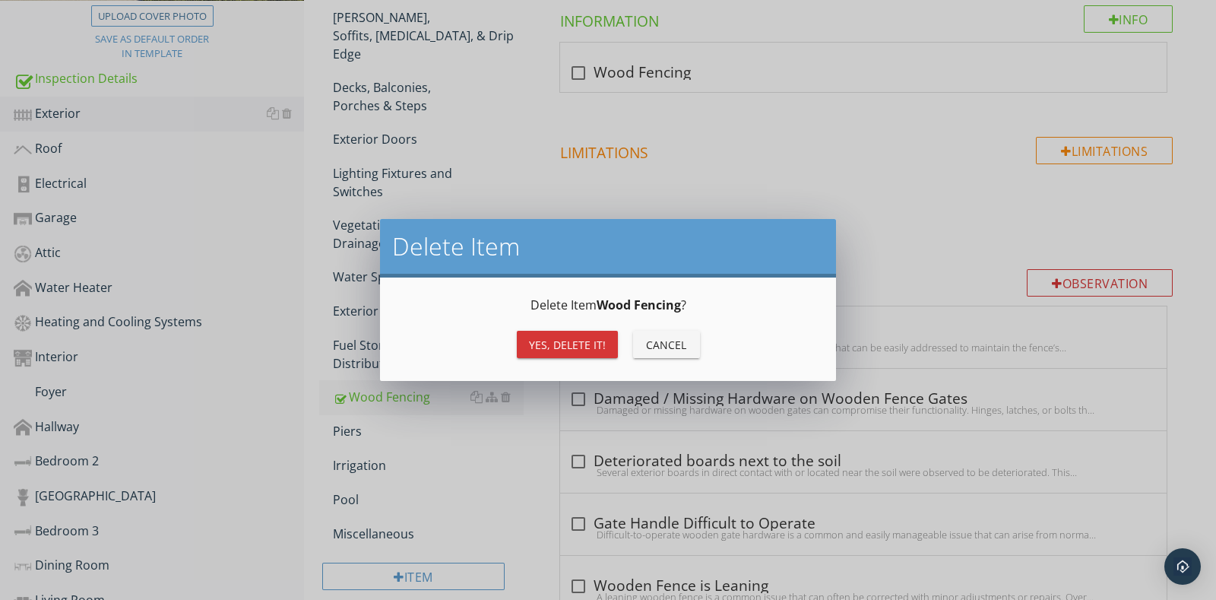
click at [577, 354] on button "Yes, Delete it!" at bounding box center [567, 344] width 101 height 27
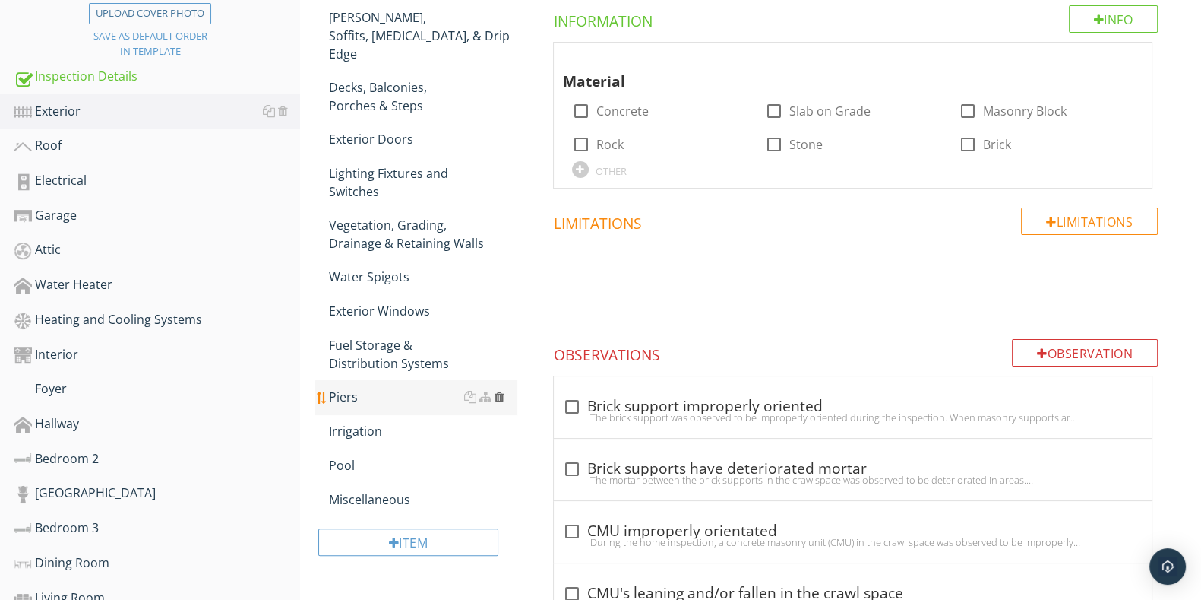
click at [499, 391] on div at bounding box center [500, 397] width 10 height 12
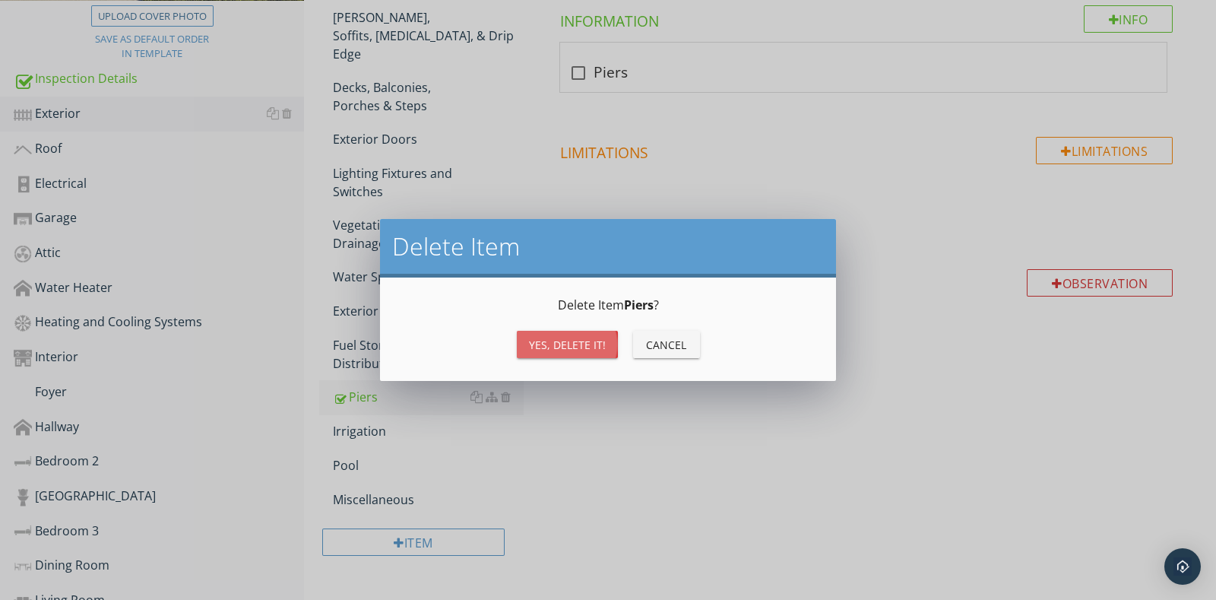
click at [570, 351] on div "Yes, Delete it!" at bounding box center [567, 345] width 77 height 16
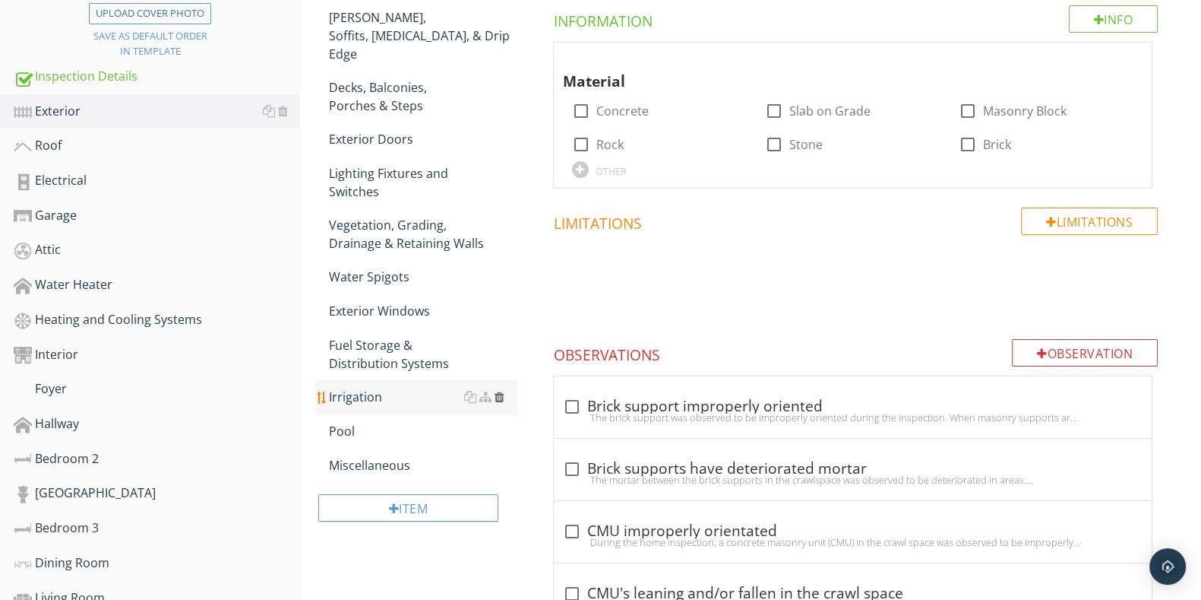
click at [502, 391] on div at bounding box center [500, 397] width 10 height 12
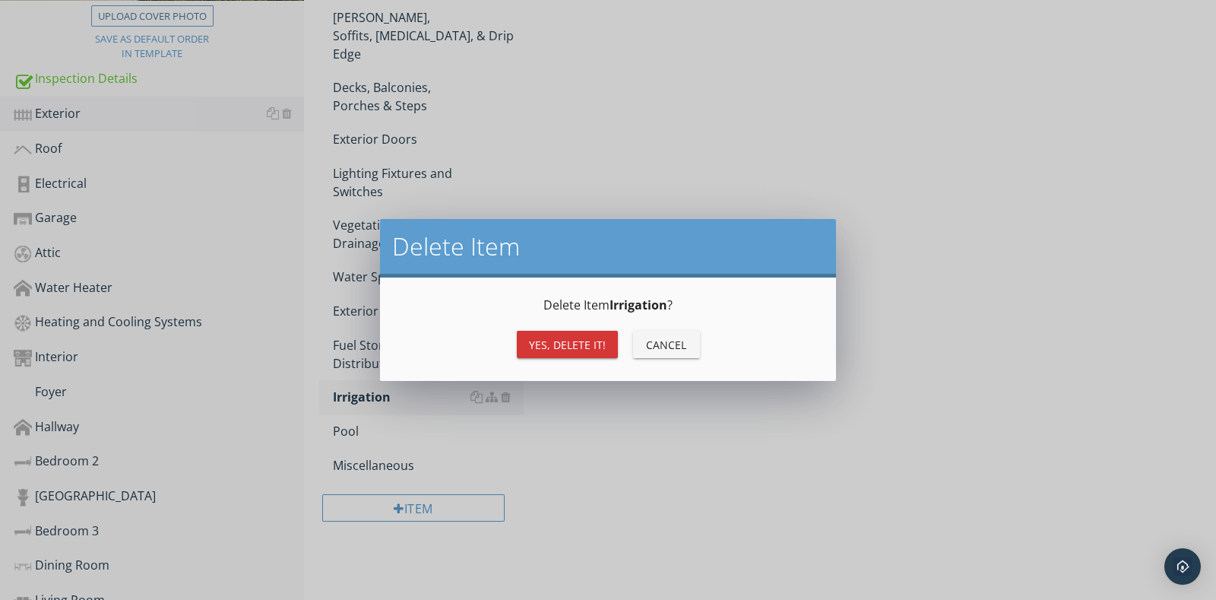
click at [568, 351] on div "Yes, Delete it!" at bounding box center [567, 345] width 77 height 16
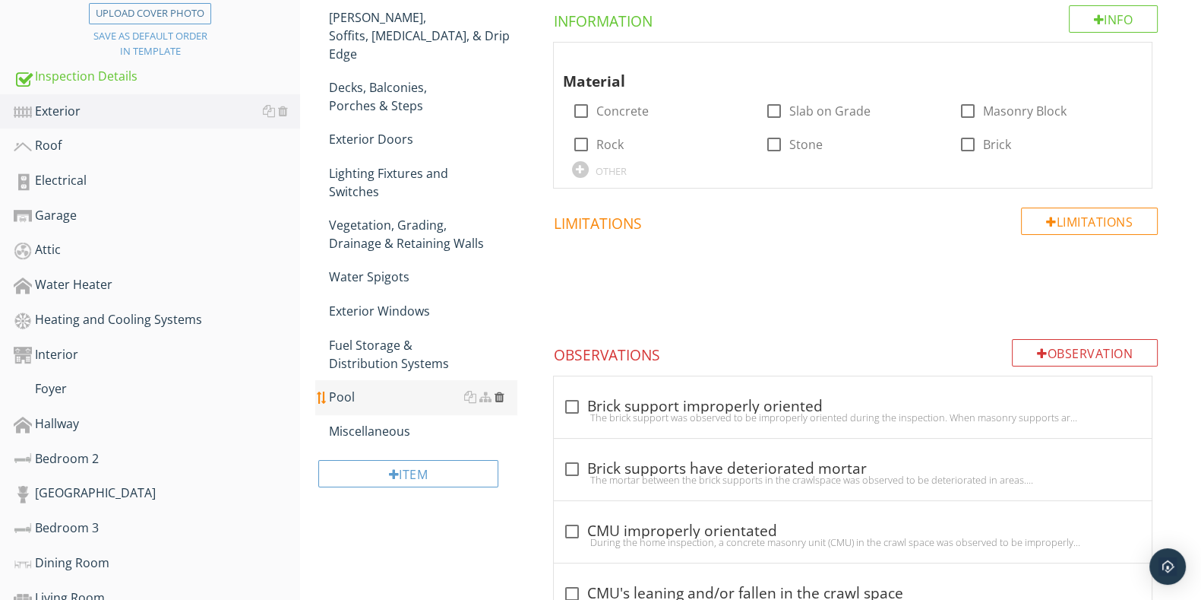
click at [501, 391] on div at bounding box center [500, 397] width 10 height 12
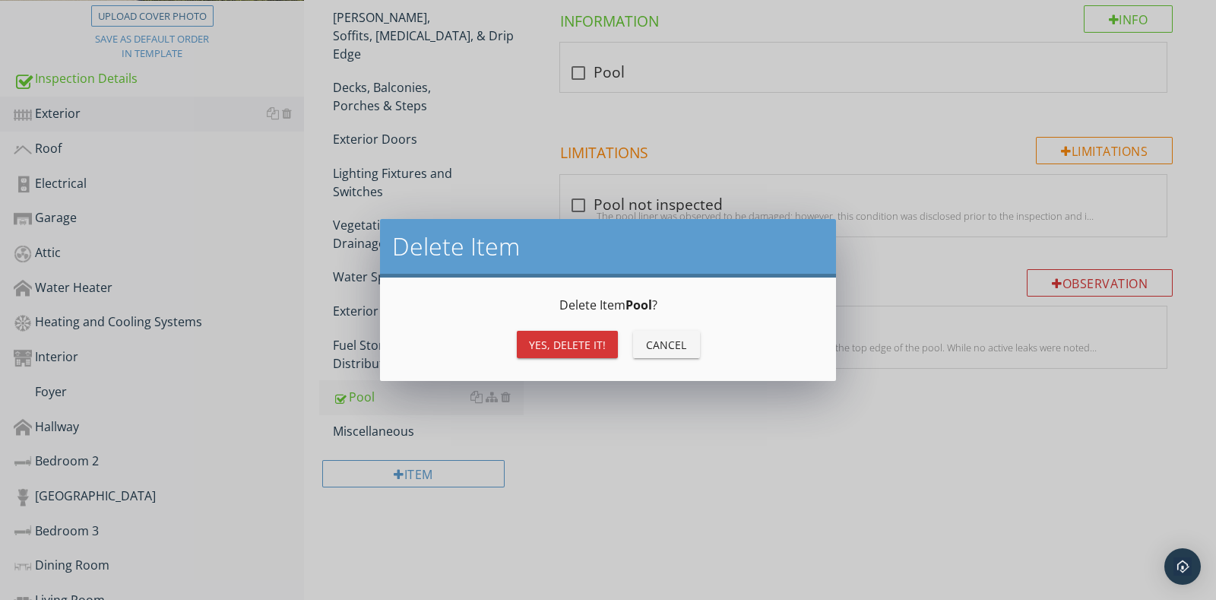
click at [555, 339] on div "Yes, Delete it!" at bounding box center [567, 345] width 77 height 16
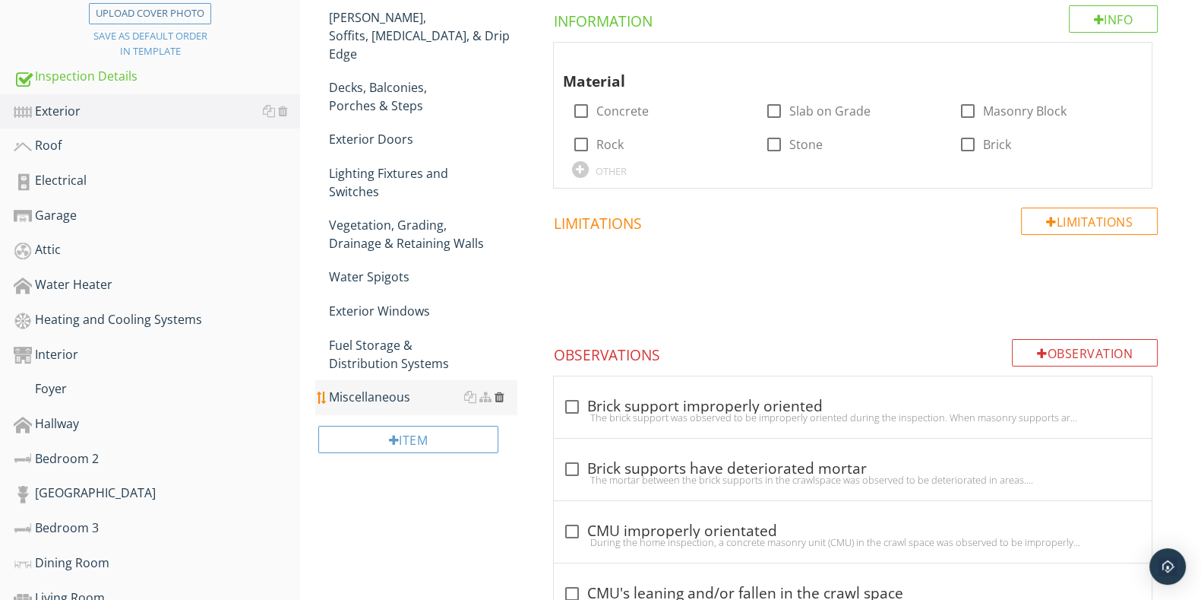
click at [499, 391] on div at bounding box center [500, 397] width 10 height 12
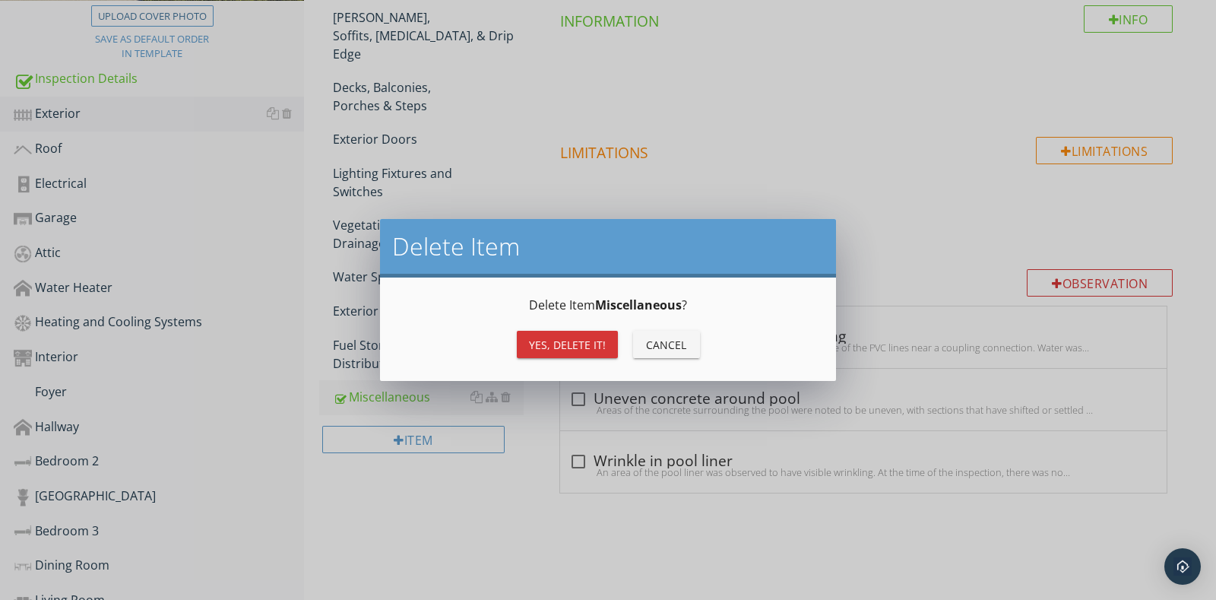
click at [565, 342] on div "Yes, Delete it!" at bounding box center [567, 345] width 77 height 16
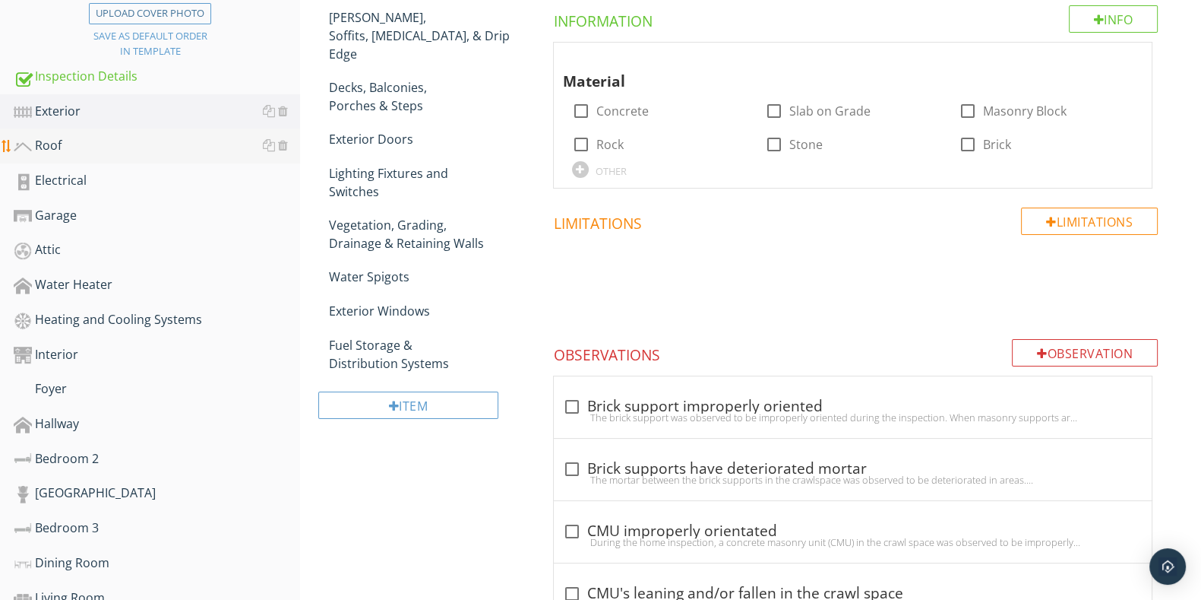
click at [91, 138] on div "Roof" at bounding box center [157, 146] width 287 height 20
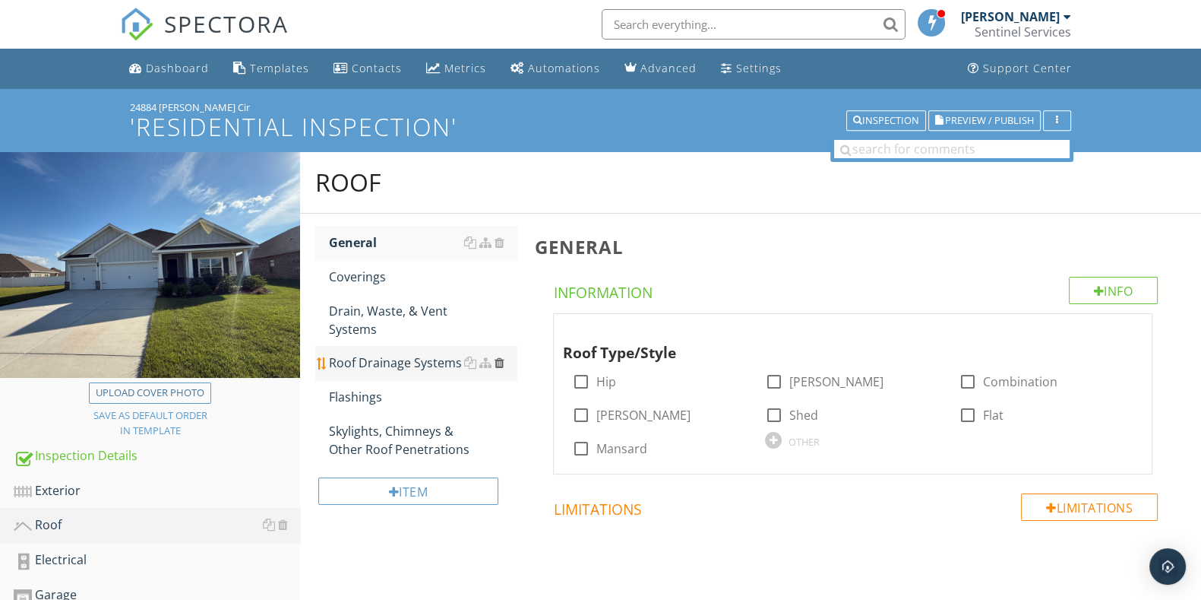
click at [498, 364] on div at bounding box center [500, 362] width 10 height 12
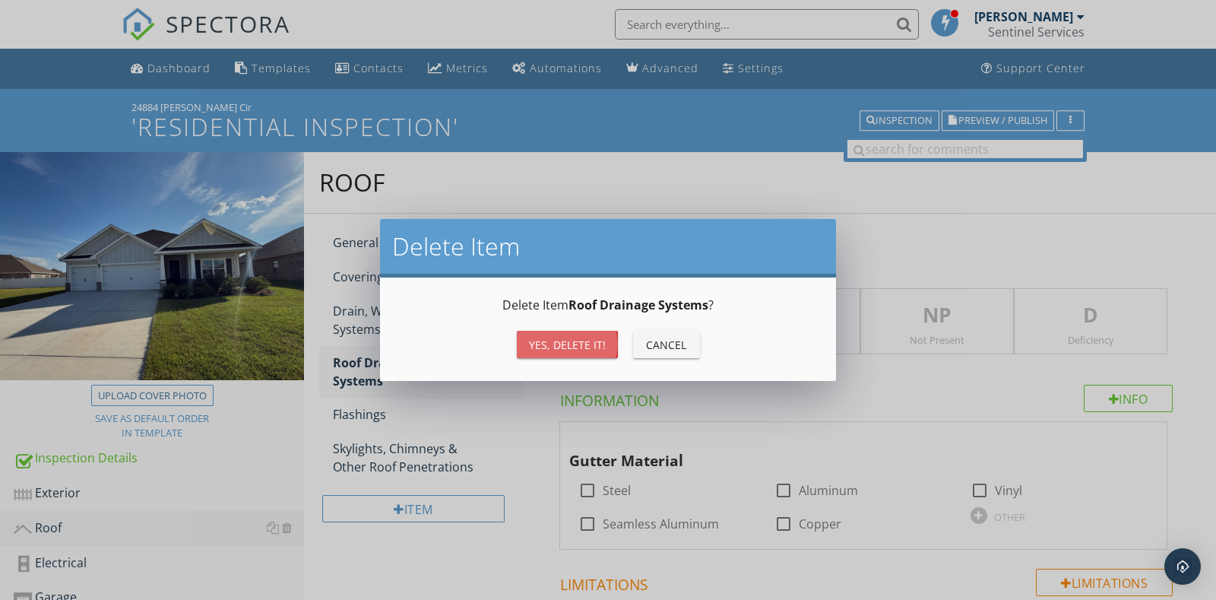
click at [537, 343] on div "Yes, Delete it!" at bounding box center [567, 345] width 77 height 16
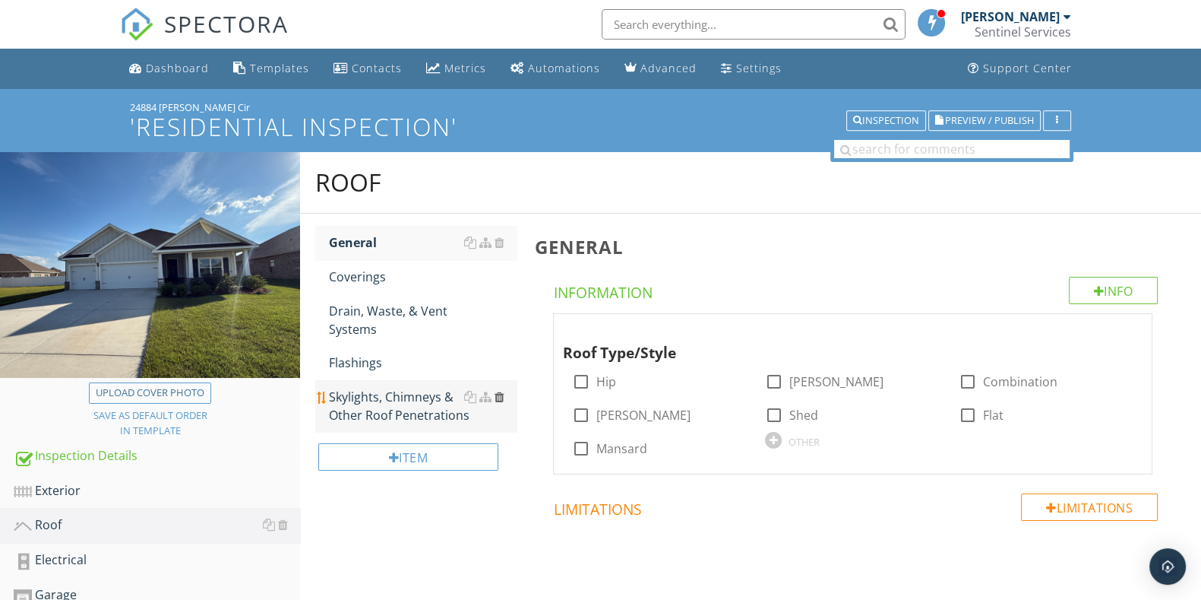
click at [495, 393] on div at bounding box center [500, 397] width 10 height 12
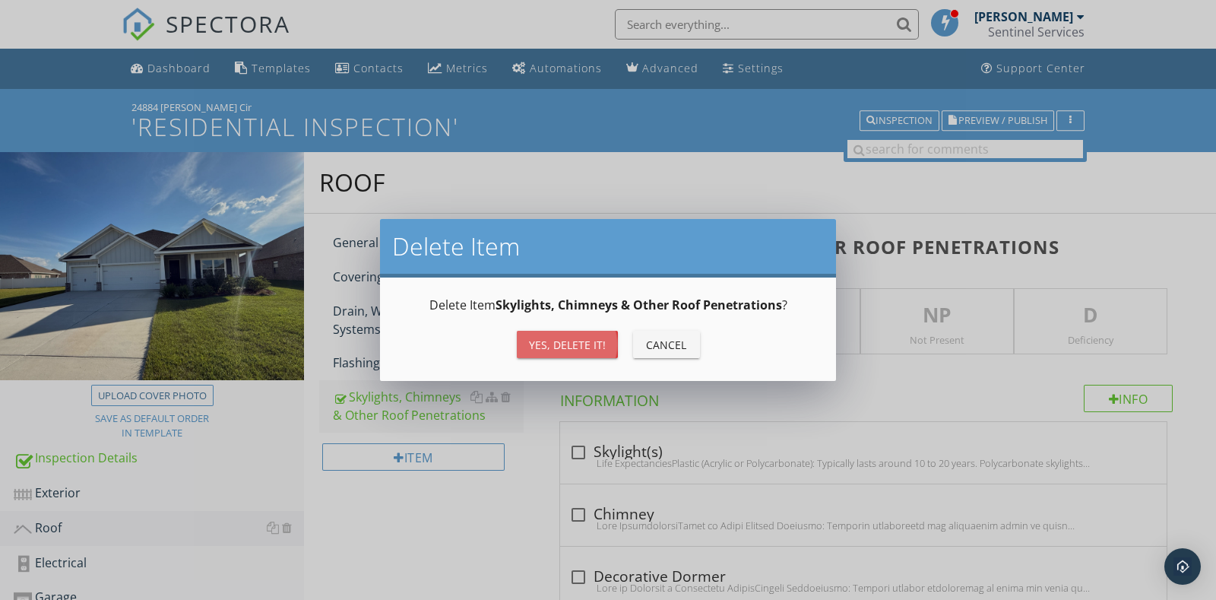
click at [559, 340] on div "Yes, Delete it!" at bounding box center [567, 345] width 77 height 16
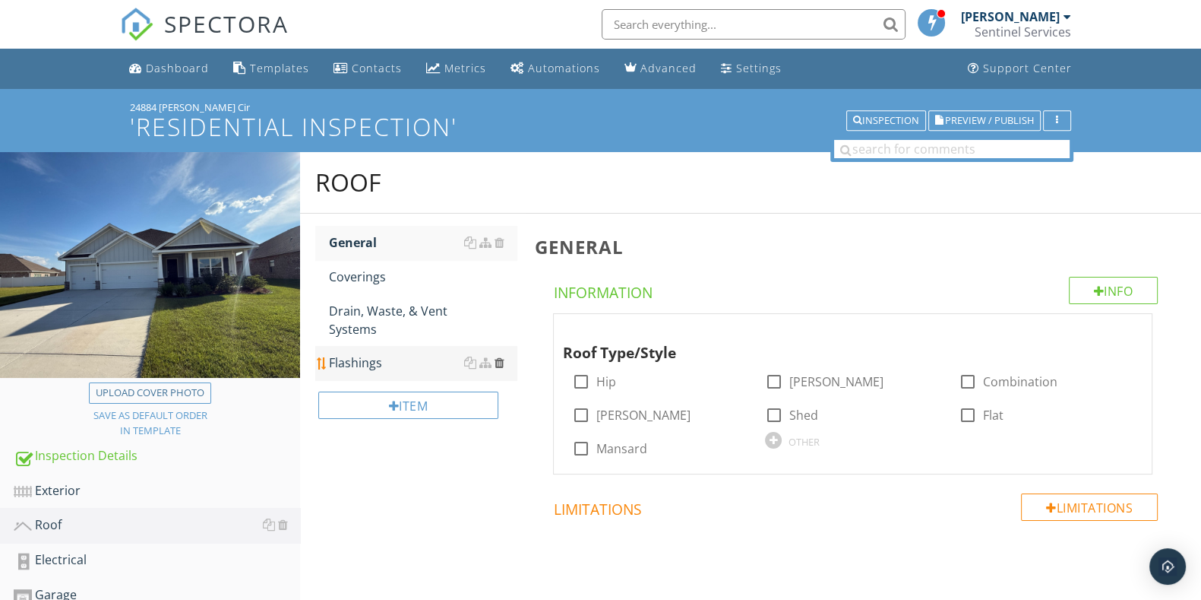
click at [498, 359] on div at bounding box center [500, 362] width 10 height 12
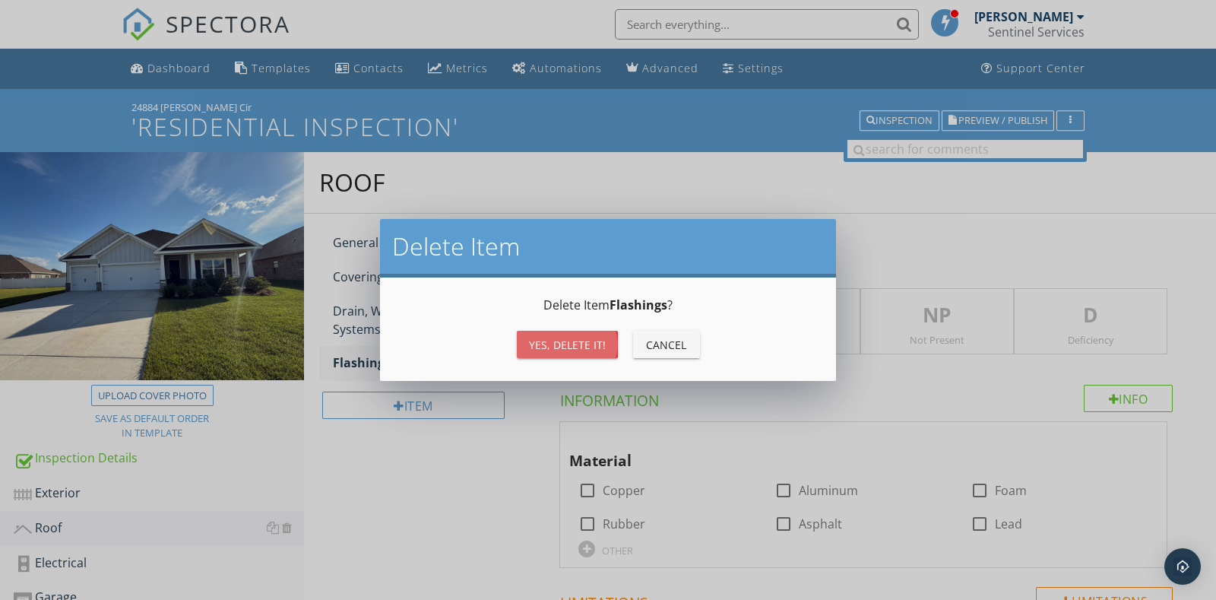
click at [536, 338] on div "Yes, Delete it!" at bounding box center [567, 345] width 77 height 16
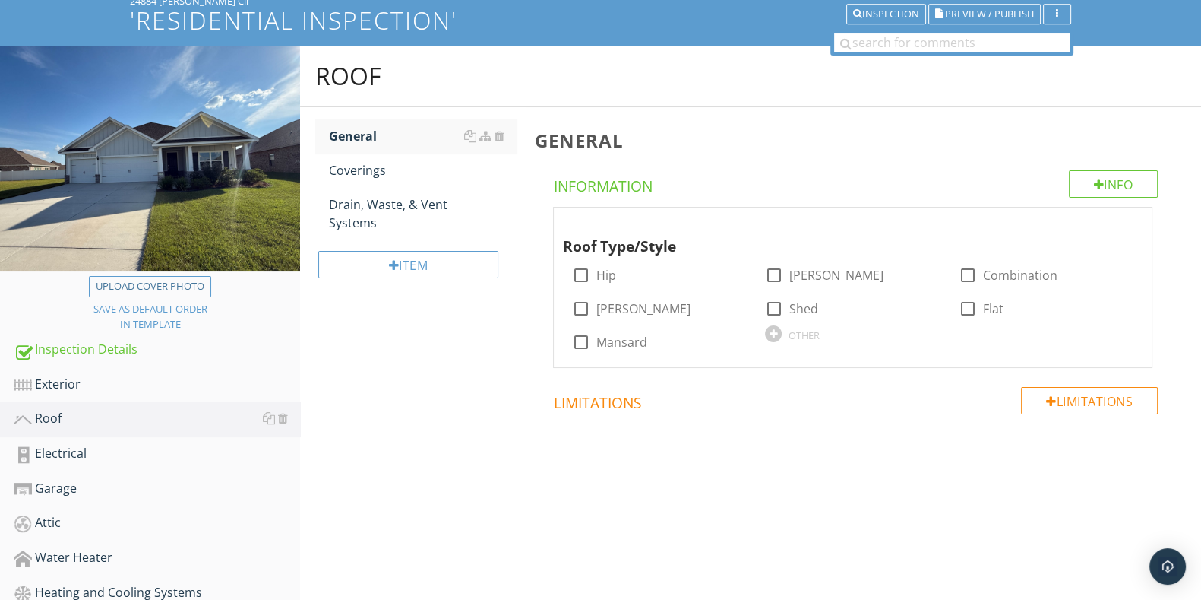
scroll to position [189, 0]
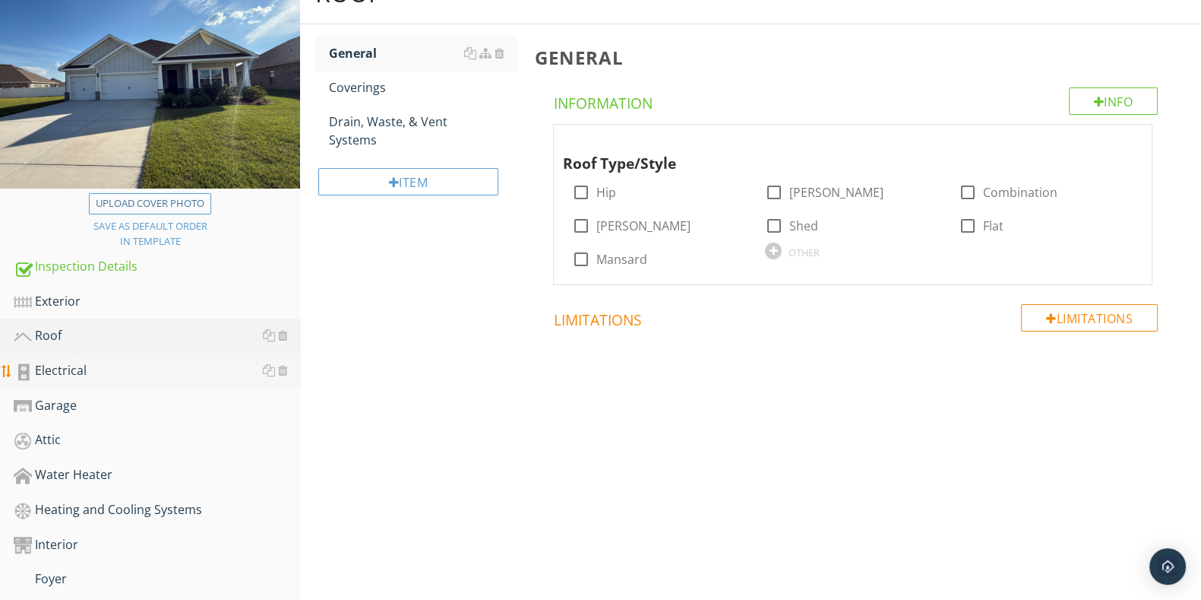
click at [106, 377] on div "Electrical" at bounding box center [157, 371] width 287 height 20
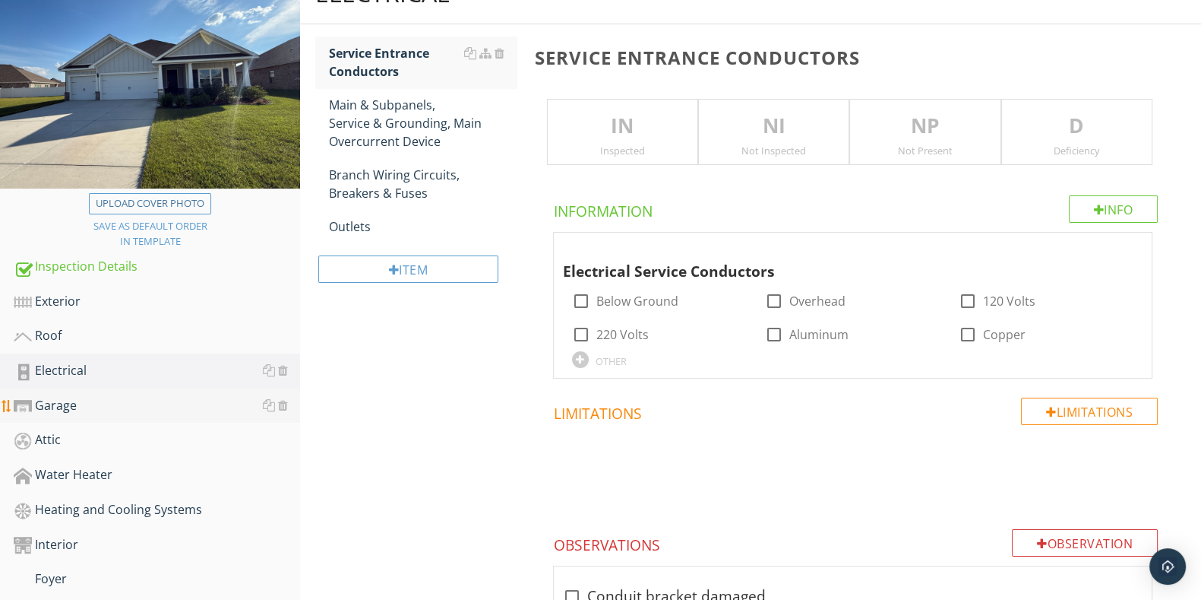
click at [112, 398] on div "Garage" at bounding box center [157, 406] width 287 height 20
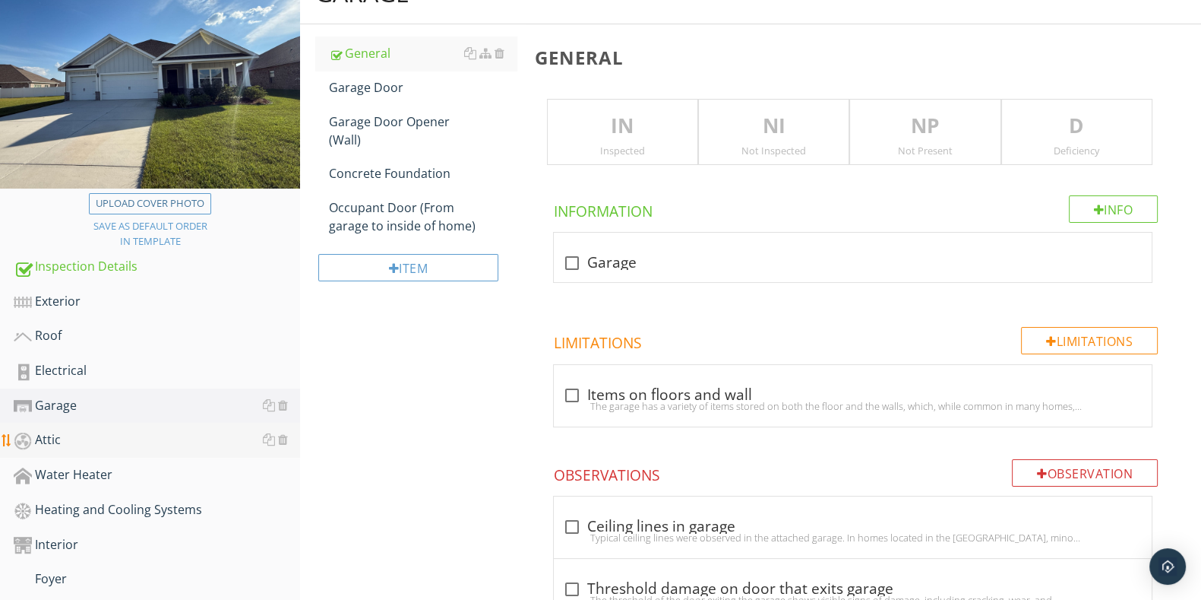
click at [119, 437] on div "Attic" at bounding box center [157, 440] width 287 height 20
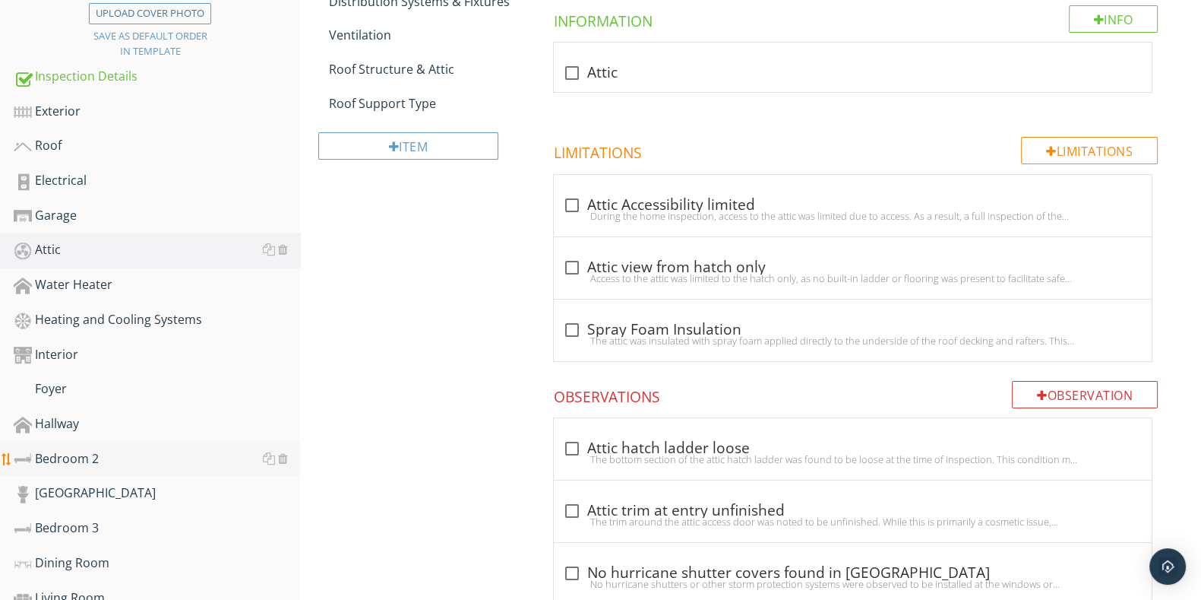
scroll to position [475, 0]
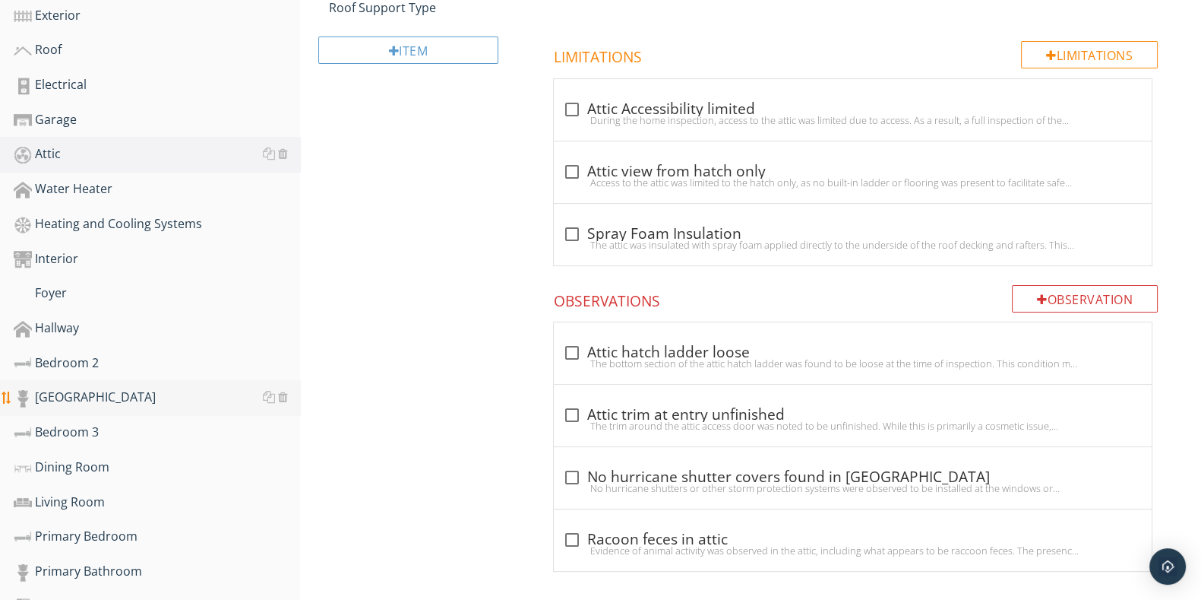
click at [160, 393] on div "[GEOGRAPHIC_DATA]" at bounding box center [157, 398] width 287 height 20
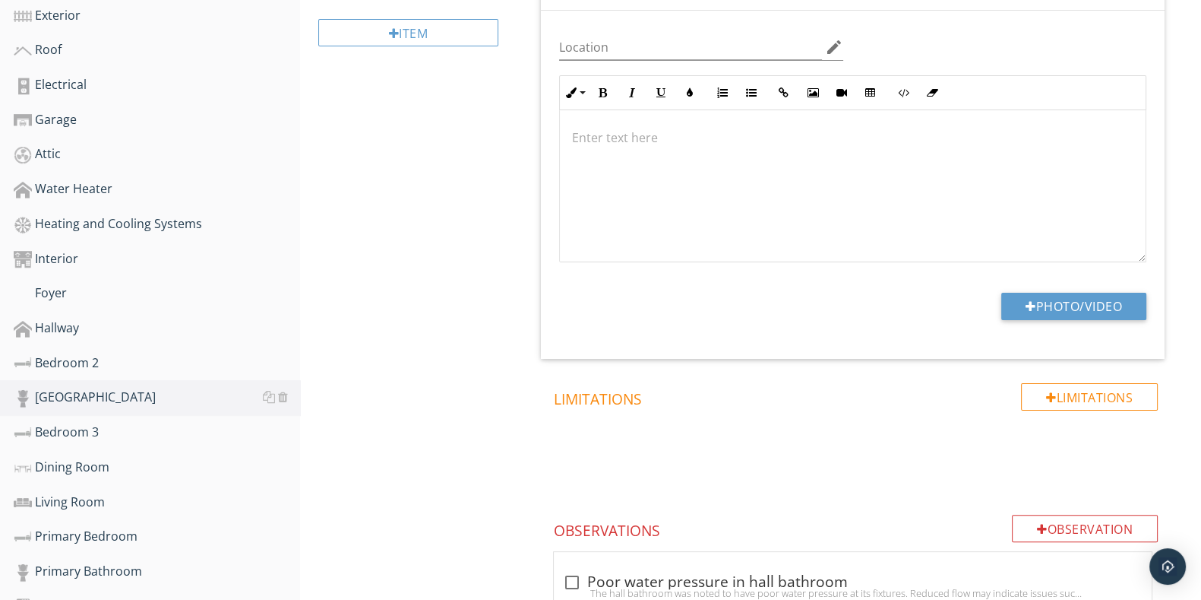
scroll to position [189, 0]
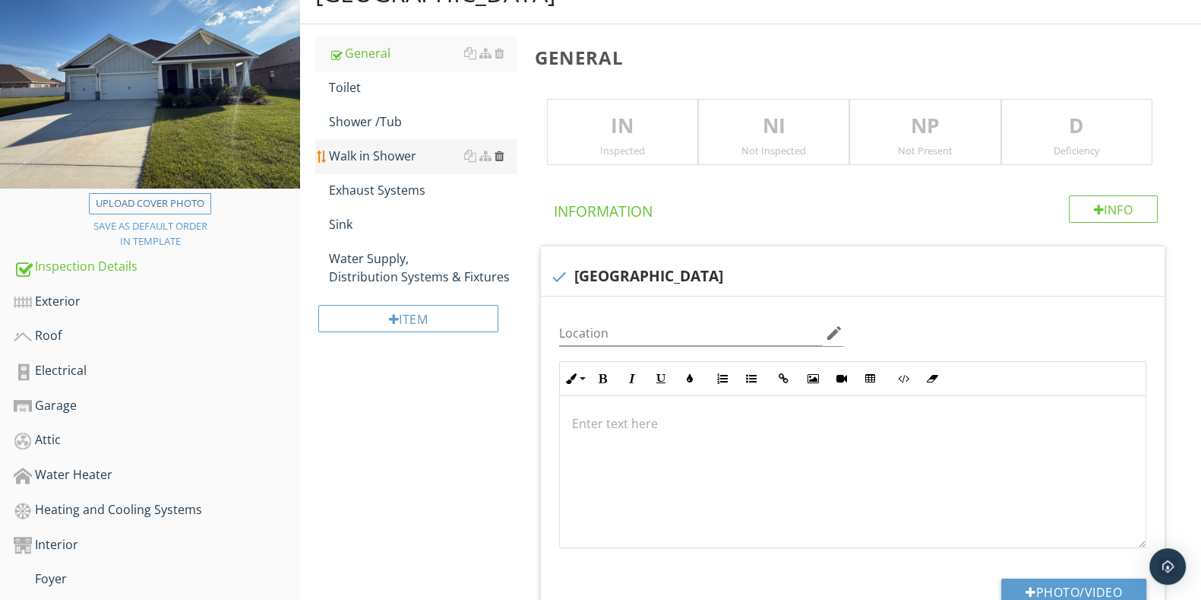
click at [502, 152] on div at bounding box center [500, 156] width 10 height 12
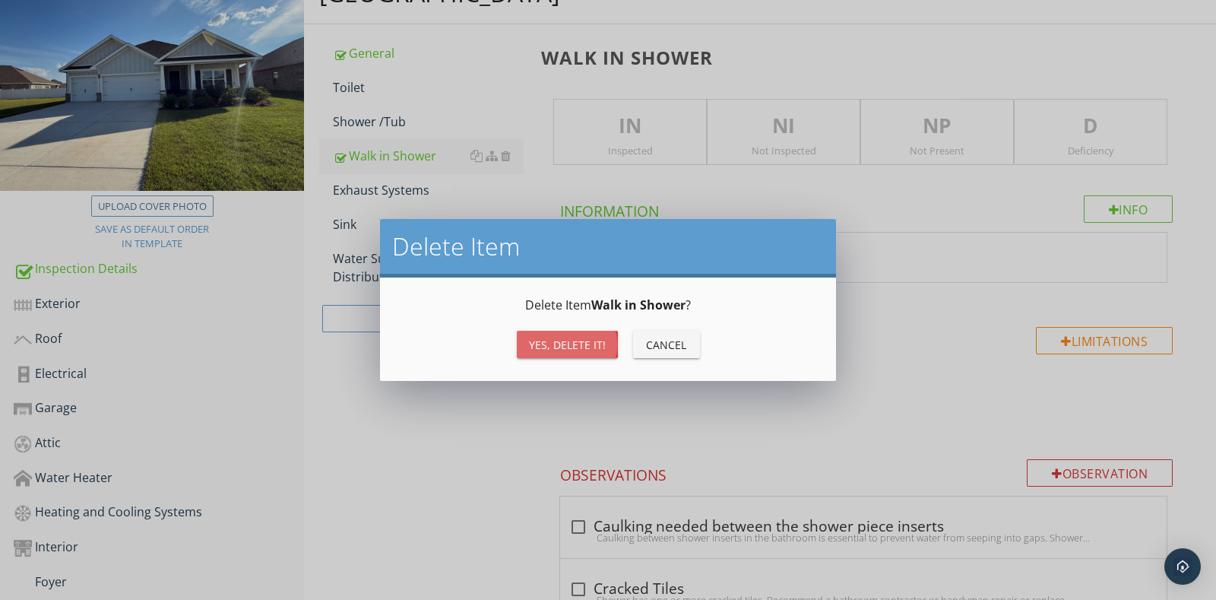
click at [554, 351] on div "Yes, Delete it!" at bounding box center [567, 345] width 77 height 16
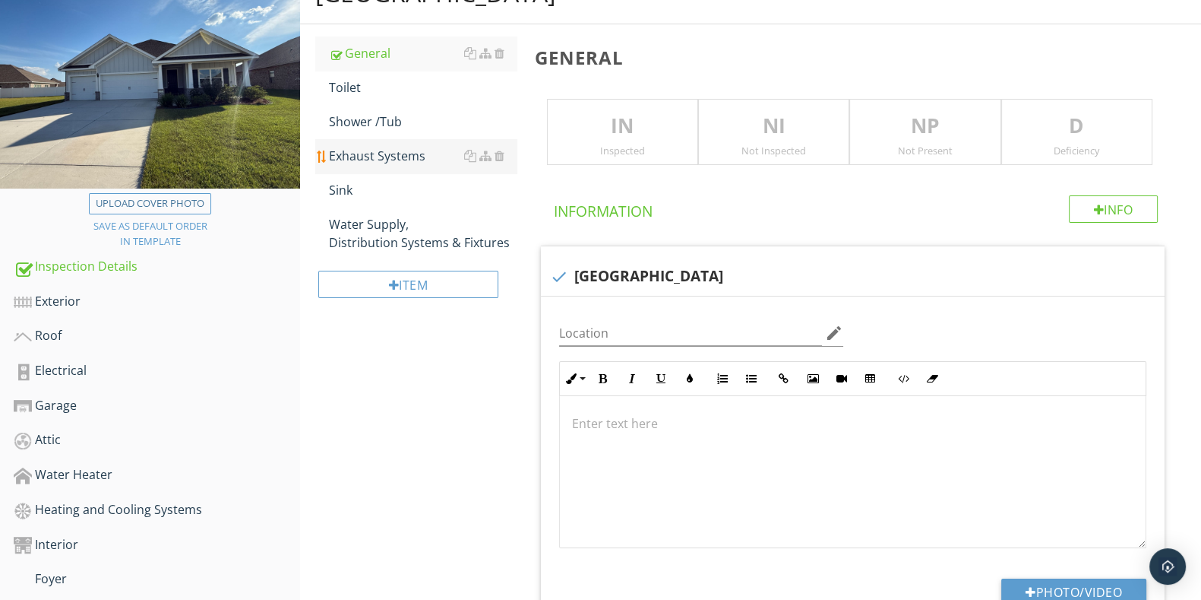
click at [412, 154] on div "Exhaust Systems" at bounding box center [422, 156] width 187 height 18
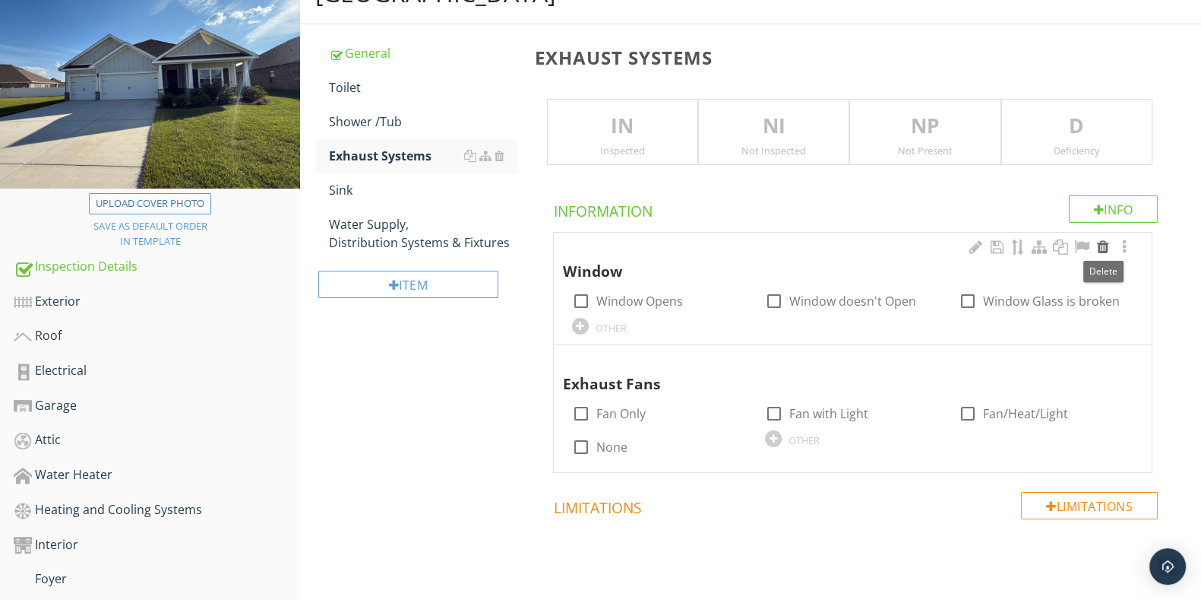
click at [1107, 243] on div at bounding box center [1103, 246] width 18 height 15
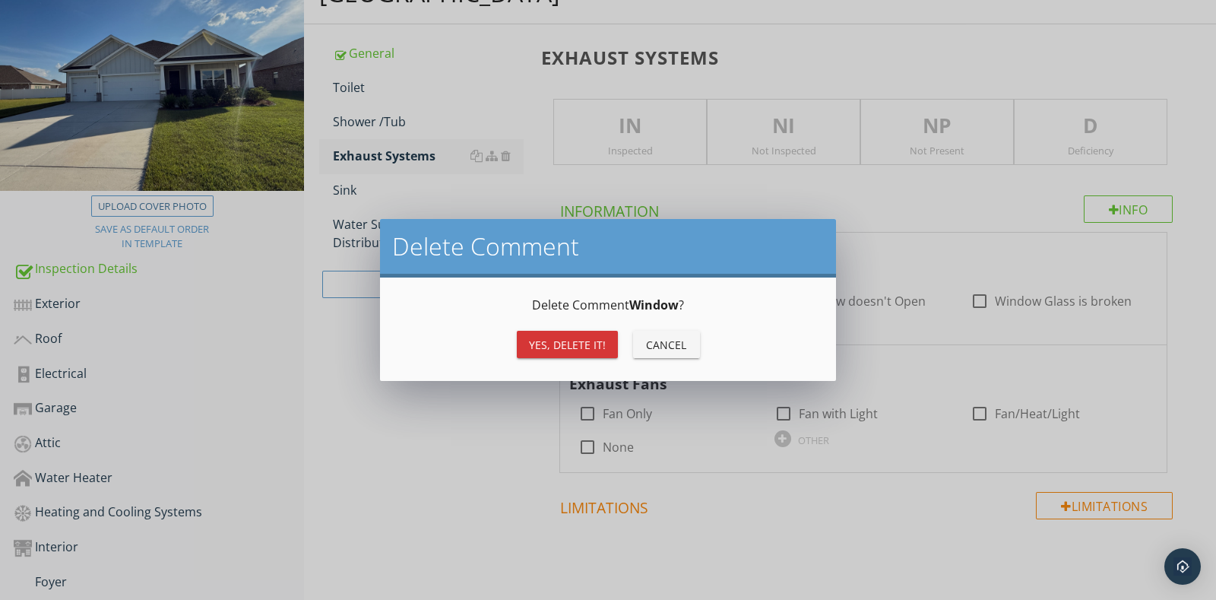
click at [582, 353] on button "Yes, Delete it!" at bounding box center [567, 344] width 101 height 27
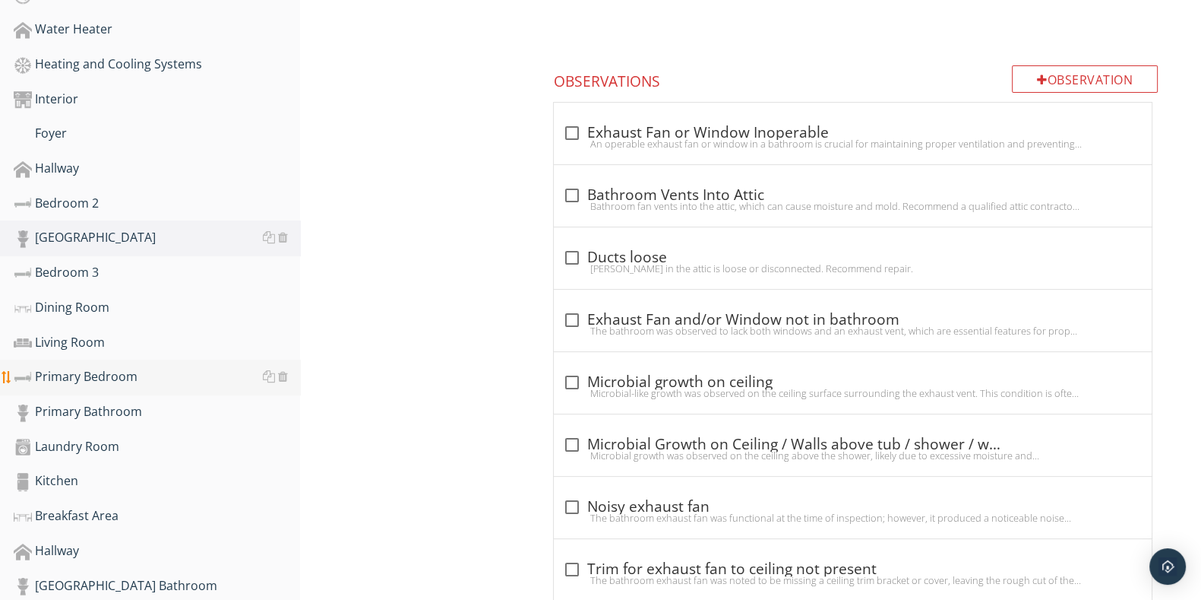
scroll to position [664, 0]
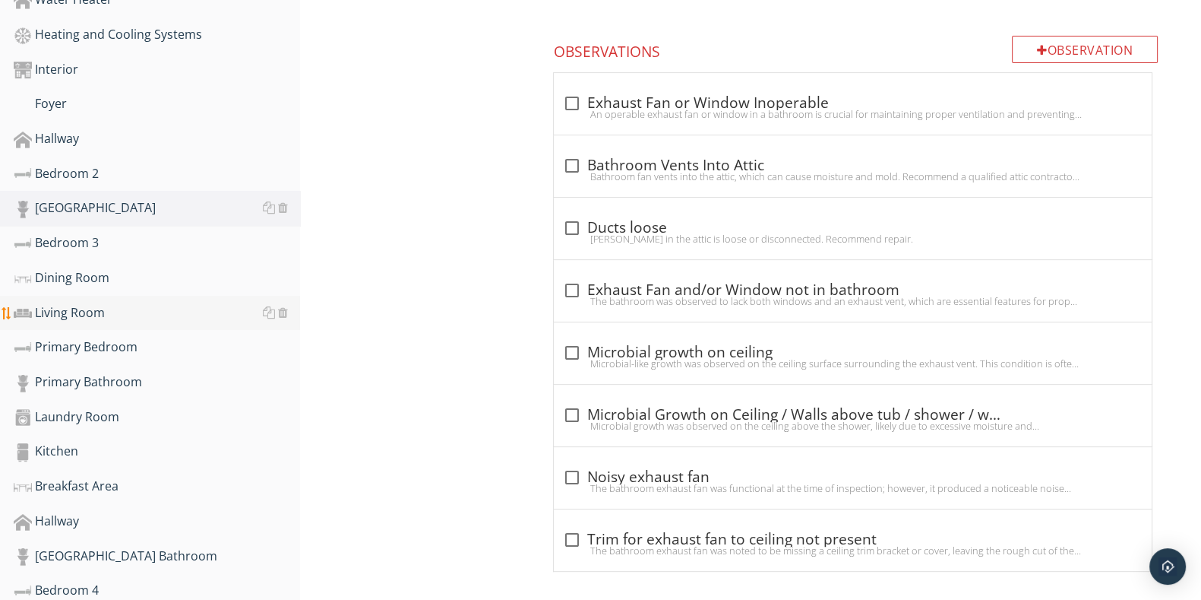
click at [114, 306] on div "Living Room" at bounding box center [157, 313] width 287 height 20
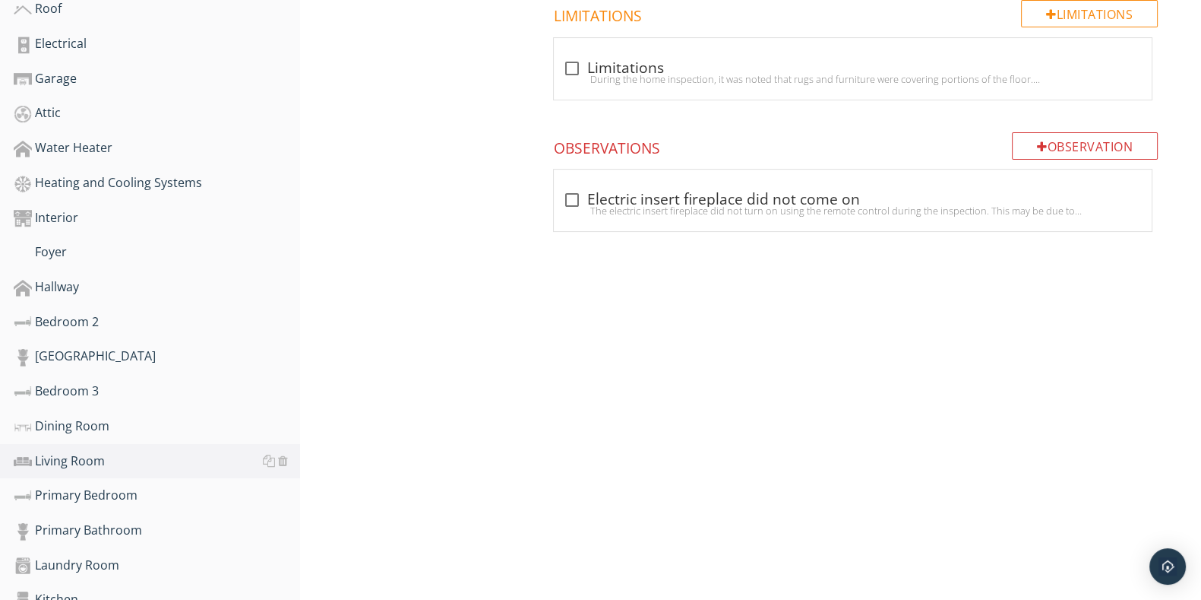
scroll to position [285, 0]
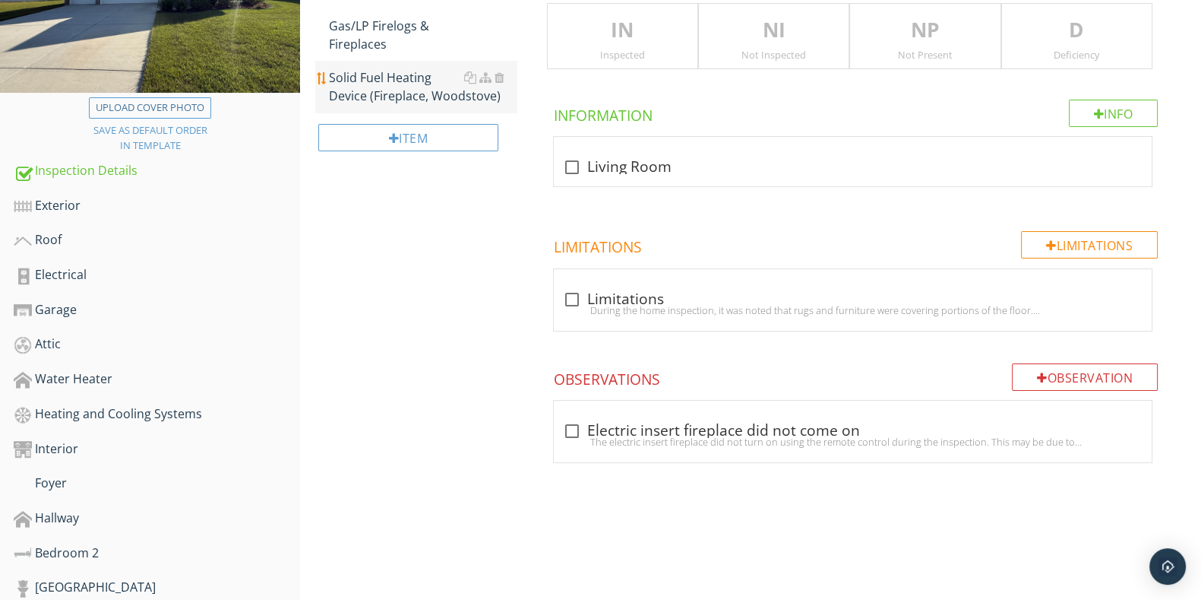
click at [506, 70] on div "Solid Fuel Heating Device (Fireplace, Woodstove)" at bounding box center [422, 86] width 187 height 36
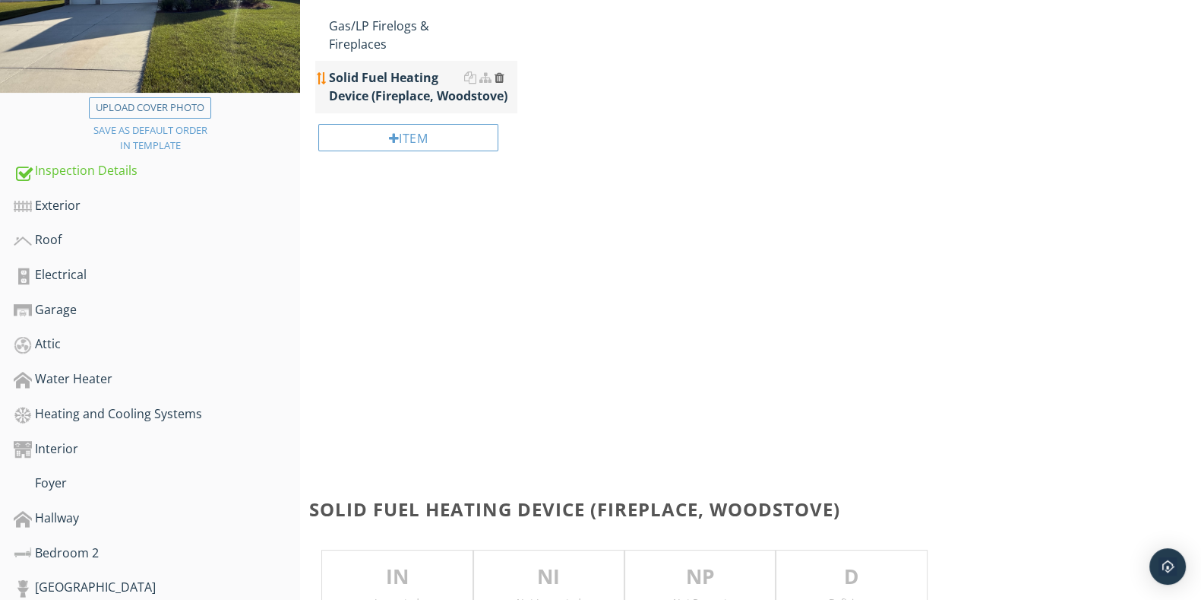
click at [501, 74] on div at bounding box center [500, 77] width 10 height 12
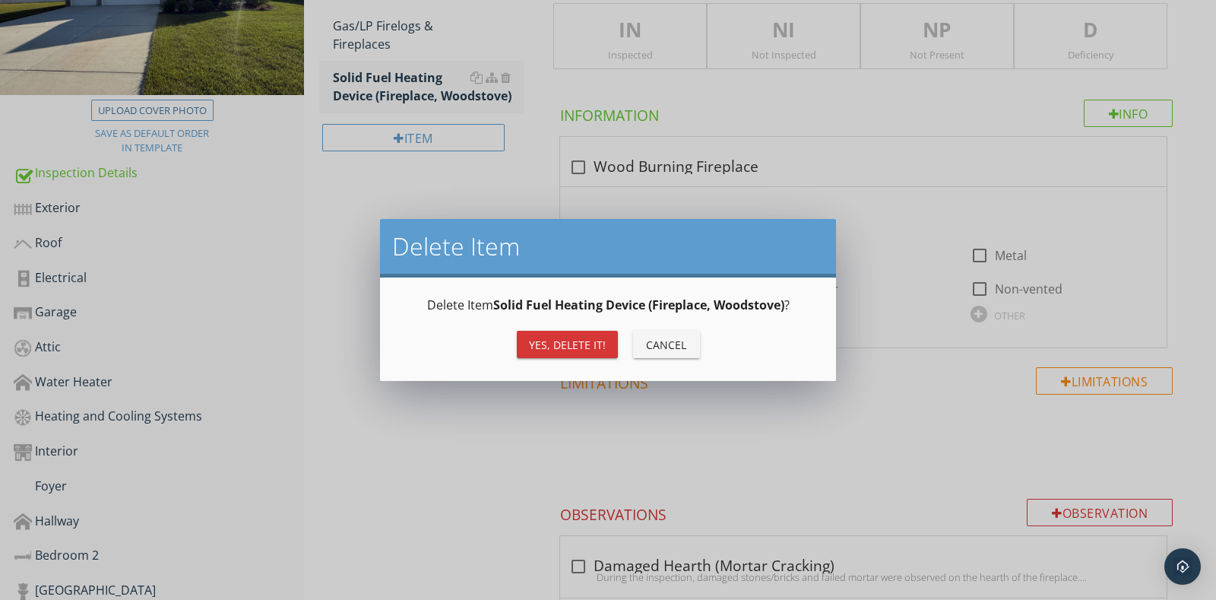
click at [572, 345] on div "Yes, Delete it!" at bounding box center [567, 345] width 77 height 16
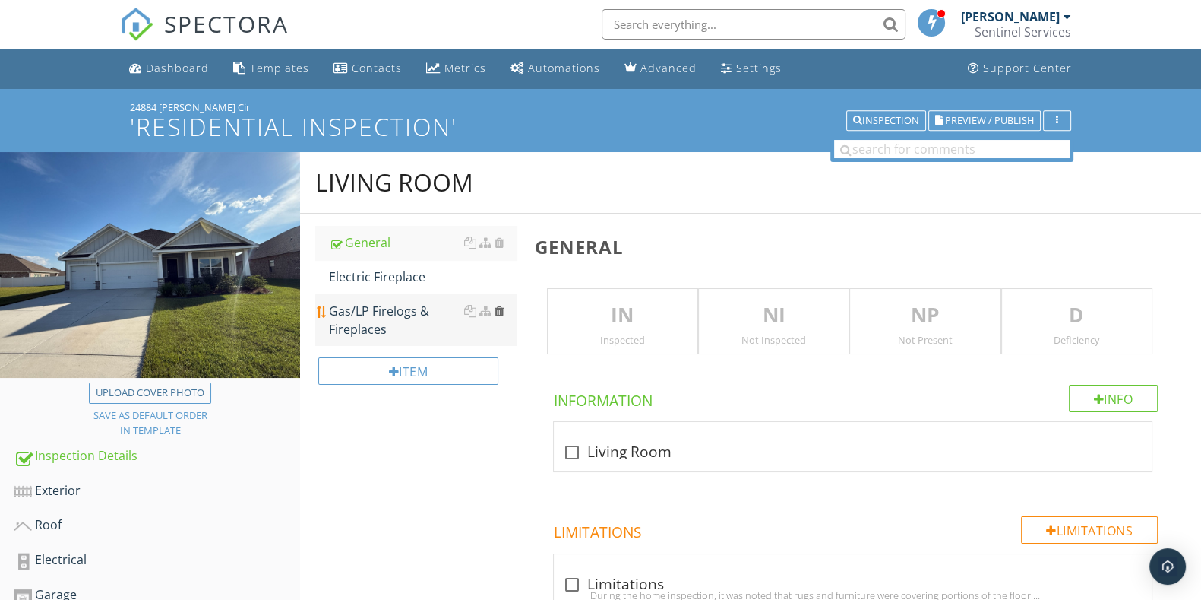
click at [503, 310] on div at bounding box center [500, 311] width 10 height 12
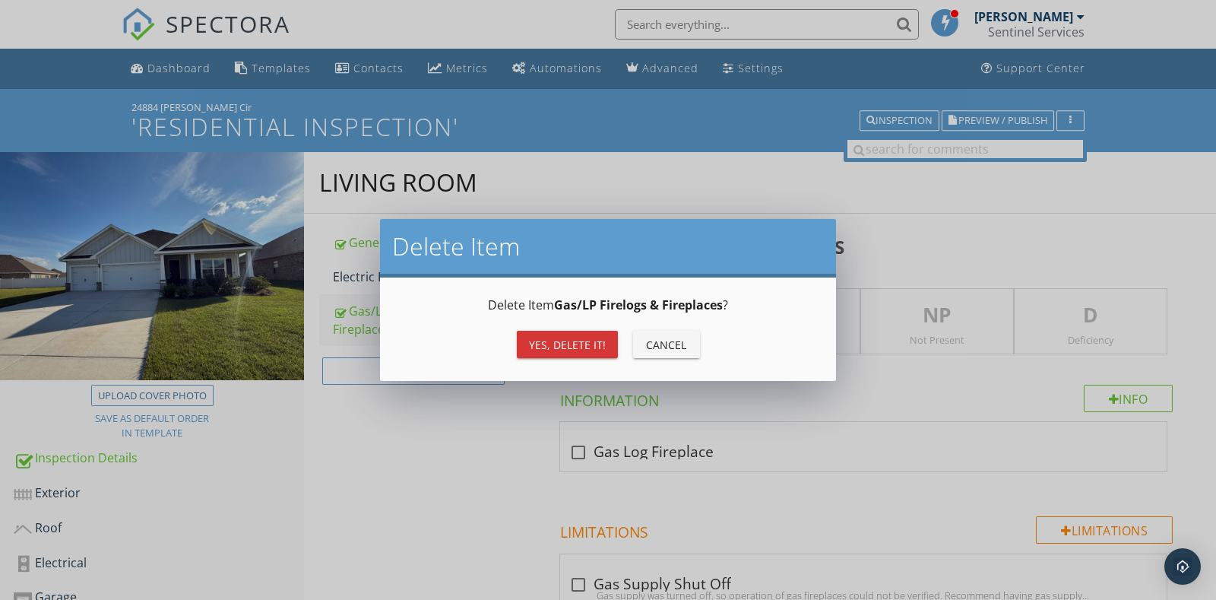
click at [574, 344] on div "Yes, Delete it!" at bounding box center [567, 345] width 77 height 16
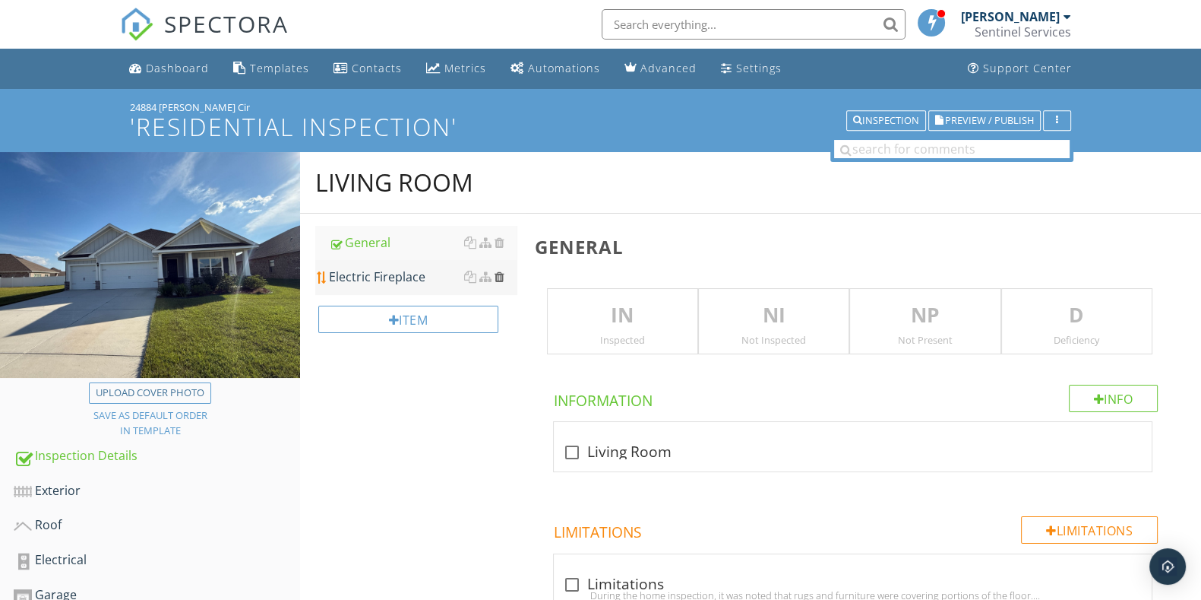
click at [495, 274] on div at bounding box center [500, 277] width 10 height 12
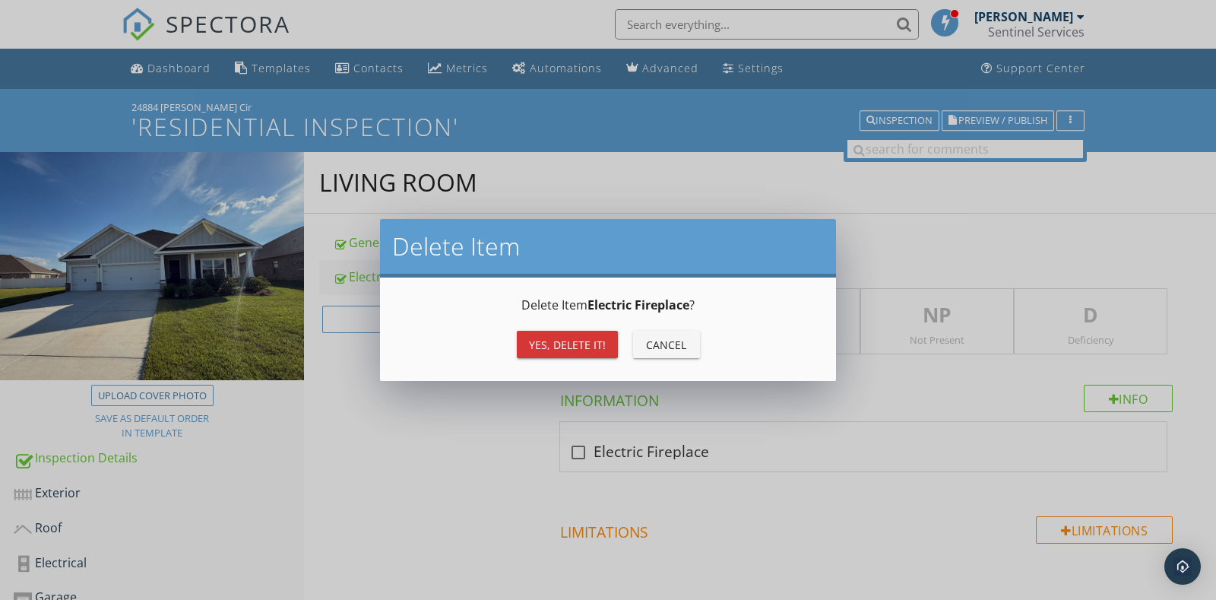
click at [544, 347] on div "Yes, Delete it!" at bounding box center [567, 345] width 77 height 16
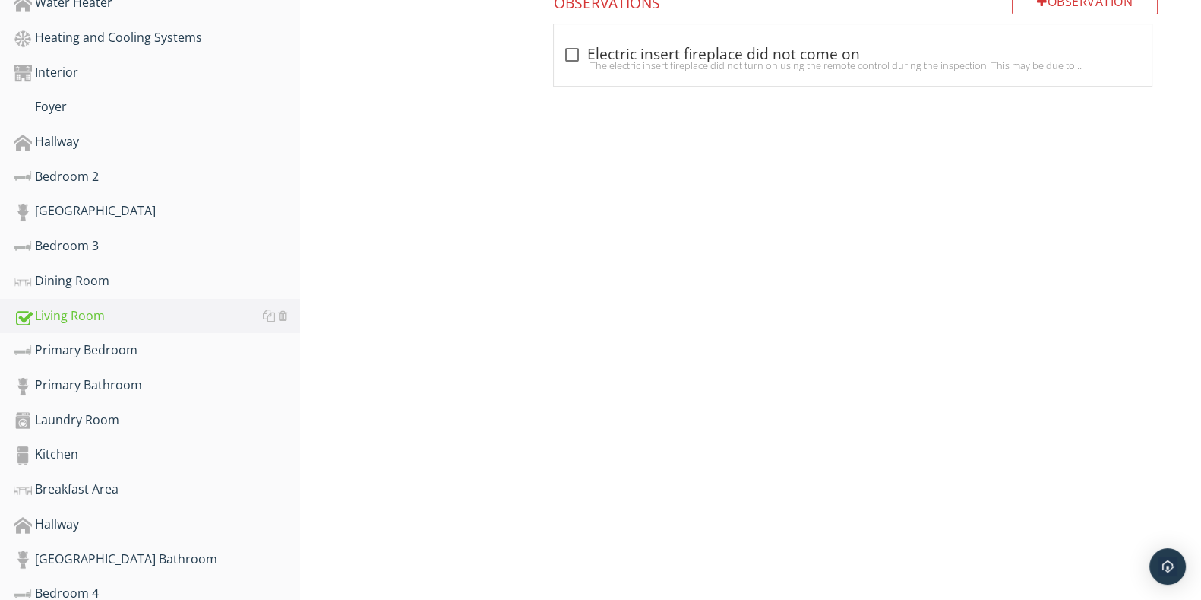
scroll to position [740, 0]
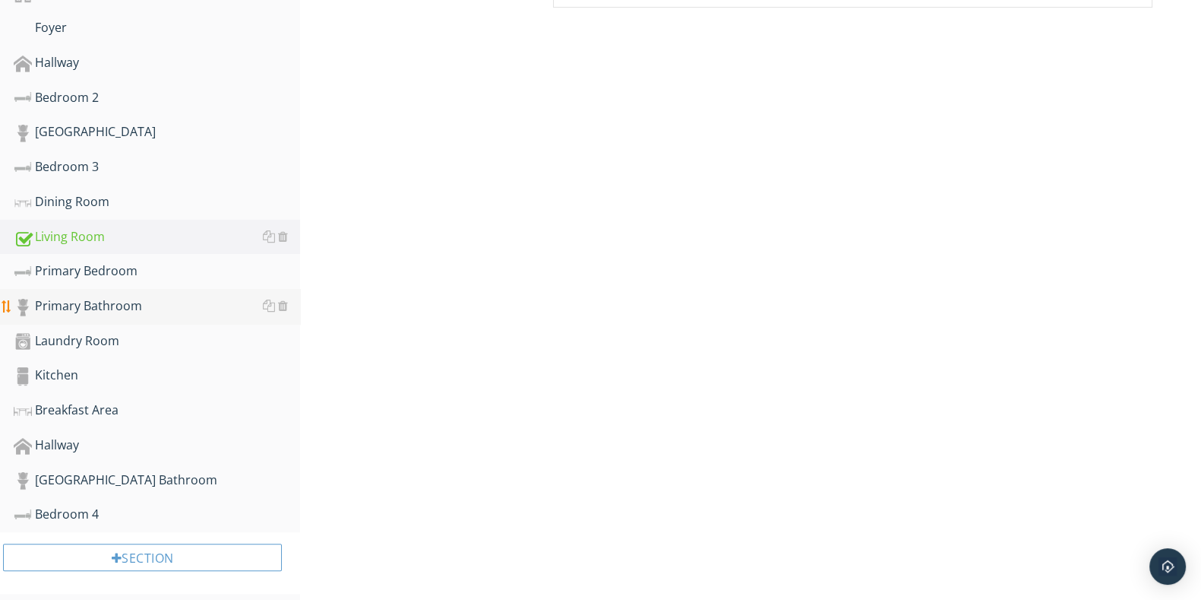
click at [106, 296] on div "Primary Bathroom" at bounding box center [157, 306] width 287 height 20
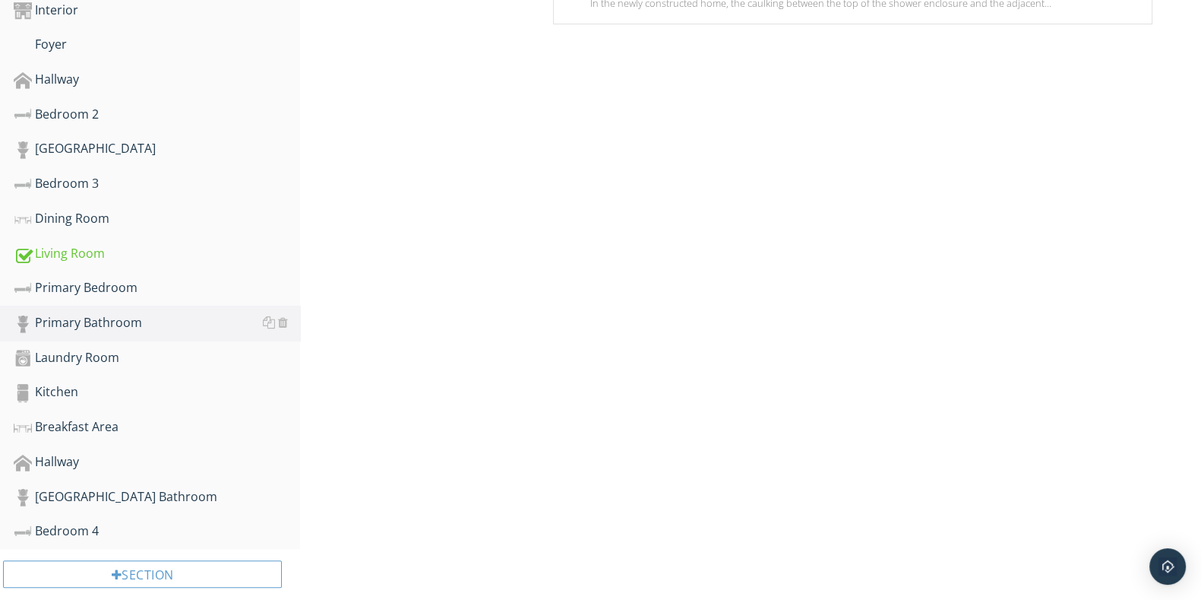
scroll to position [265, 0]
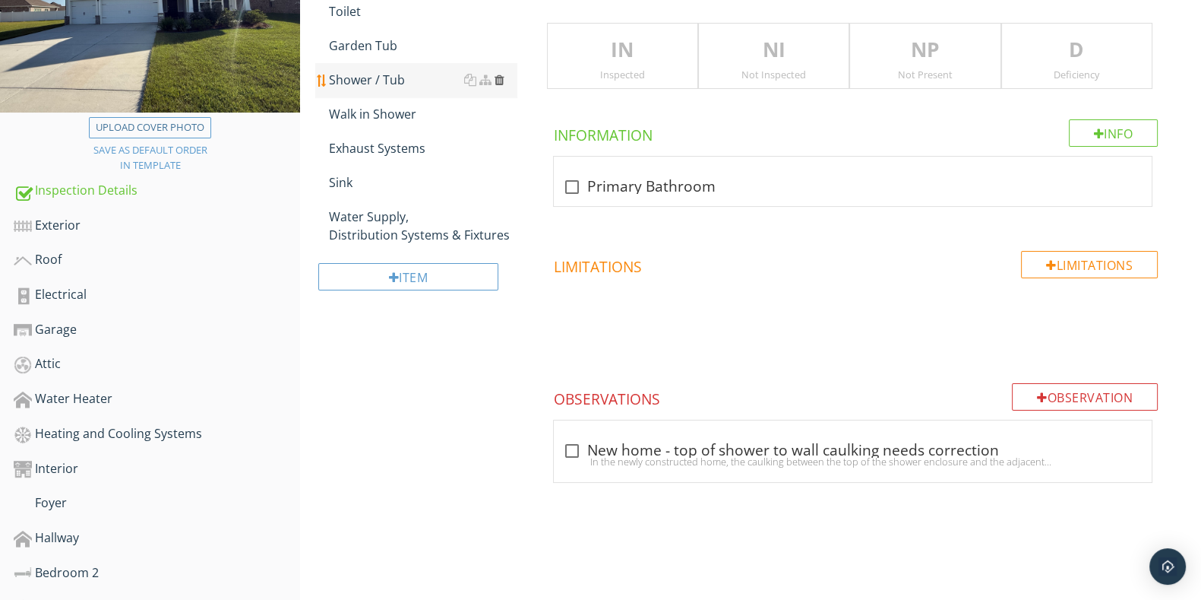
click at [496, 84] on div at bounding box center [500, 80] width 10 height 12
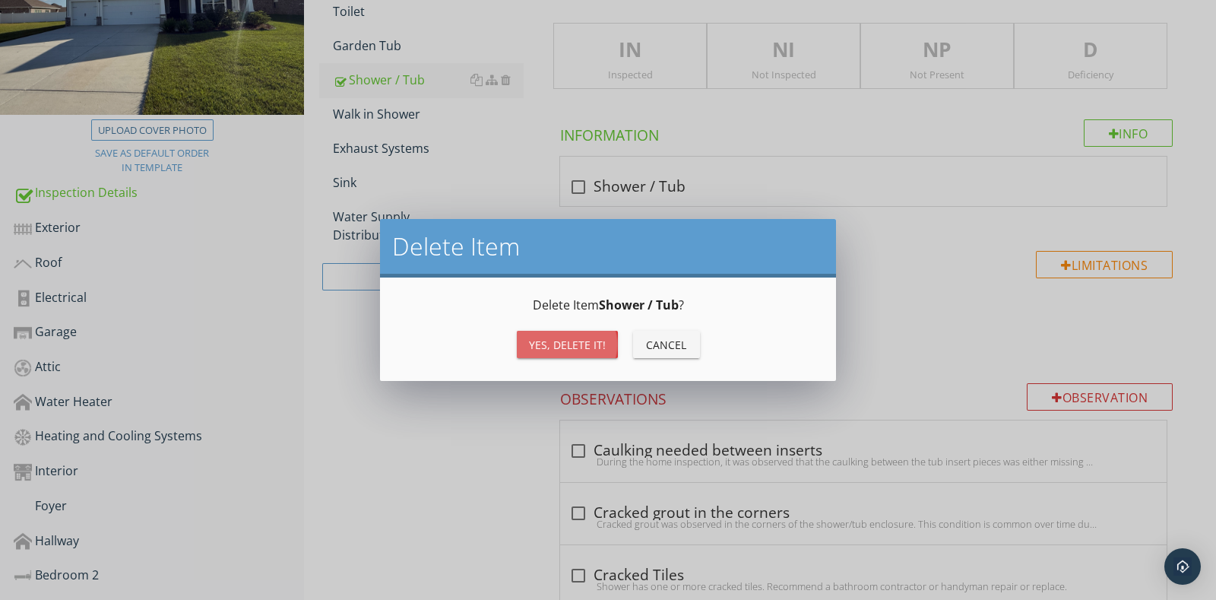
click at [581, 341] on div "Yes, Delete it!" at bounding box center [567, 345] width 77 height 16
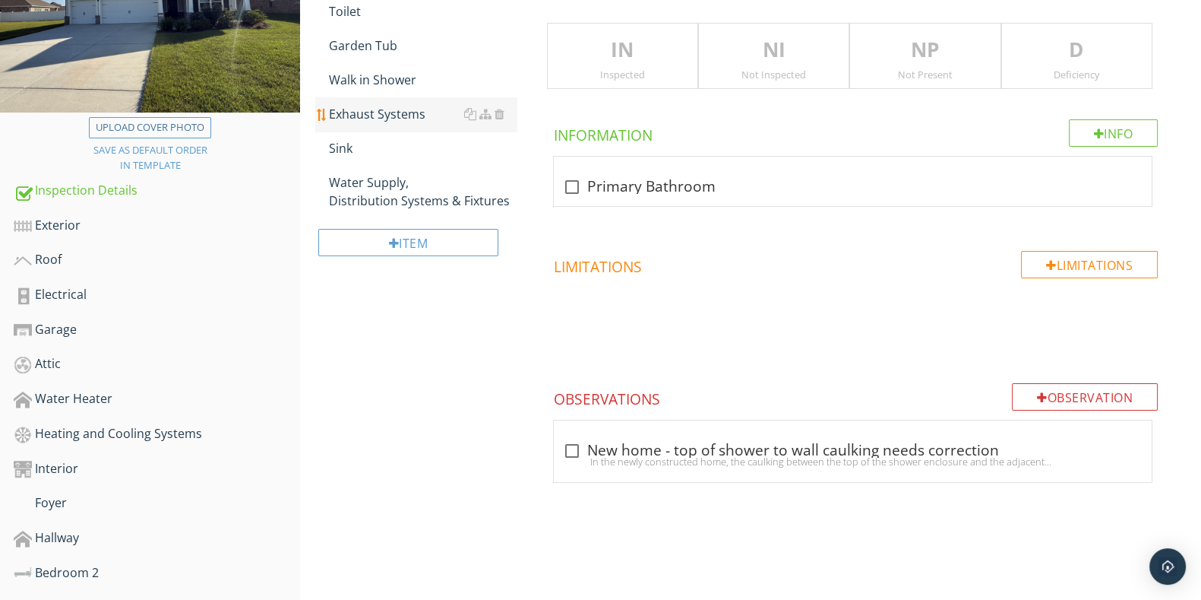
click at [411, 111] on div "Exhaust Systems" at bounding box center [422, 114] width 187 height 18
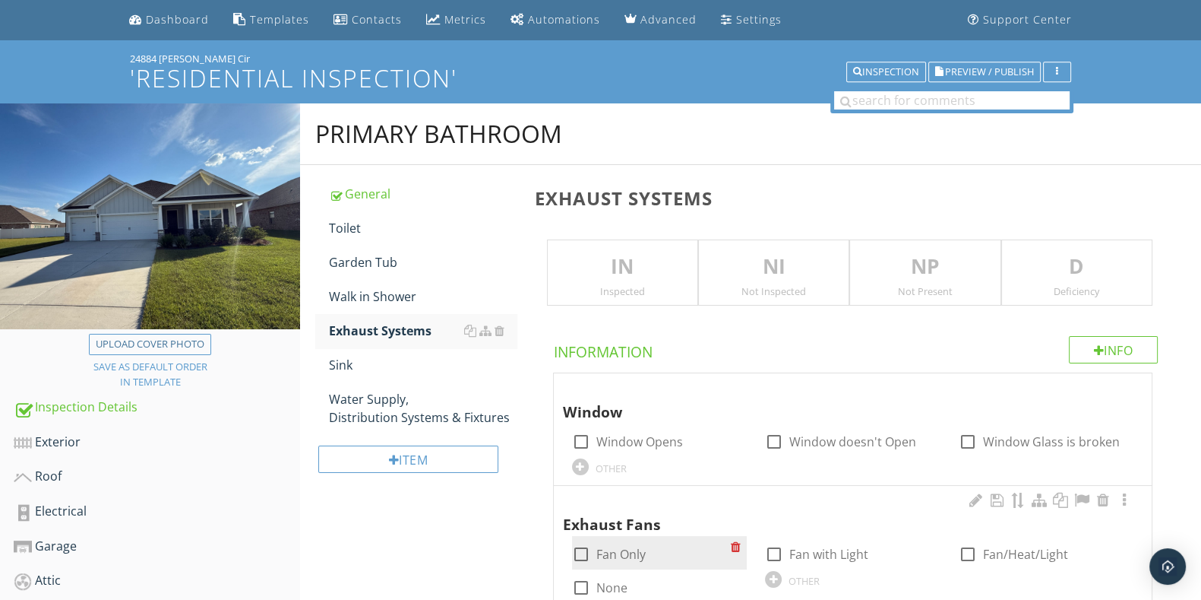
scroll to position [189, 0]
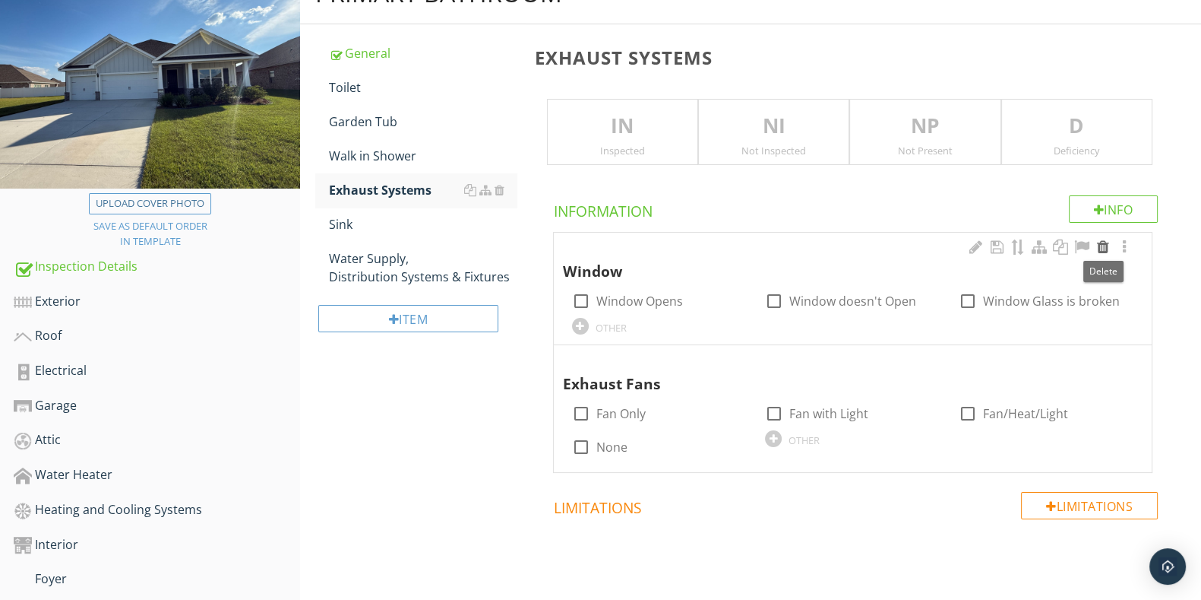
click at [1097, 251] on div at bounding box center [1103, 246] width 18 height 15
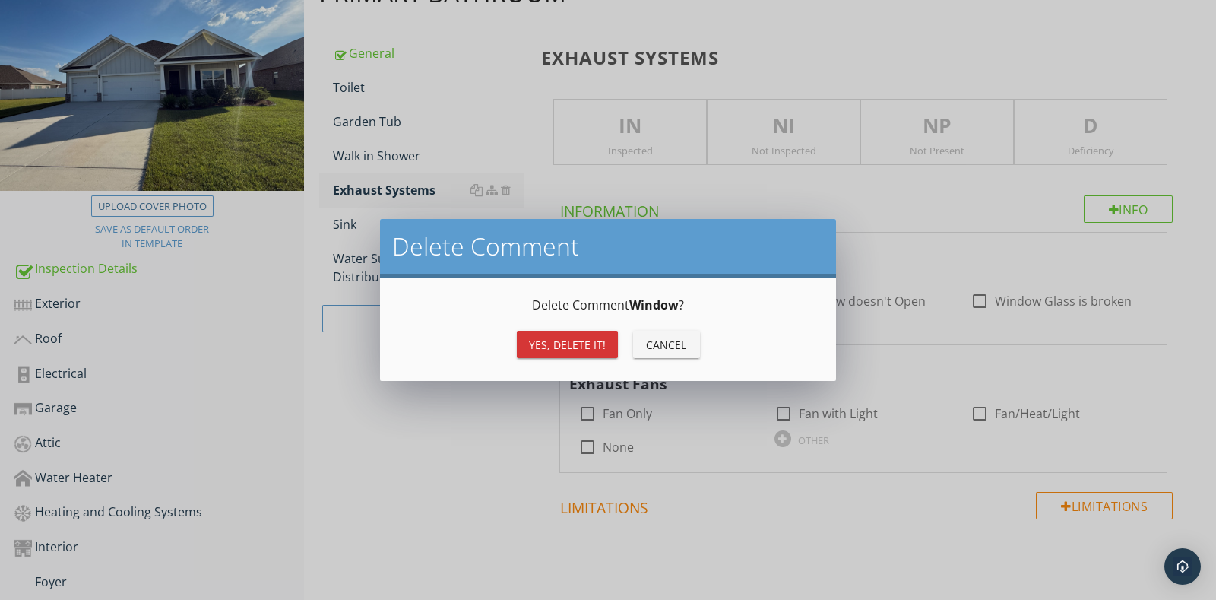
drag, startPoint x: 587, startPoint y: 320, endPoint x: 583, endPoint y: 328, distance: 9.2
click at [586, 321] on div "Delete Comment Window ? Yes, Delete it! Cancel" at bounding box center [607, 329] width 419 height 67
click at [583, 332] on button "Yes, Delete it!" at bounding box center [567, 344] width 101 height 27
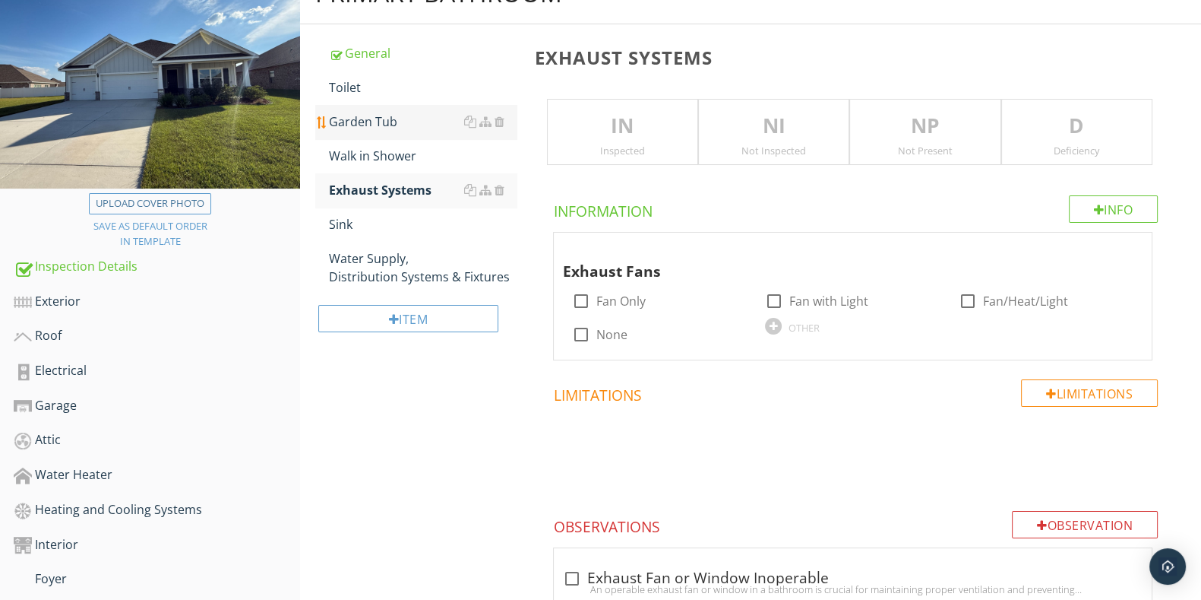
click at [408, 117] on div "Garden Tub" at bounding box center [422, 121] width 187 height 18
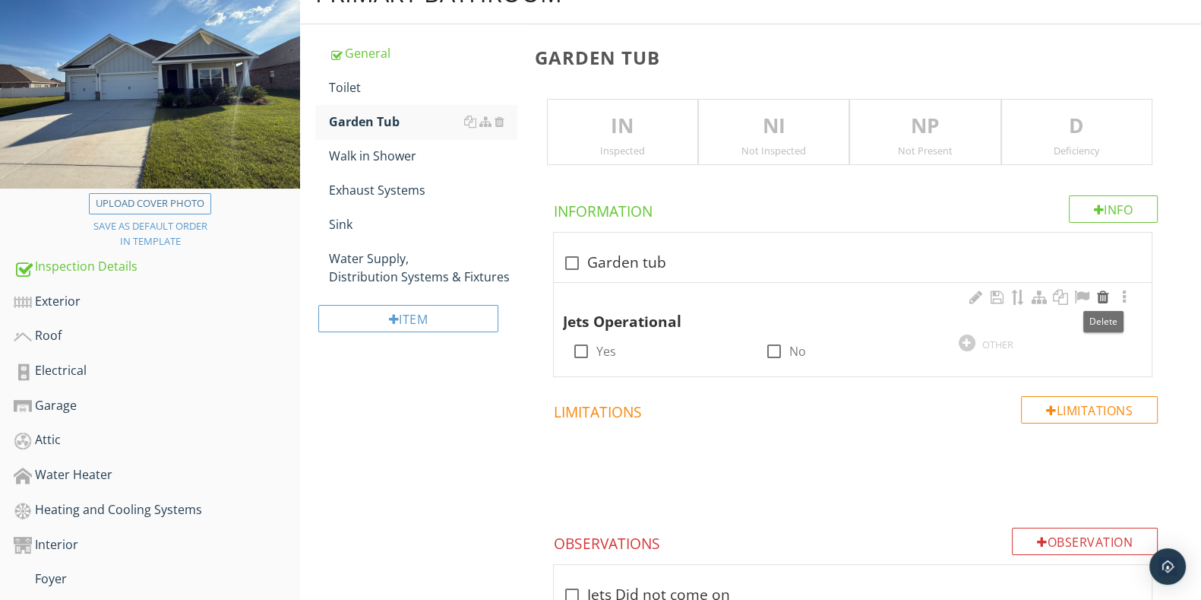
click at [1098, 298] on div at bounding box center [1103, 297] width 18 height 15
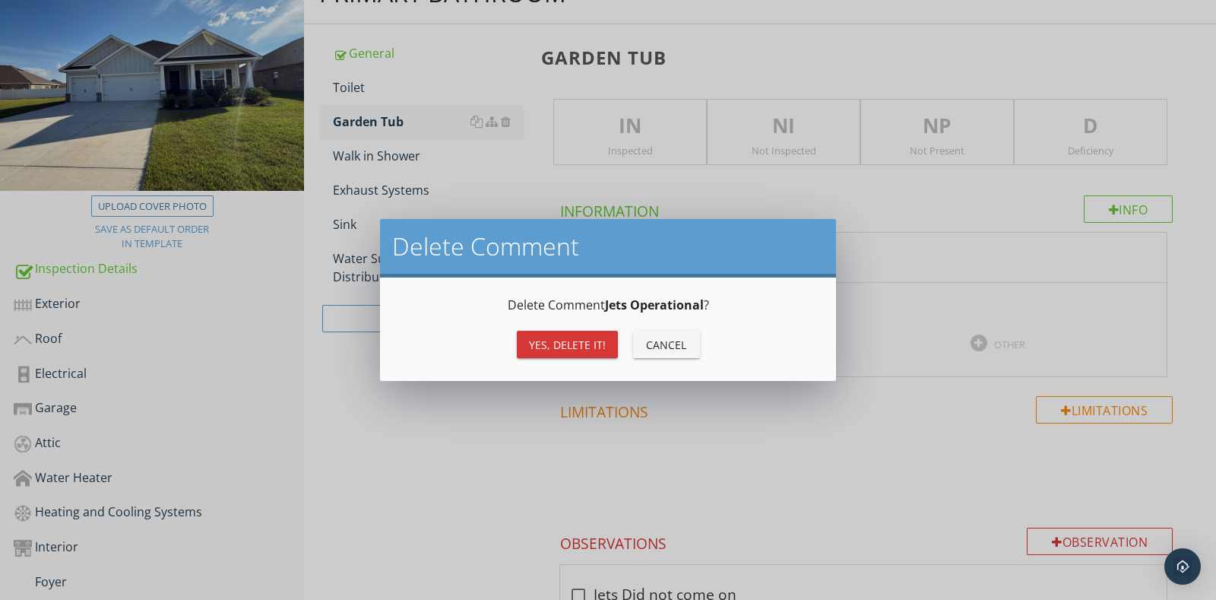
click at [540, 335] on button "Yes, Delete it!" at bounding box center [567, 344] width 101 height 27
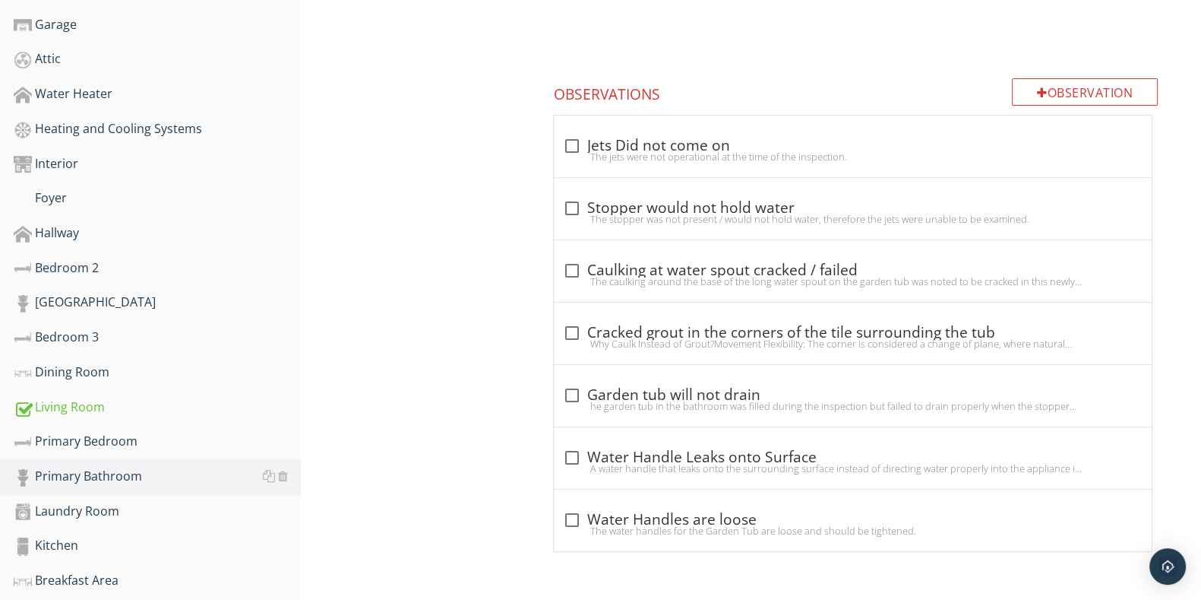
scroll to position [740, 0]
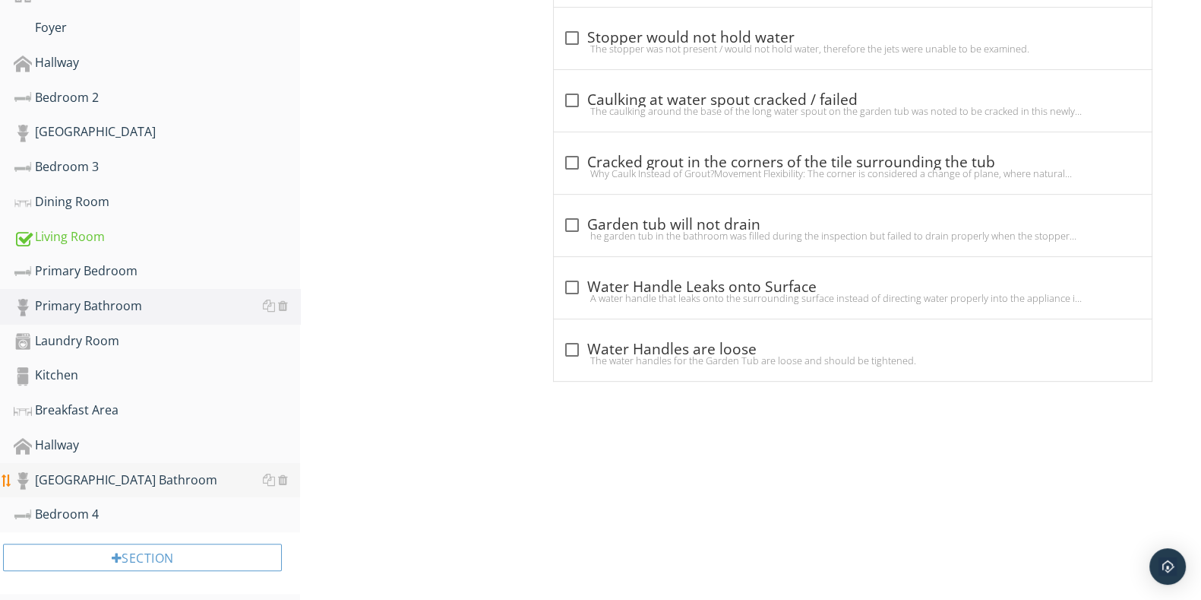
click at [131, 470] on div "[GEOGRAPHIC_DATA] Bathroom" at bounding box center [157, 480] width 287 height 20
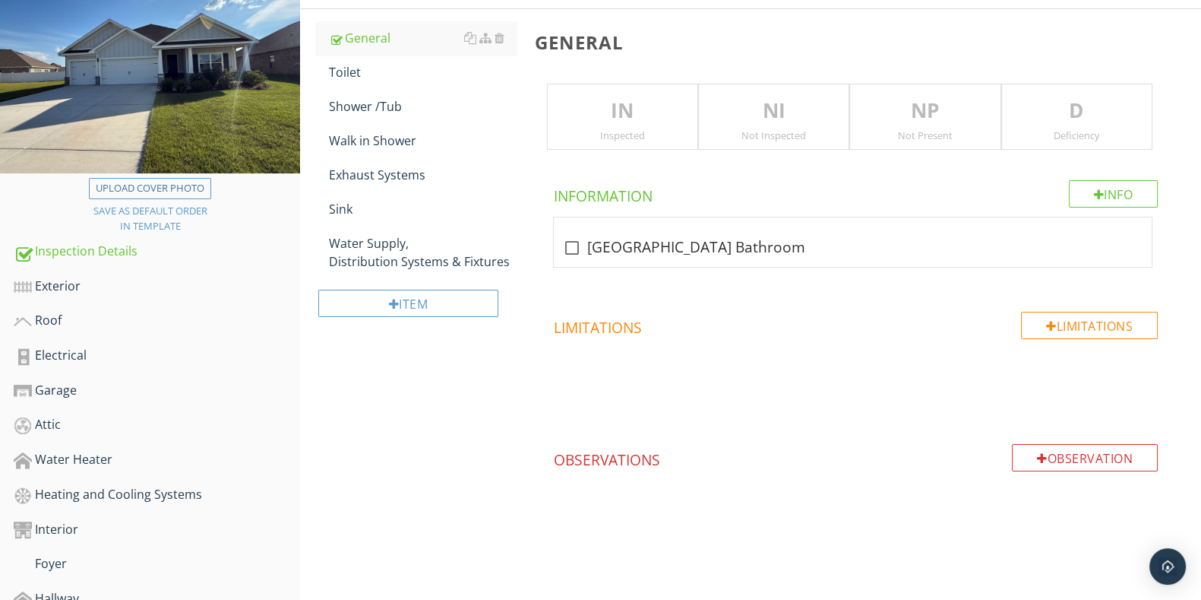
scroll to position [170, 0]
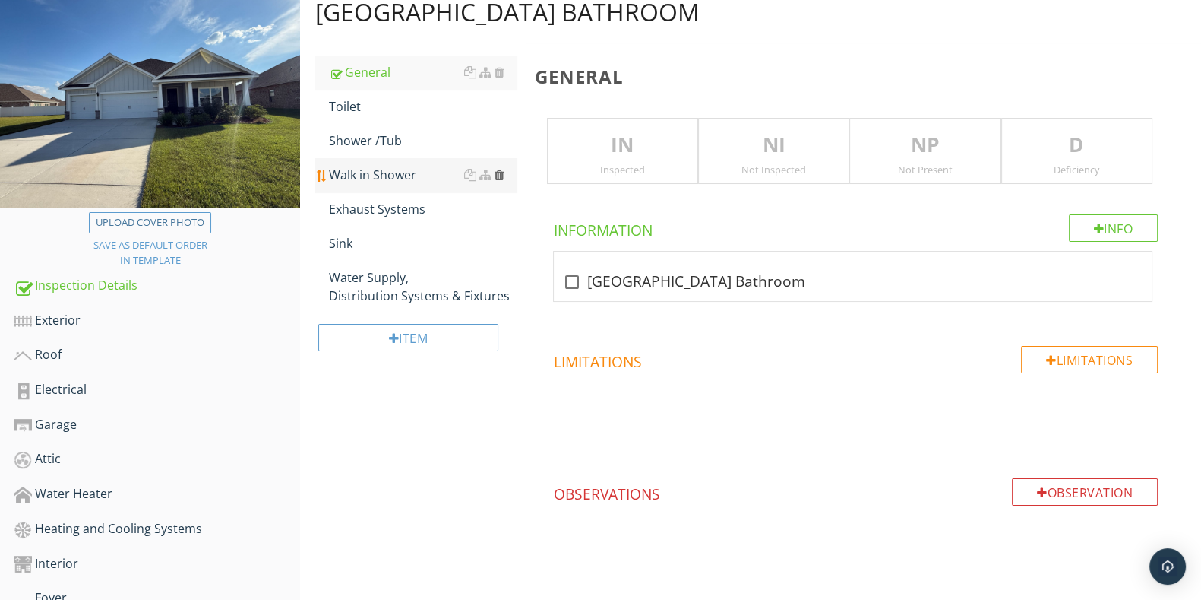
click at [498, 176] on div at bounding box center [500, 175] width 10 height 12
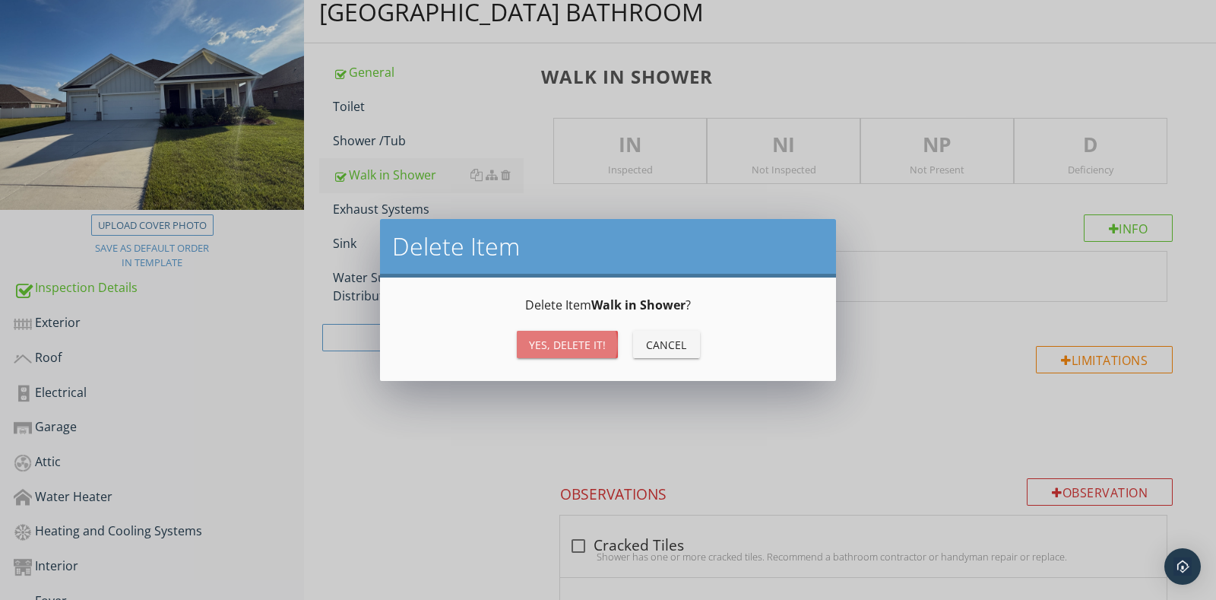
drag, startPoint x: 572, startPoint y: 349, endPoint x: 534, endPoint y: 325, distance: 45.1
click at [571, 347] on div "Yes, Delete it!" at bounding box center [567, 345] width 77 height 16
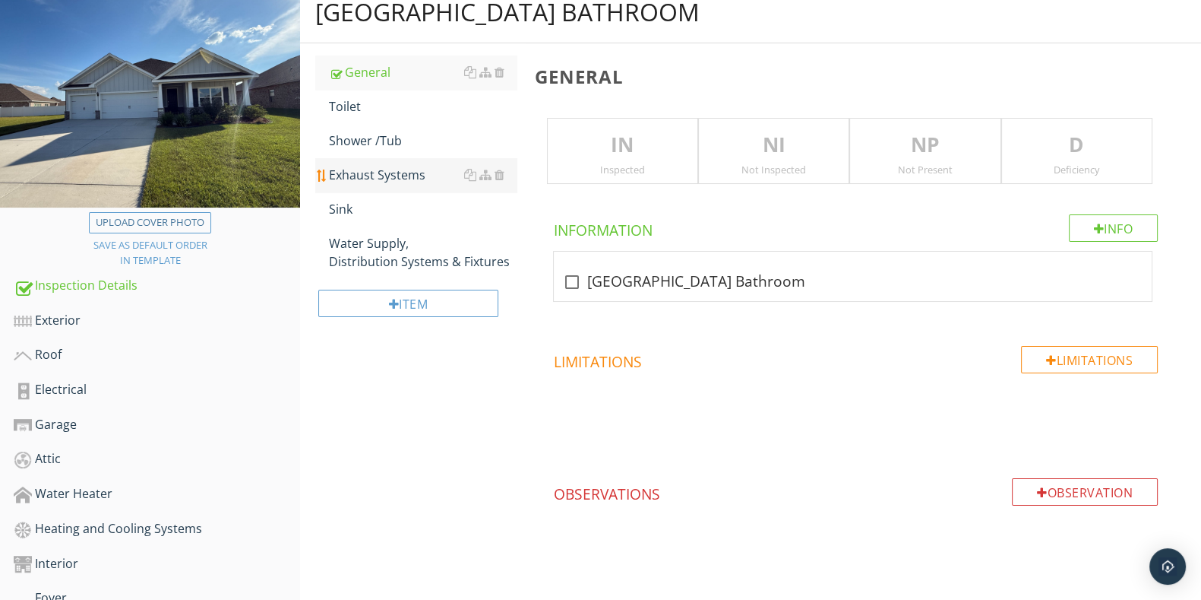
click at [418, 170] on div "Exhaust Systems" at bounding box center [422, 175] width 187 height 18
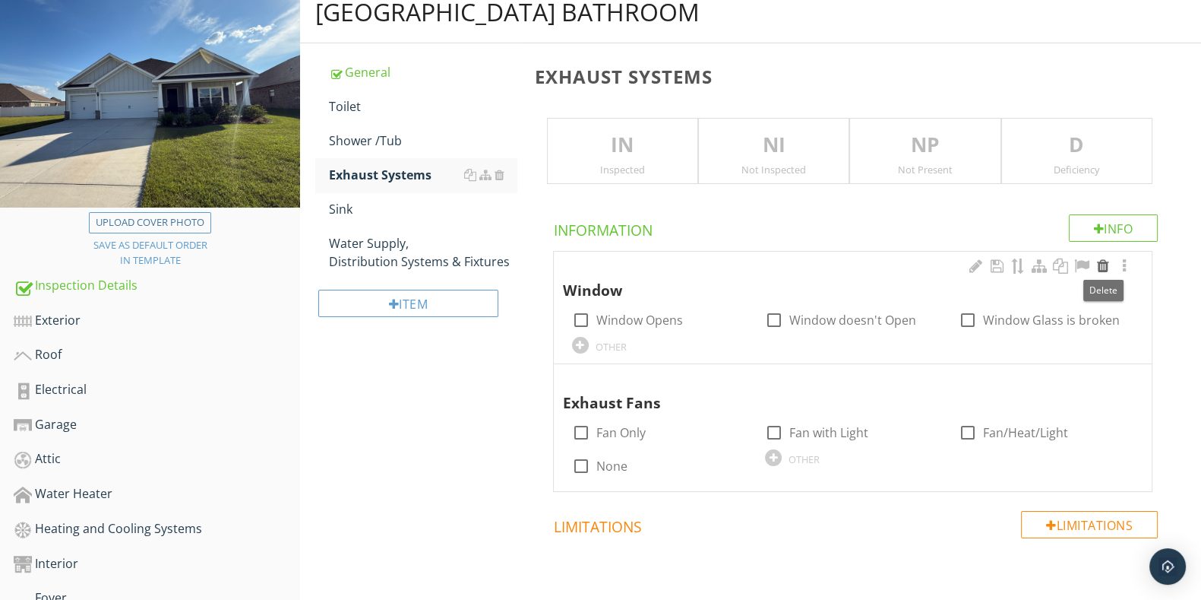
click at [1100, 264] on div at bounding box center [1103, 265] width 18 height 15
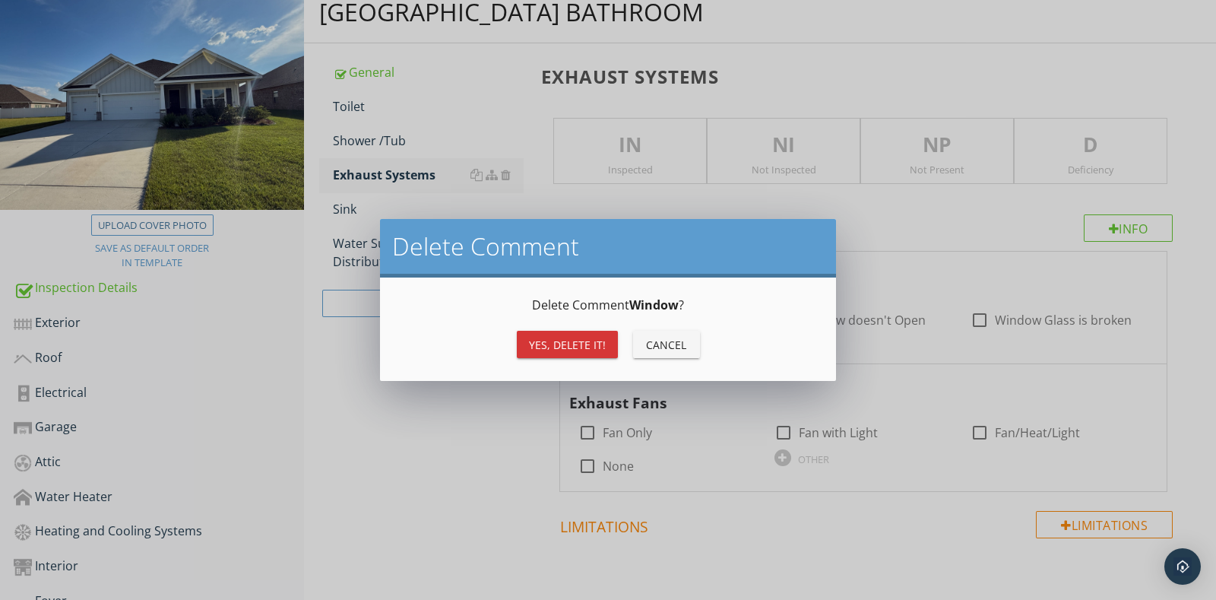
click at [567, 342] on div "Yes, Delete it!" at bounding box center [567, 345] width 77 height 16
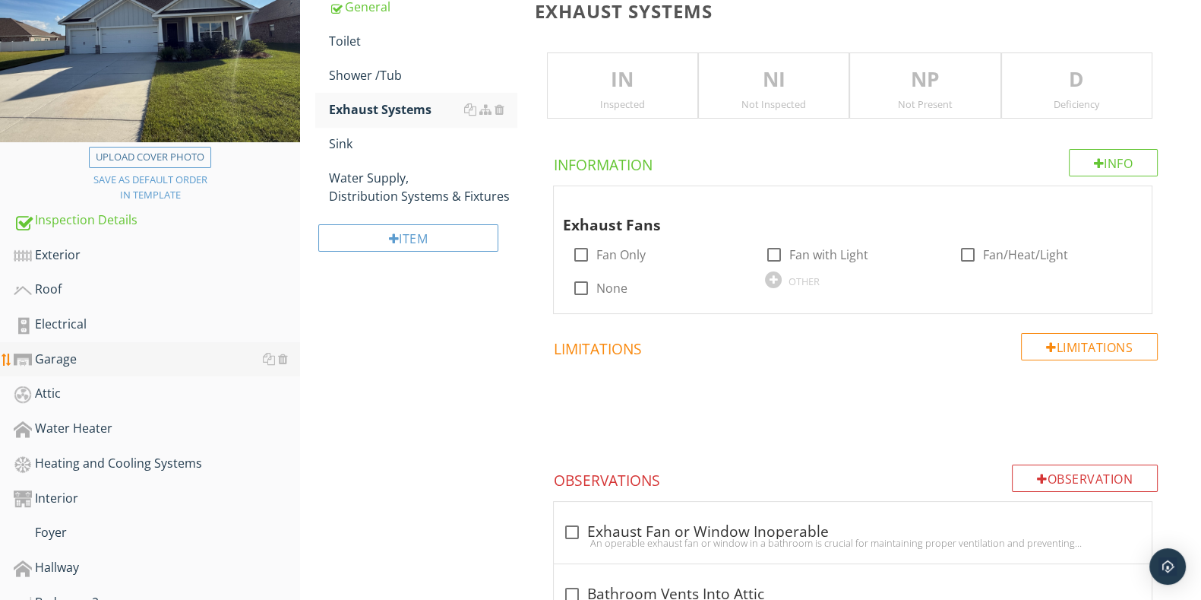
scroll to position [265, 0]
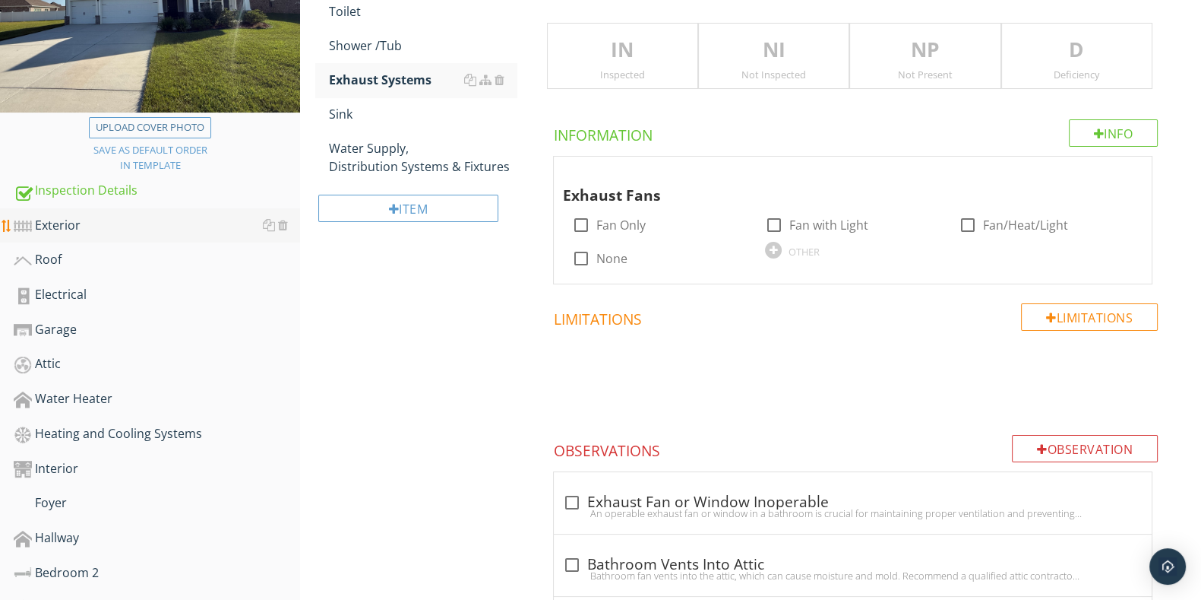
click at [92, 225] on div "Exterior" at bounding box center [157, 226] width 287 height 20
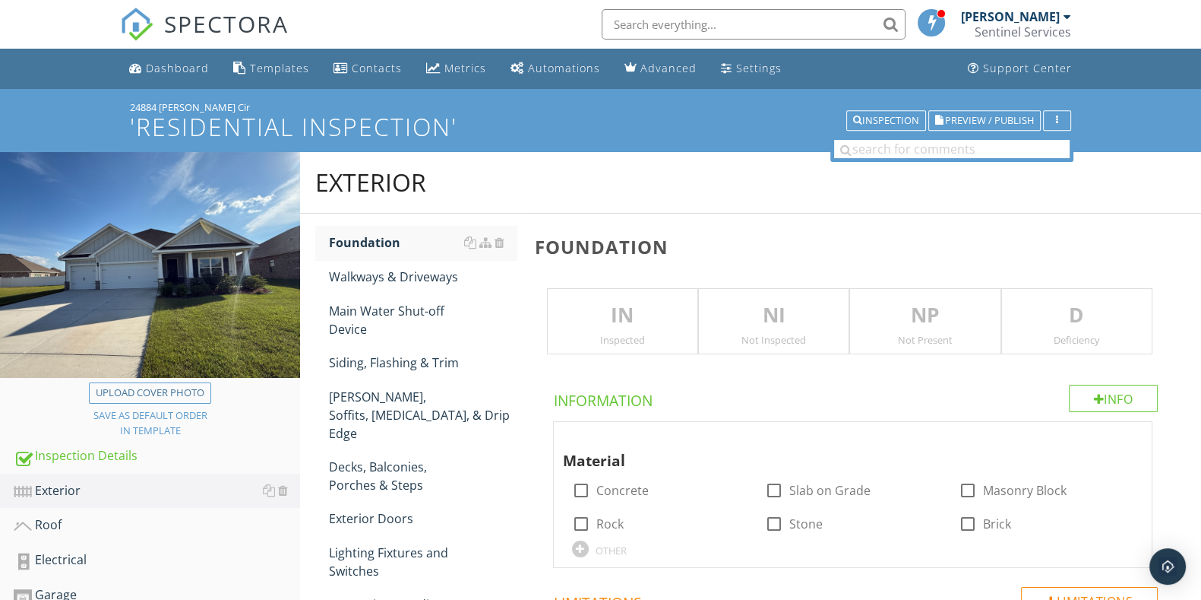
click at [647, 332] on div "IN Inspected" at bounding box center [622, 321] width 151 height 67
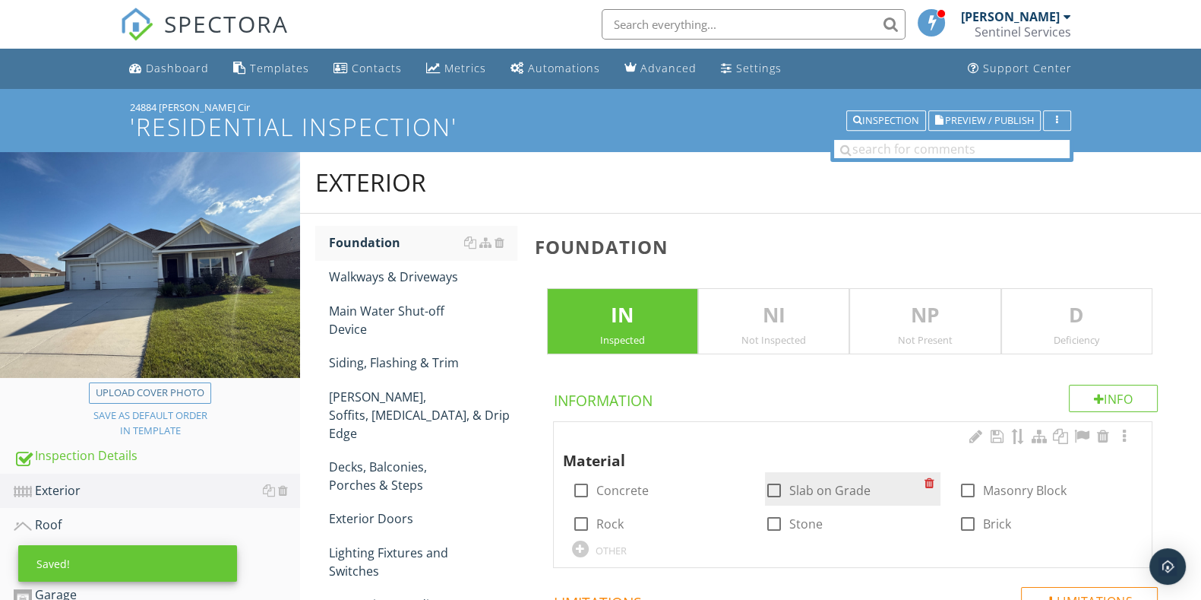
click at [779, 490] on div at bounding box center [774, 490] width 26 height 26
checkbox input "true"
click at [378, 283] on div "Walkways & Driveways" at bounding box center [422, 277] width 187 height 18
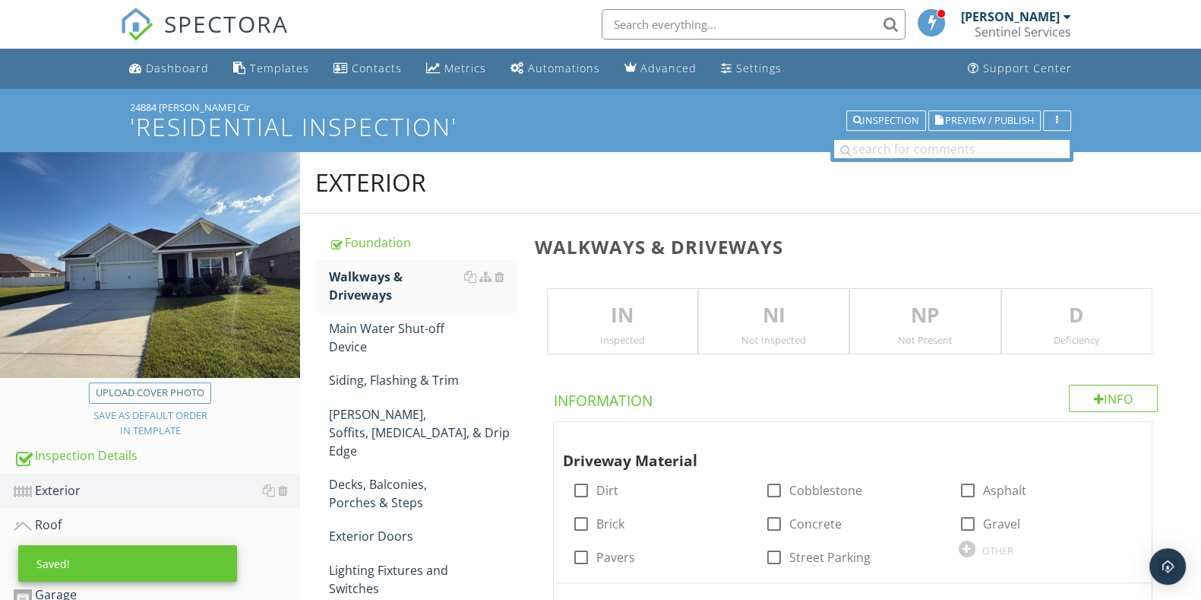
click at [606, 297] on div "IN Inspected" at bounding box center [622, 321] width 151 height 67
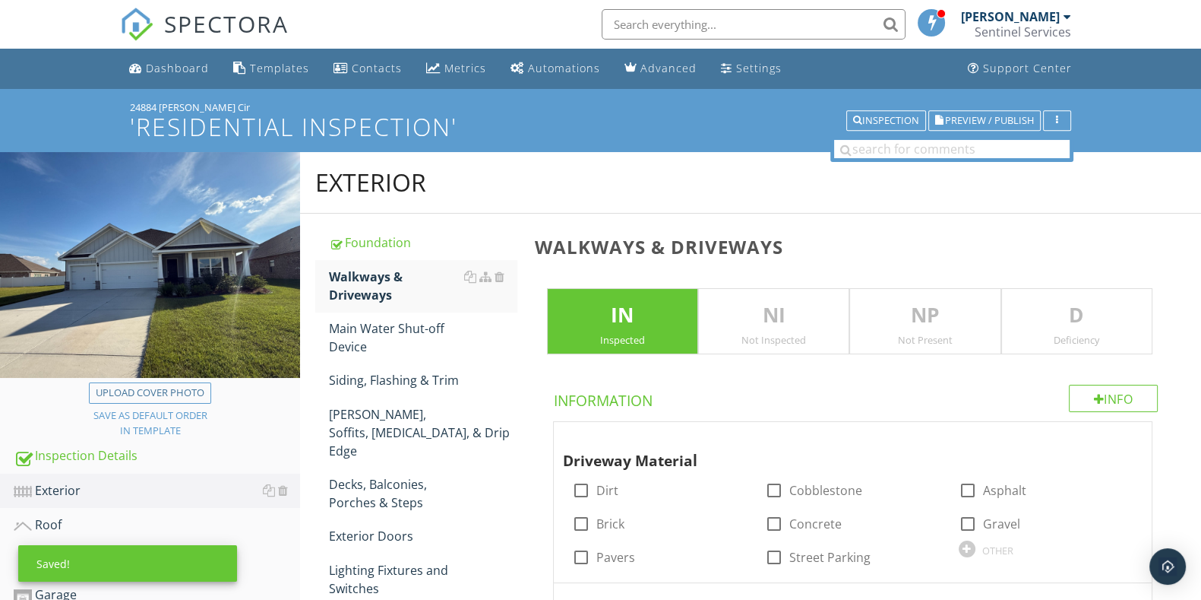
click at [1088, 327] on p "D" at bounding box center [1077, 315] width 150 height 30
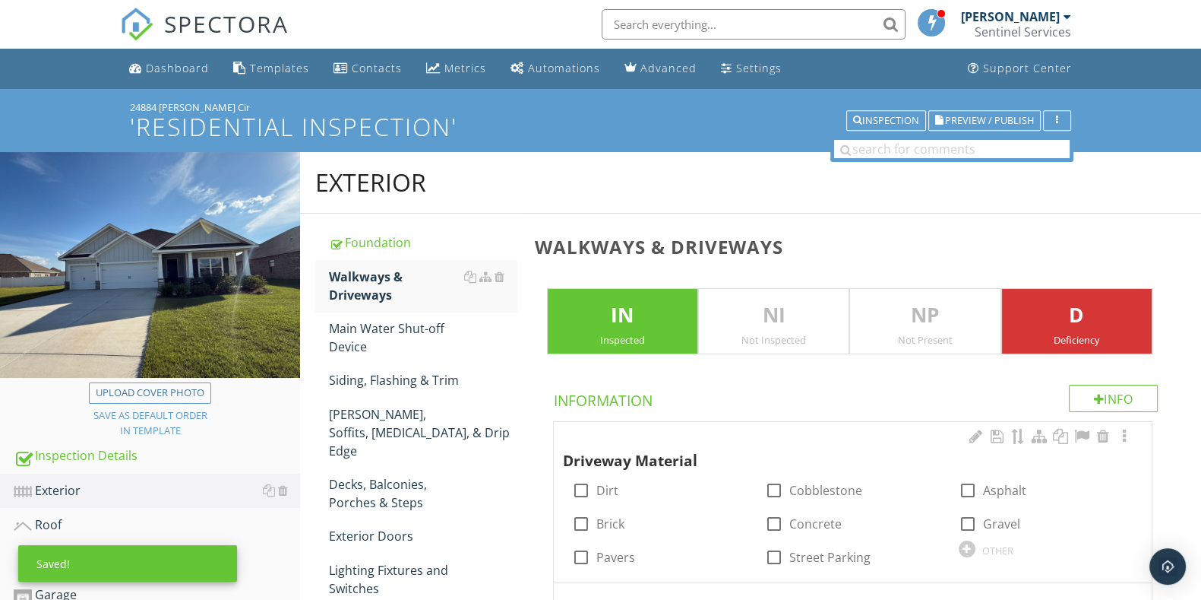
scroll to position [189, 0]
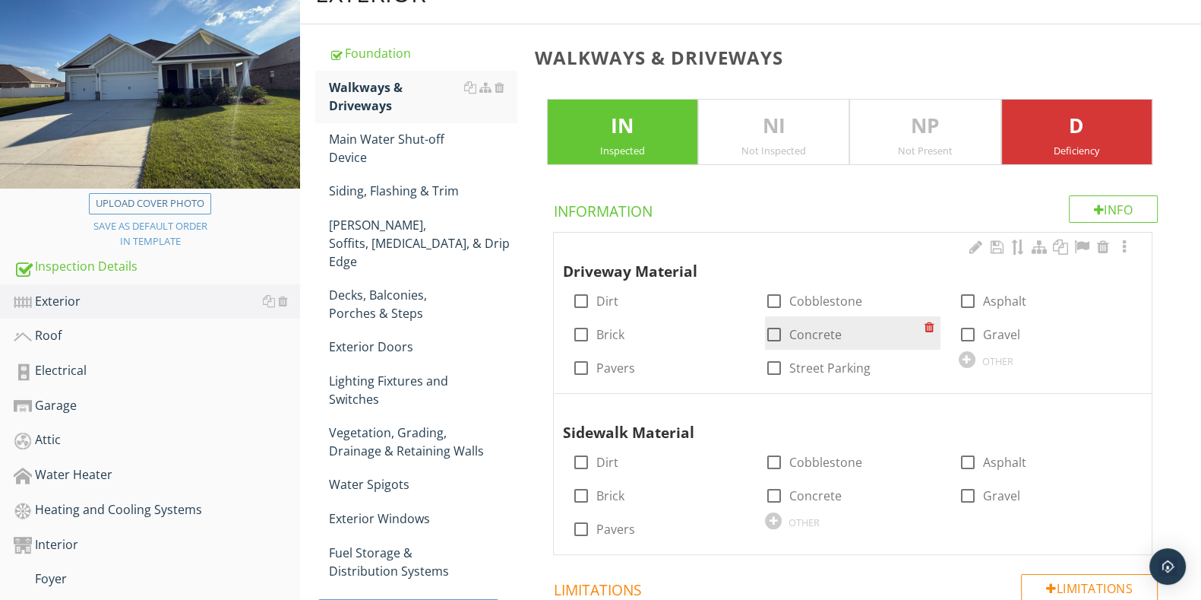
click at [766, 338] on div at bounding box center [774, 334] width 26 height 26
checkbox input "true"
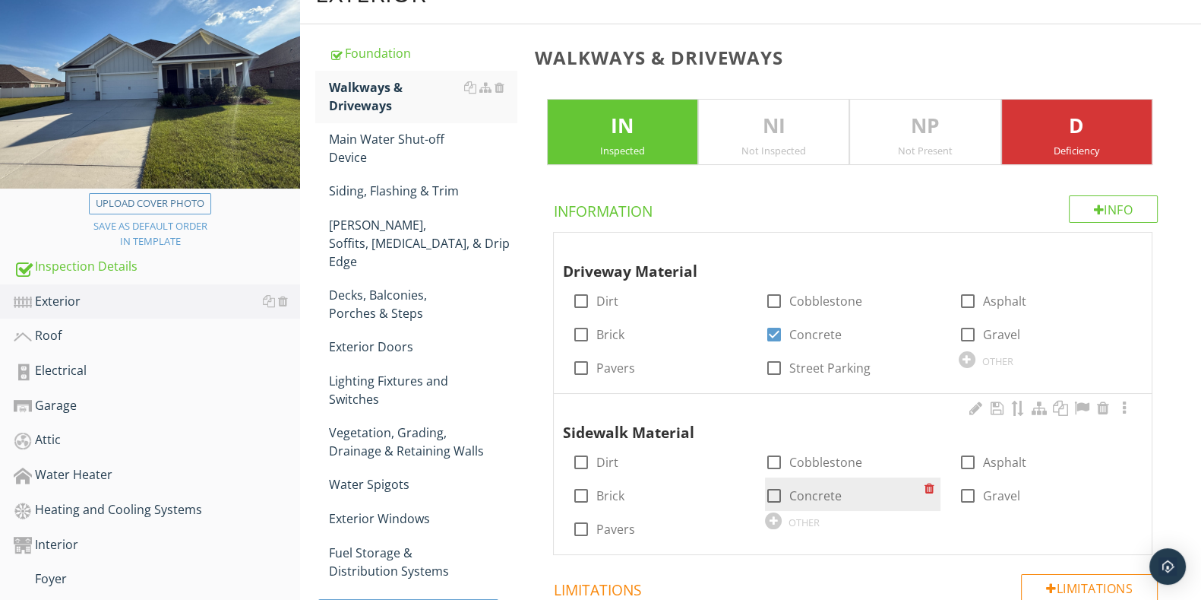
click at [776, 499] on div at bounding box center [774, 496] width 26 height 26
checkbox input "true"
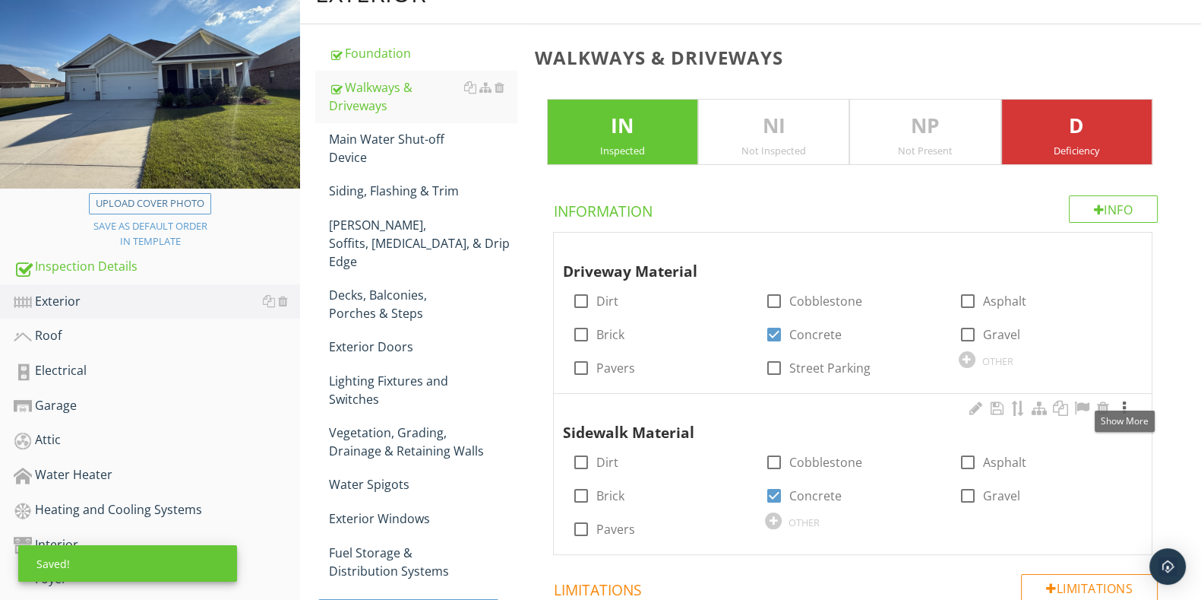
click at [1126, 407] on div at bounding box center [1125, 407] width 18 height 15
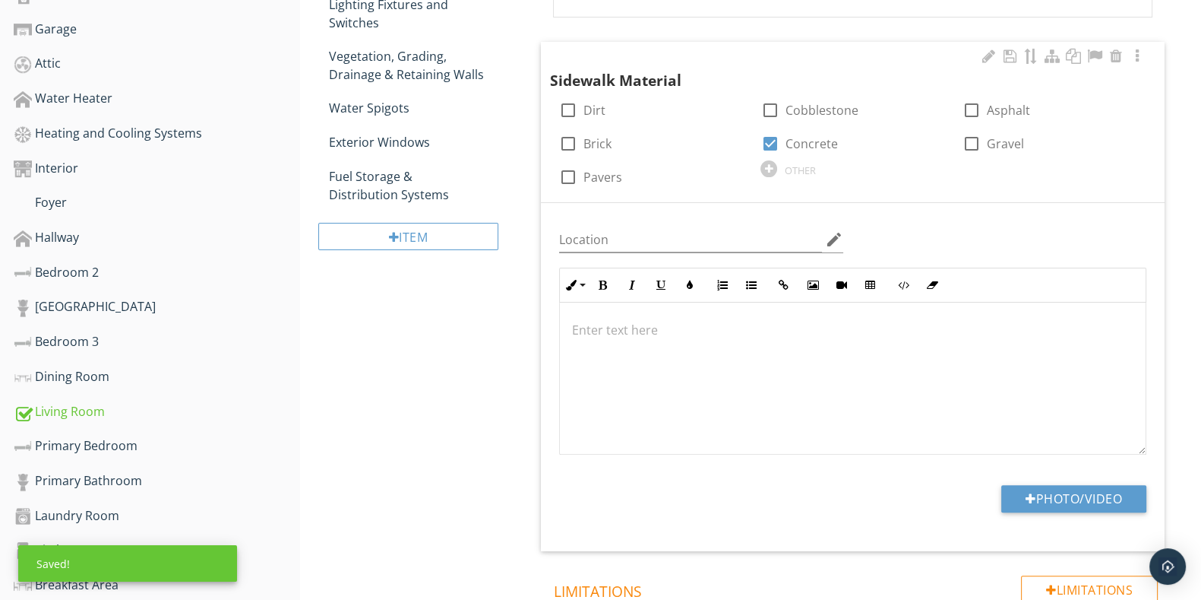
scroll to position [570, 0]
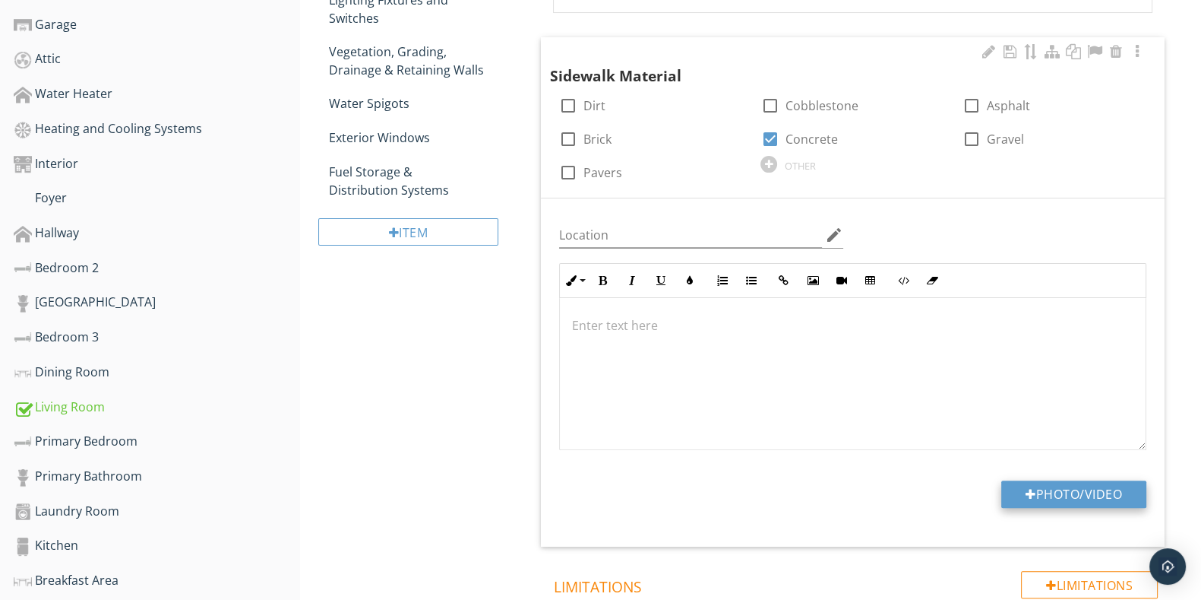
click at [1092, 502] on button "Photo/Video" at bounding box center [1074, 493] width 145 height 27
type input "C:\fakepath\IMG_2345.JPG"
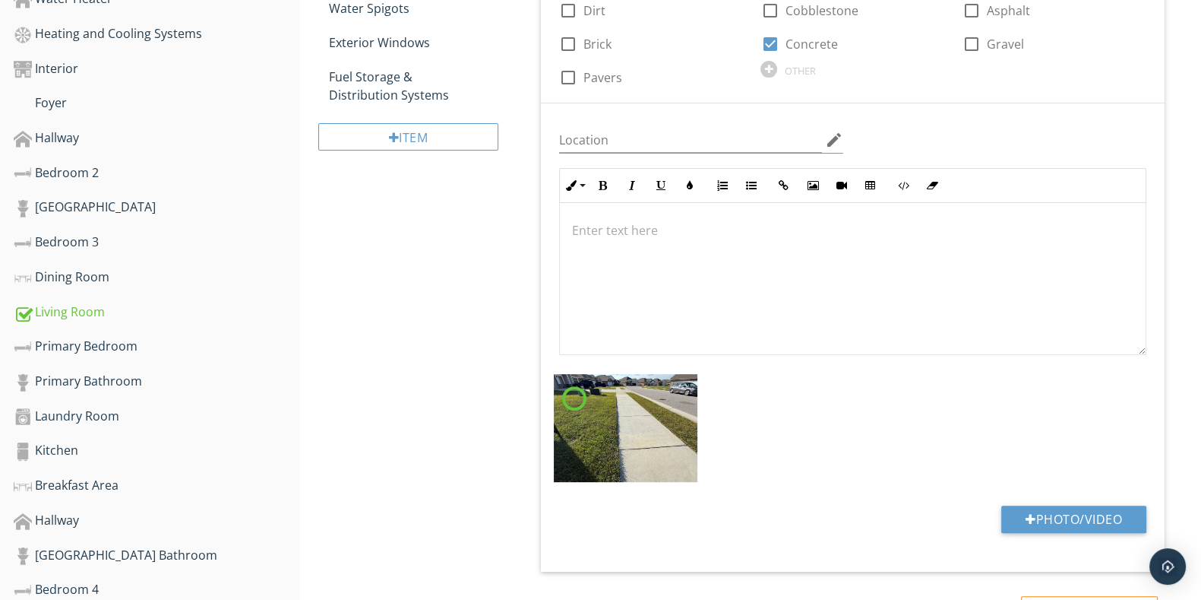
scroll to position [759, 0]
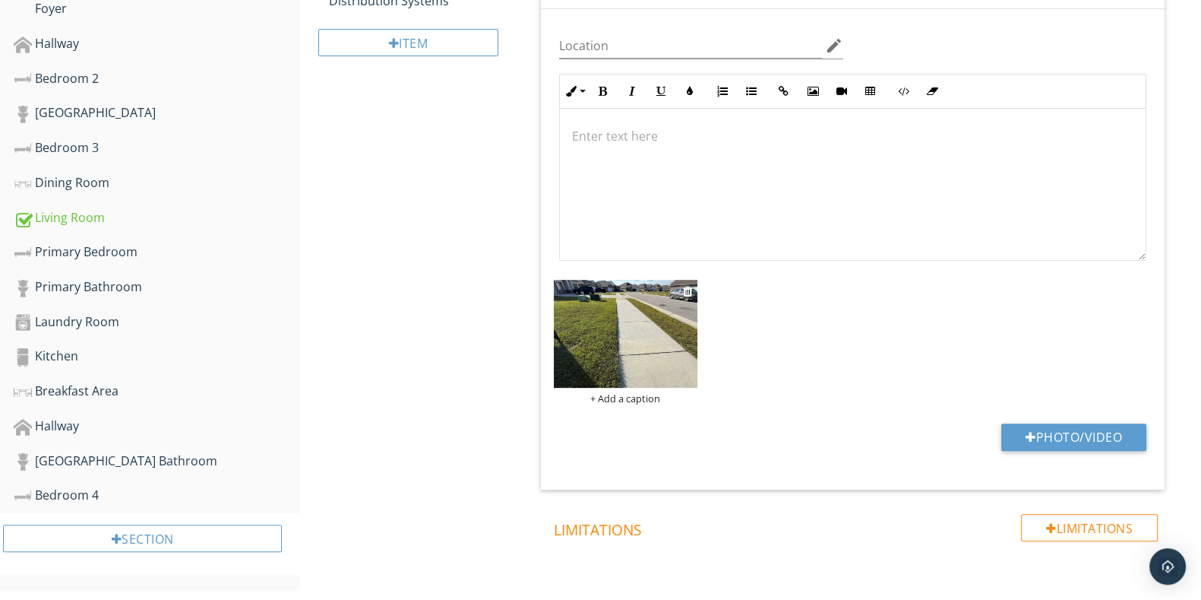
click at [637, 400] on div "+ Add a caption" at bounding box center [626, 398] width 144 height 12
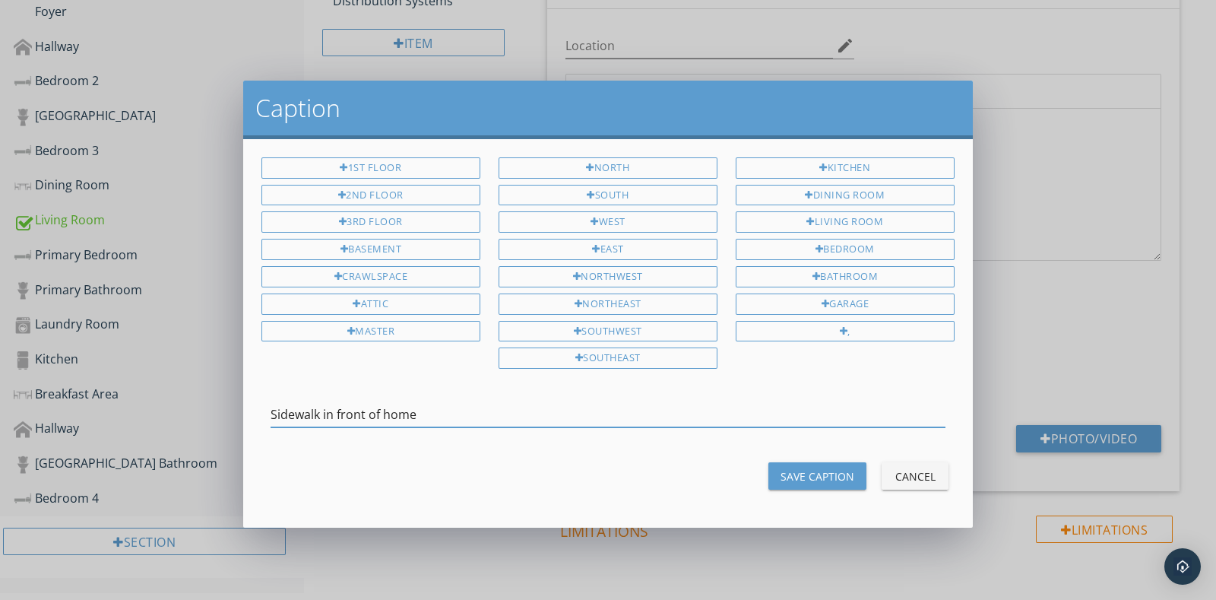
type input "Sidewalk in front of home"
click at [845, 468] on div "Save Caption" at bounding box center [817, 476] width 74 height 16
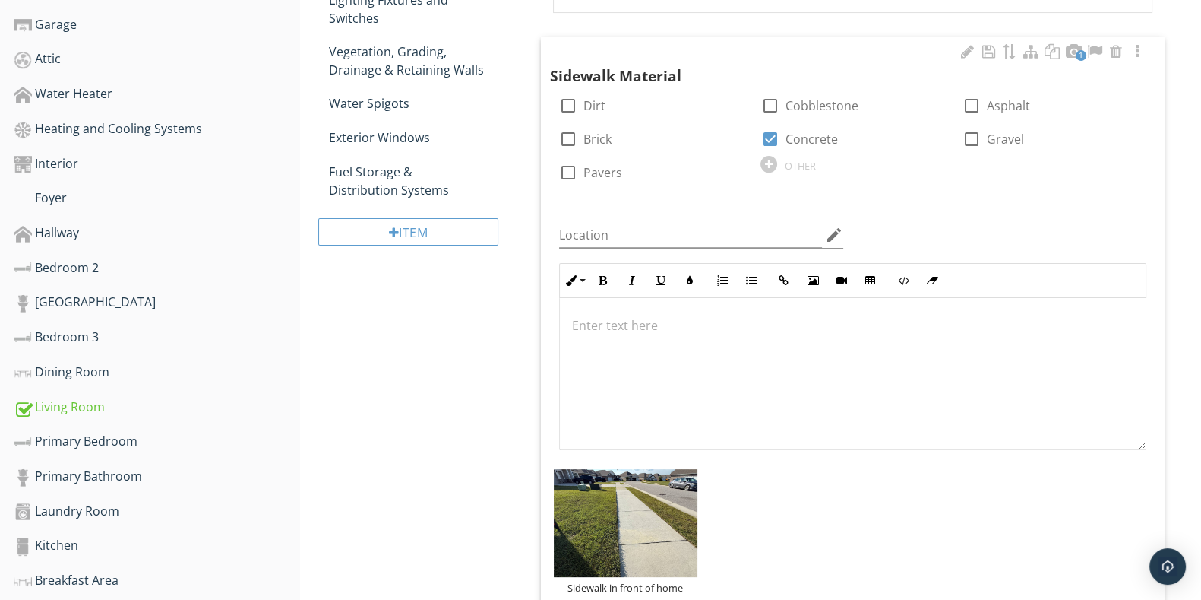
scroll to position [285, 0]
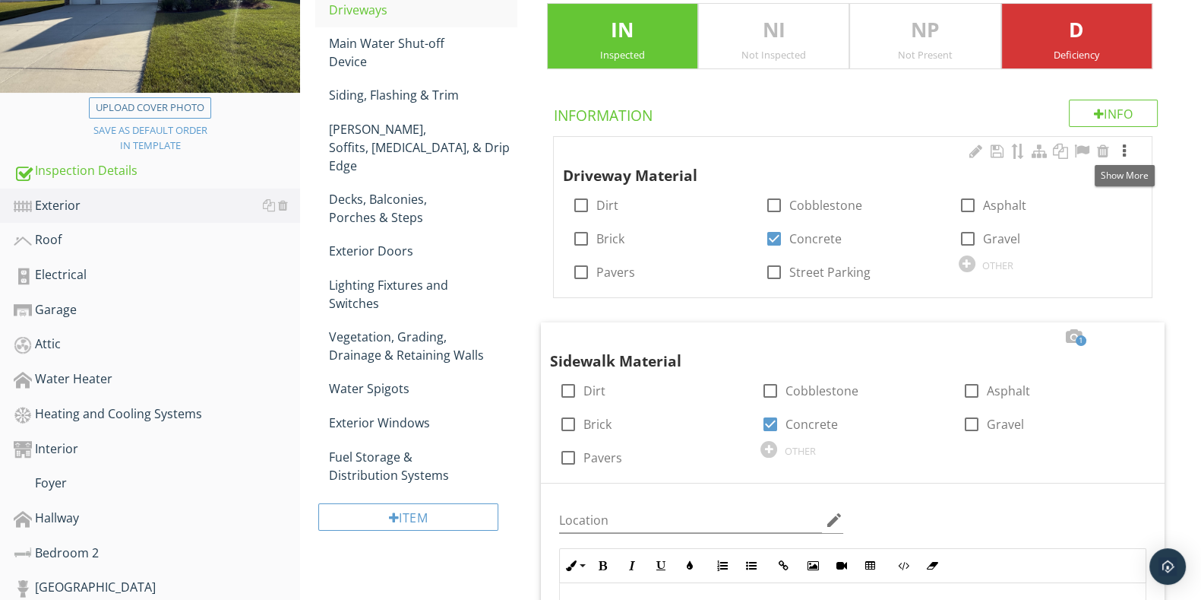
click at [1128, 154] on div at bounding box center [1125, 151] width 18 height 15
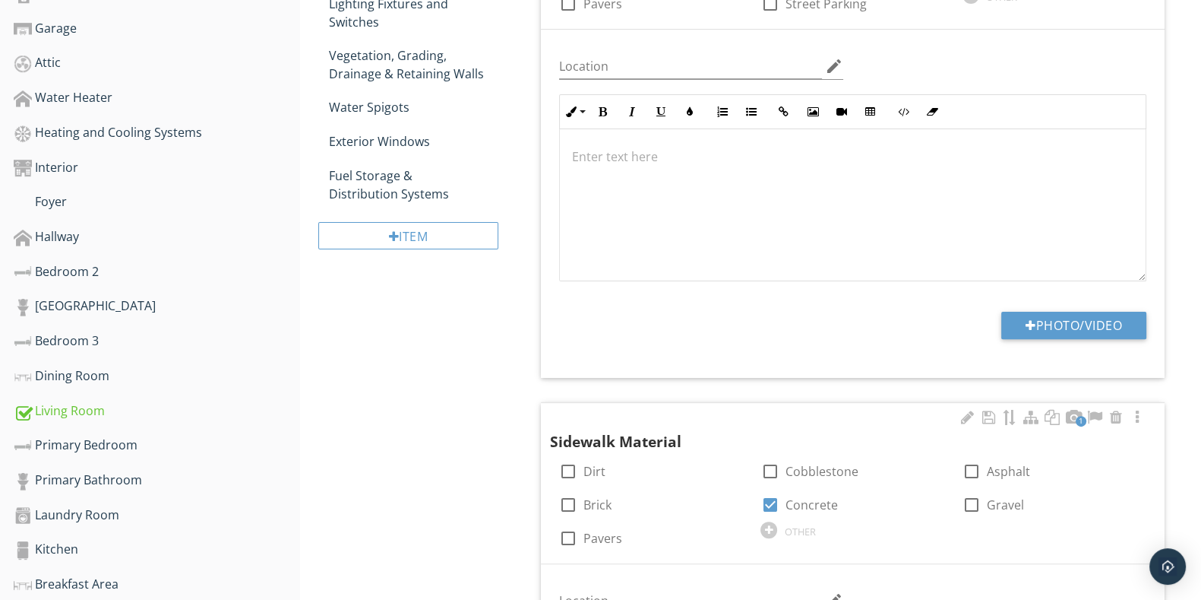
scroll to position [570, 0]
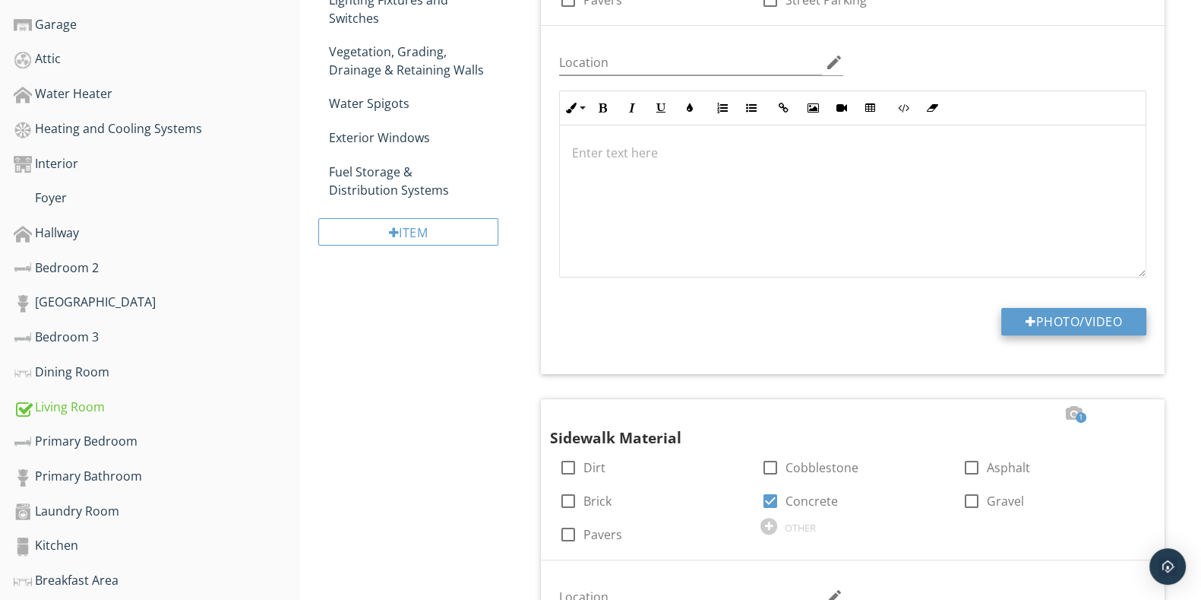
click at [1088, 318] on button "Photo/Video" at bounding box center [1074, 321] width 145 height 27
type input "C:\fakepath\IMG_2344.JPG"
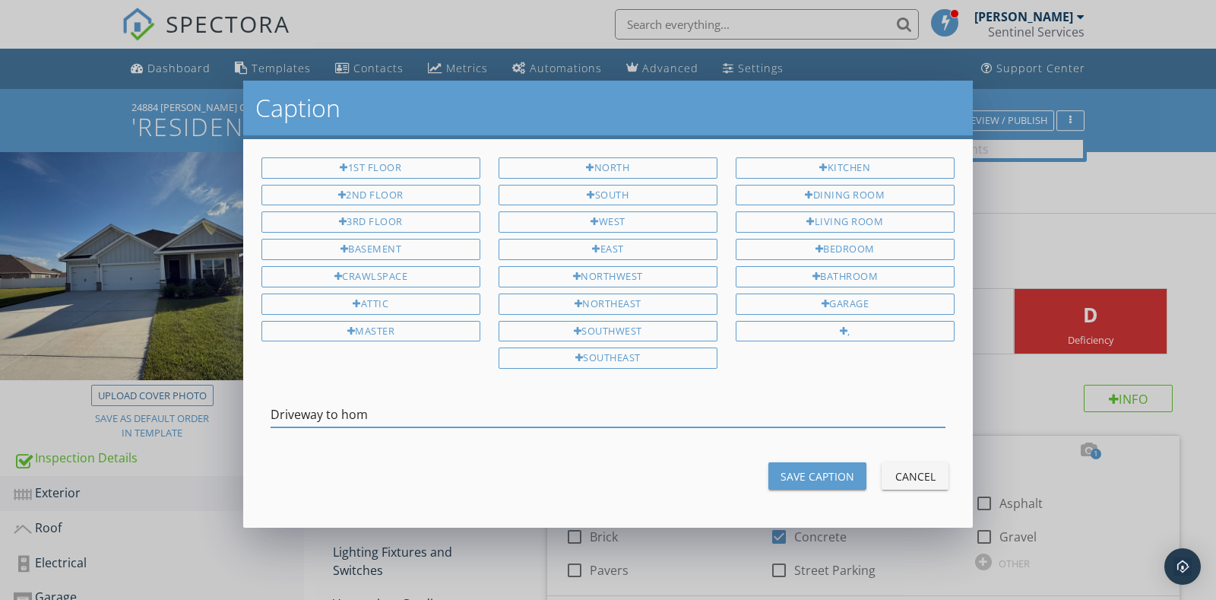
scroll to position [570, 0]
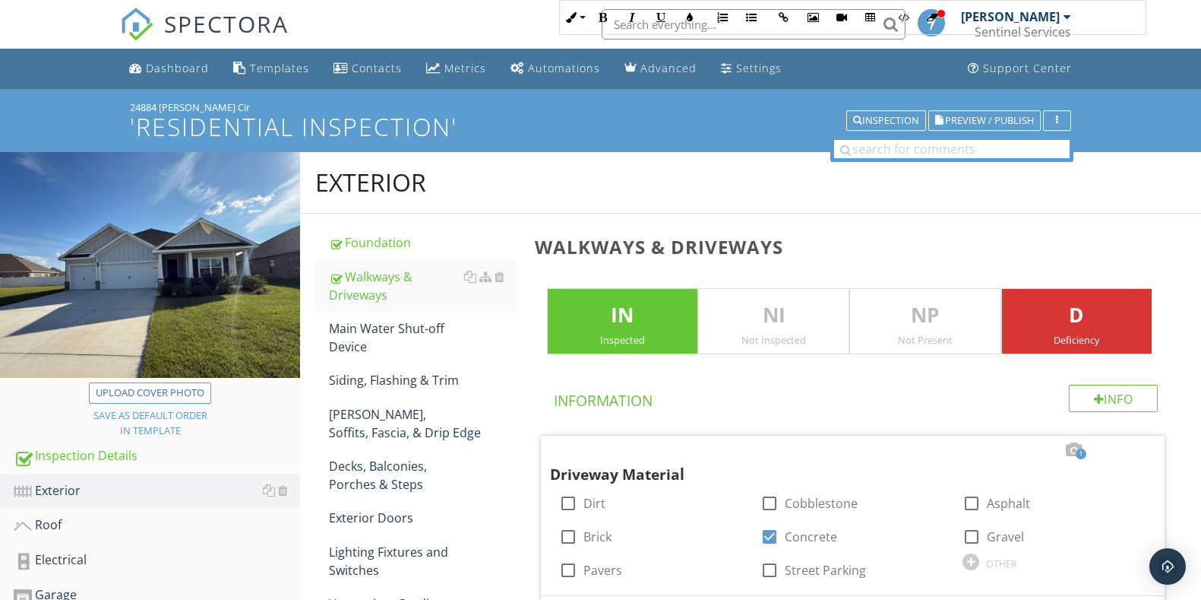
scroll to position [2185, 0]
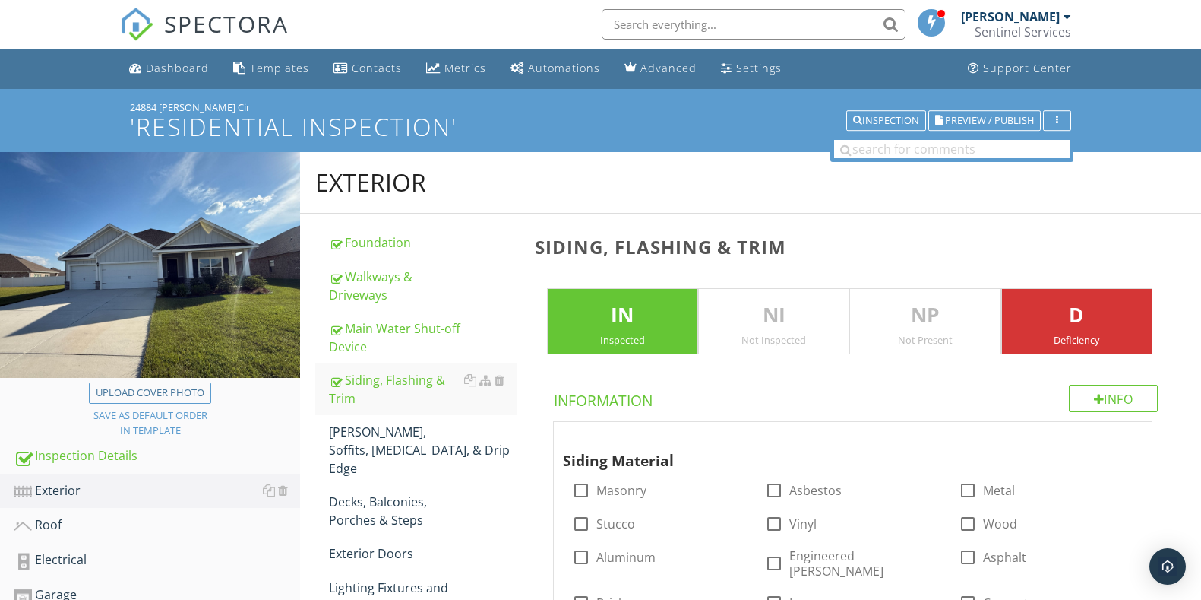
scroll to position [1945, 0]
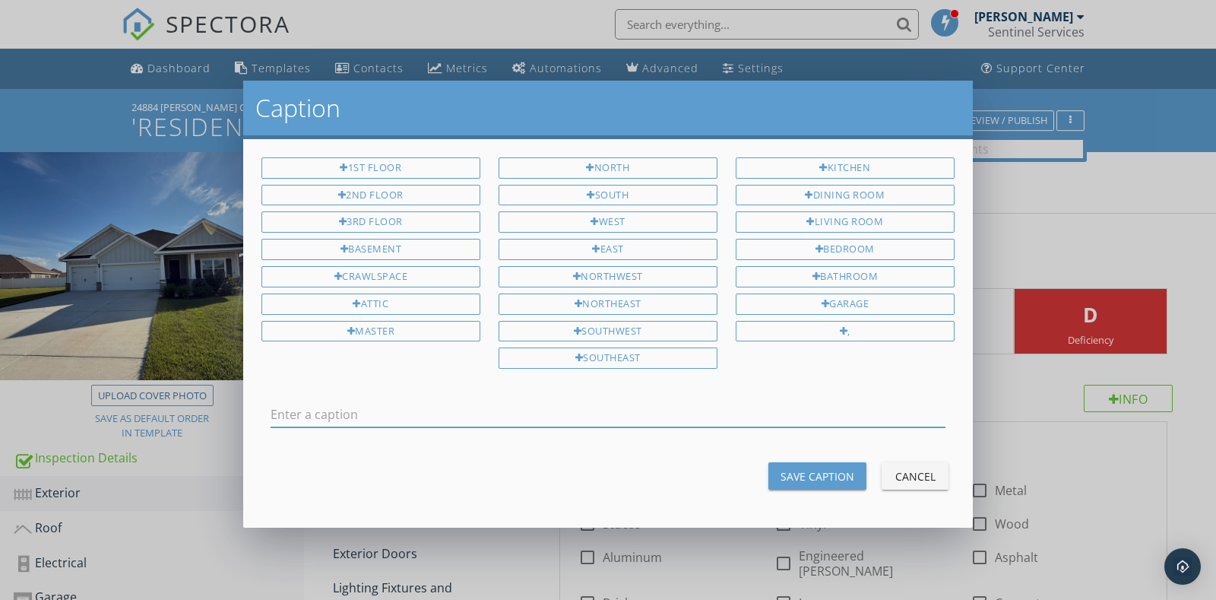
scroll to position [2135, 0]
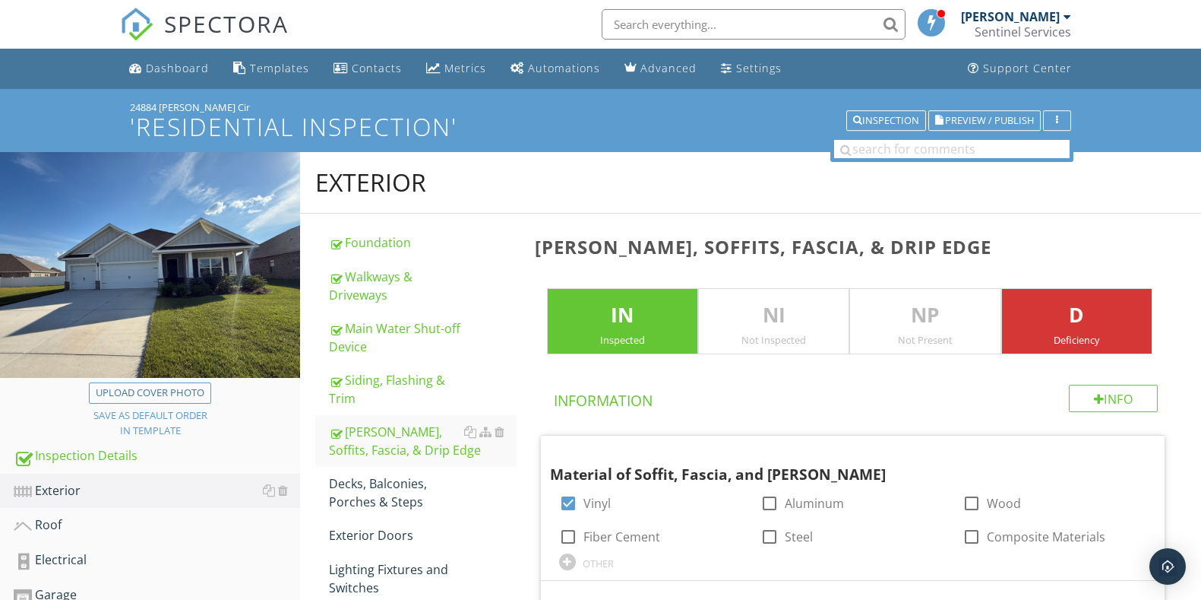
scroll to position [521, 0]
